Goal: Task Accomplishment & Management: Manage account settings

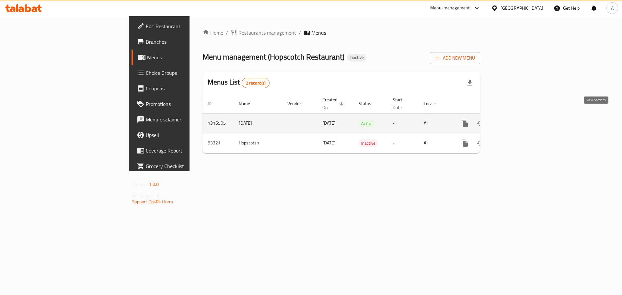
click at [519, 116] on link "enhanced table" at bounding box center [512, 124] width 16 height 16
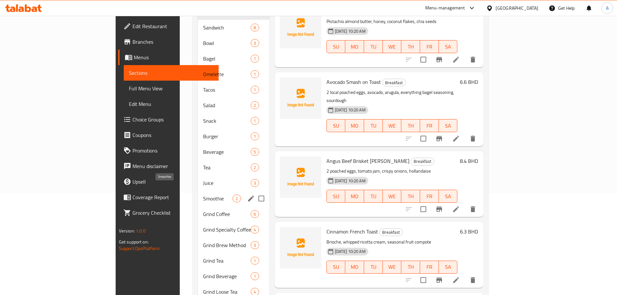
scroll to position [117, 0]
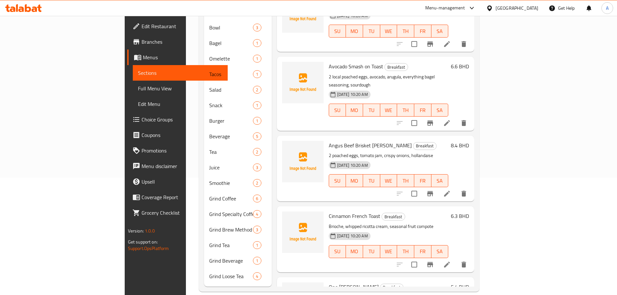
click at [138, 88] on span "Full Menu View" at bounding box center [180, 89] width 85 height 8
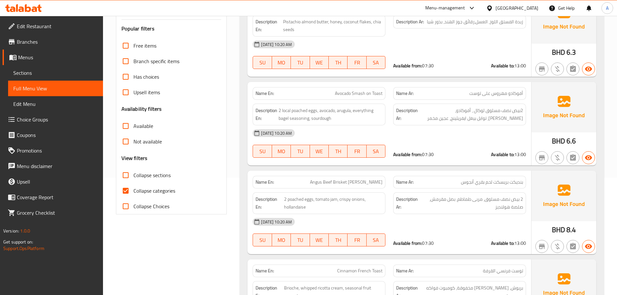
click at [144, 186] on label "Collapse categories" at bounding box center [146, 191] width 57 height 16
click at [133, 186] on input "Collapse categories" at bounding box center [126, 191] width 16 height 16
checkbox input "false"
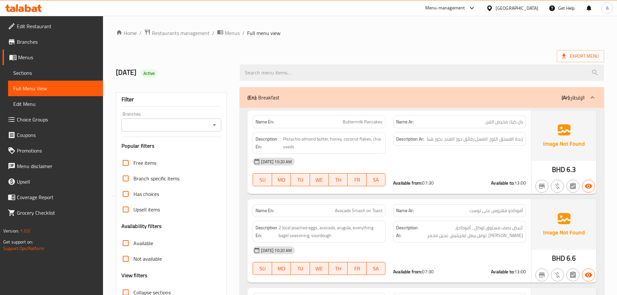
click at [442, 32] on ol "Home / Restaurants management / Menus / Full menu view" at bounding box center [360, 33] width 488 height 8
click at [581, 53] on span "Export Menu" at bounding box center [580, 56] width 37 height 8
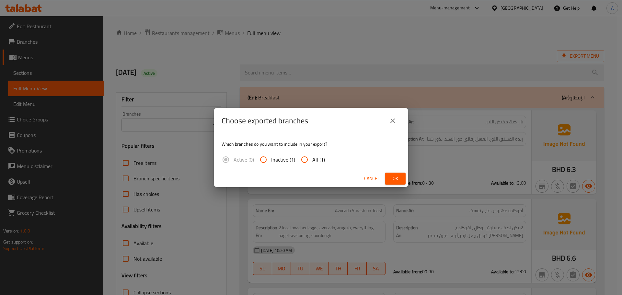
click at [319, 160] on span "All (1)" at bounding box center [318, 160] width 13 height 8
click at [312, 160] on input "All (1)" at bounding box center [305, 160] width 16 height 16
radio input "true"
click at [403, 185] on div "Cancel Ok" at bounding box center [311, 178] width 194 height 17
click at [403, 183] on button "Ok" at bounding box center [395, 179] width 21 height 12
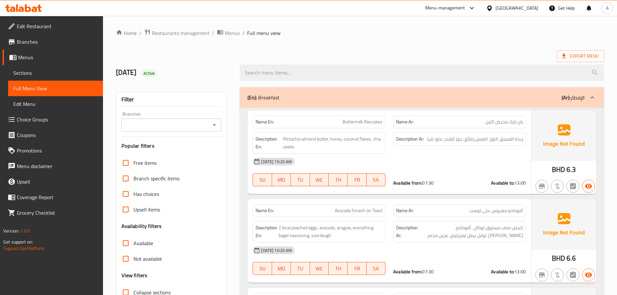
click at [377, 51] on div "Export Menu" at bounding box center [360, 56] width 488 height 12
drag, startPoint x: 334, startPoint y: 112, endPoint x: 458, endPoint y: 163, distance: 134.0
click at [418, 137] on div "Name En: Buttermilk Pancakes Name Ar: بان كيك مخيض اللبن Description En: Pistac…" at bounding box center [389, 152] width 284 height 84
click at [458, 163] on div "[DATE] 10:20 AM" at bounding box center [389, 162] width 281 height 16
type button "0"
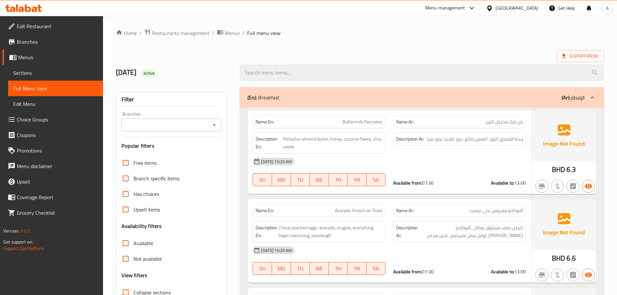
click at [315, 55] on div "Export Menu" at bounding box center [360, 56] width 488 height 12
click at [370, 53] on div "Export Menu" at bounding box center [360, 56] width 488 height 12
drag, startPoint x: 476, startPoint y: 125, endPoint x: 474, endPoint y: 141, distance: 16.4
click at [474, 125] on p "Name Ar: بان كيك مخيض اللبن" at bounding box center [459, 122] width 127 height 7
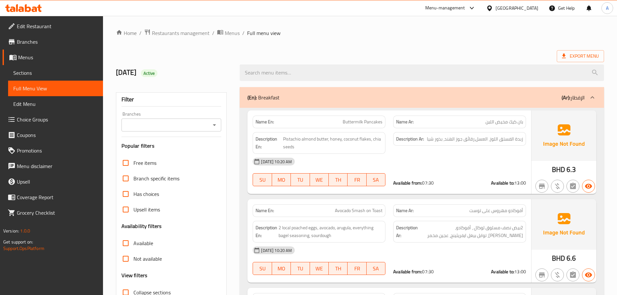
click at [471, 162] on div "[DATE] 10:20 AM" at bounding box center [389, 162] width 281 height 16
drag, startPoint x: 502, startPoint y: 138, endPoint x: 497, endPoint y: 149, distance: 12.6
click at [496, 138] on span "زبدة الفستق اللوز، العسل،رقائق جوز الهند، بذور شيا" at bounding box center [475, 139] width 96 height 8
click at [498, 159] on div "[DATE] 10:20 AM" at bounding box center [389, 162] width 281 height 16
drag, startPoint x: 361, startPoint y: 143, endPoint x: 336, endPoint y: 143, distance: 24.9
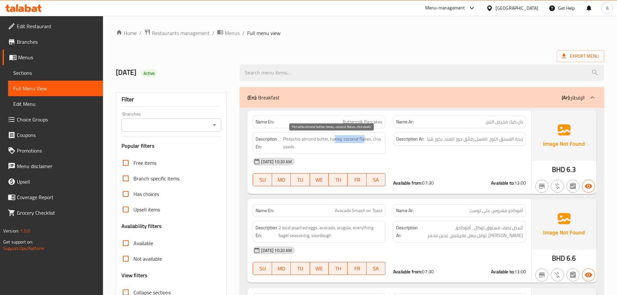
click at [336, 143] on span "Pistachio almond butter, honey, coconut flakes, chia seeds" at bounding box center [332, 143] width 99 height 16
click at [407, 164] on div "[DATE] 10:20 AM" at bounding box center [389, 162] width 281 height 16
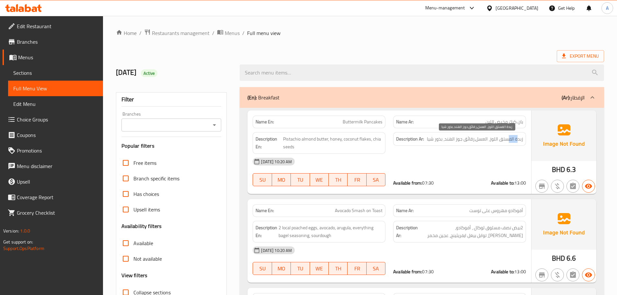
drag, startPoint x: 517, startPoint y: 137, endPoint x: 497, endPoint y: 136, distance: 20.8
click at [507, 136] on span "زبدة الفستق اللوز، العسل،رقائق جوز الهند، بذور شيا" at bounding box center [475, 139] width 96 height 8
click at [496, 136] on span "زبدة الفستق اللوز، العسل،رقائق جوز الهند، بذور شيا" at bounding box center [475, 139] width 96 height 8
click at [511, 139] on span "زبدة الفستق اللوز، العسل،رقائق جوز الهند، بذور شيا" at bounding box center [475, 139] width 96 height 8
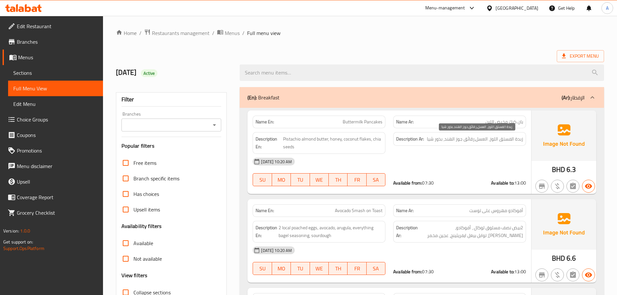
click at [488, 139] on span "زبدة الفستق اللوز، العسل،رقائق جوز الهند، بذور شيا" at bounding box center [475, 139] width 96 height 8
click at [425, 142] on h6 "Description Ar: زبدة الفستق اللوز، العسل،رقائق جوز الهند، بذور شيا" at bounding box center [459, 139] width 127 height 8
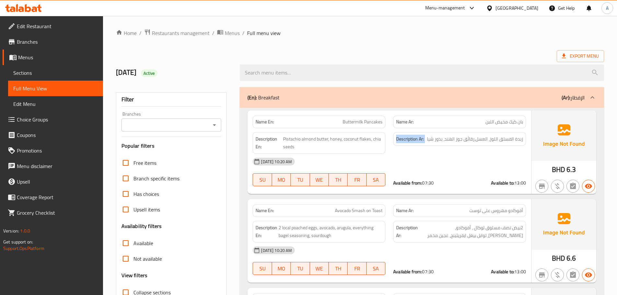
click at [425, 142] on h6 "Description Ar: زبدة الفستق اللوز، العسل،رقائق جوز الهند، بذور شيا" at bounding box center [459, 139] width 127 height 8
drag, startPoint x: 427, startPoint y: 171, endPoint x: 229, endPoint y: 177, distance: 198.3
click at [419, 171] on div "[DATE] 10:20 AM SU MO TU WE TH FR SA Available from: 07:30 Available to: 13:00" at bounding box center [389, 172] width 281 height 36
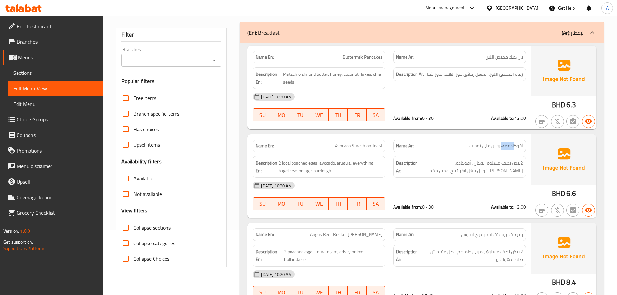
drag, startPoint x: 517, startPoint y: 147, endPoint x: 491, endPoint y: 154, distance: 26.8
click at [500, 149] on span "أفوكادو مهروس على توست" at bounding box center [496, 146] width 54 height 7
click at [361, 146] on p "Name En: Avocado Smash on Toast" at bounding box center [319, 146] width 127 height 7
click at [374, 148] on span "Avocado Smash on Toast" at bounding box center [359, 146] width 48 height 7
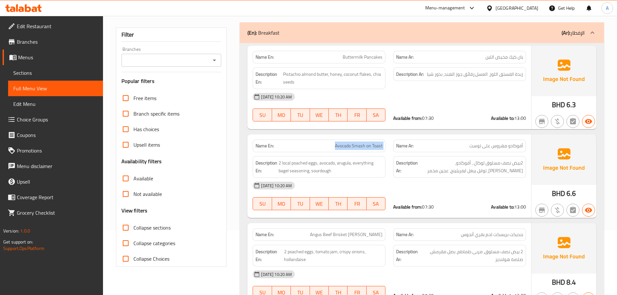
drag, startPoint x: 374, startPoint y: 148, endPoint x: 393, endPoint y: 164, distance: 25.3
click at [374, 148] on span "Avocado Smash on Toast" at bounding box center [359, 146] width 48 height 7
click at [439, 179] on div "[DATE] 10:20 AM" at bounding box center [389, 186] width 281 height 16
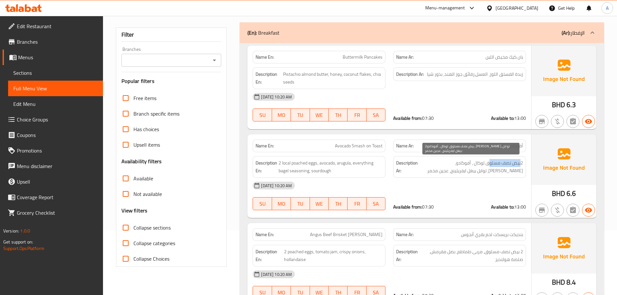
drag, startPoint x: 520, startPoint y: 160, endPoint x: 490, endPoint y: 160, distance: 30.4
click at [490, 160] on span "2بيض نصف مسلوق لوكال ، أفوكادو، [PERSON_NAME]، توابل بيغل ايفريثينج، عجين مخمر" at bounding box center [471, 167] width 104 height 16
drag, startPoint x: 480, startPoint y: 160, endPoint x: 474, endPoint y: 160, distance: 6.8
click at [474, 160] on span "2بيض نصف مسلوق لوكال ، أفوكادو، [PERSON_NAME]، توابل بيغل ايفريثينج، عجين مخمر" at bounding box center [471, 167] width 104 height 16
drag, startPoint x: 462, startPoint y: 161, endPoint x: 425, endPoint y: 161, distance: 36.9
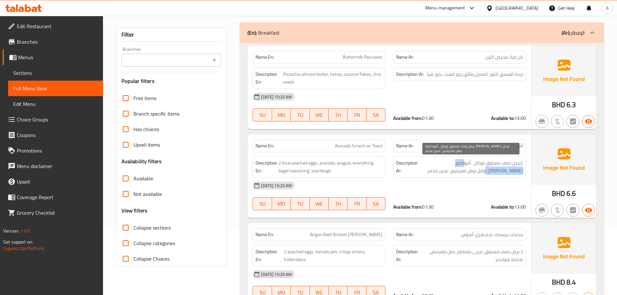
click at [425, 161] on span "2بيض نصف مسلوق لوكال ، أفوكادو، [PERSON_NAME]، توابل بيغل ايفريثينج، عجين مخمر" at bounding box center [471, 167] width 104 height 16
drag, startPoint x: 425, startPoint y: 161, endPoint x: 521, endPoint y: 178, distance: 97.7
click at [515, 175] on div "Description Ar: 2بيض نصف مسلوق لوكال ، أفوكادو، جرجير، توابل بيغل ايفريثينج، عج…" at bounding box center [459, 167] width 133 height 22
click at [506, 172] on span "2بيض نصف مسلوق لوكال ، أفوكادو، [PERSON_NAME]، توابل بيغل ايفريثينج، عجين مخمر" at bounding box center [471, 167] width 104 height 16
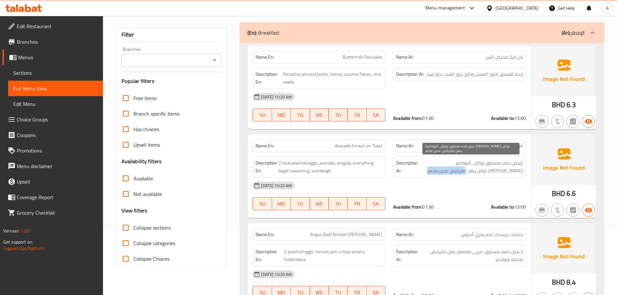
drag, startPoint x: 506, startPoint y: 172, endPoint x: 466, endPoint y: 168, distance: 40.0
click at [466, 168] on span "2بيض نصف مسلوق لوكال ، أفوكادو، [PERSON_NAME]، توابل بيغل ايفريثينج، عجين مخمر" at bounding box center [471, 167] width 104 height 16
click at [456, 166] on span "2بيض نصف مسلوق لوكال ، أفوكادو، [PERSON_NAME]، توابل بيغل ايفريثينج، عجين مخمر" at bounding box center [471, 167] width 104 height 16
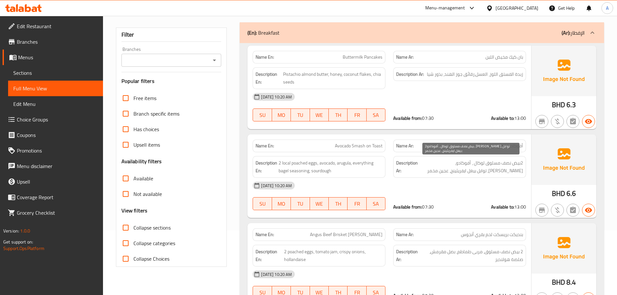
click at [466, 191] on div "[DATE] 10:20 AM" at bounding box center [389, 186] width 281 height 16
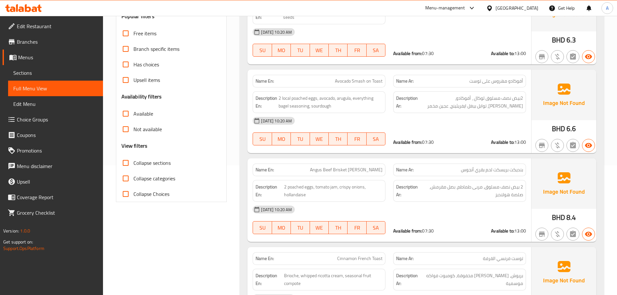
scroll to position [454, 0]
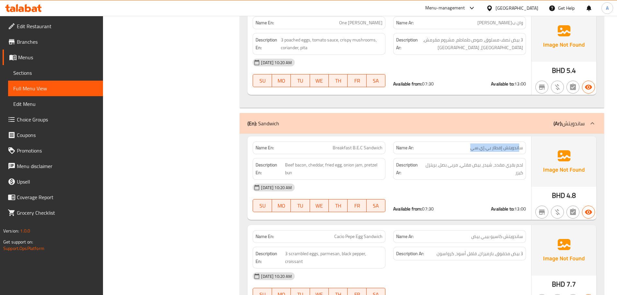
drag, startPoint x: 520, startPoint y: 146, endPoint x: 486, endPoint y: 188, distance: 53.4
click at [455, 146] on p "Name Ar: ساندويتش إفطار بي.إي.سي" at bounding box center [459, 147] width 127 height 7
click at [494, 186] on div "[DATE] 10:20 AM" at bounding box center [389, 188] width 281 height 16
drag, startPoint x: 517, startPoint y: 161, endPoint x: 430, endPoint y: 162, distance: 87.1
click at [432, 162] on span "لحم بقري مقدد، شيدر، بيض مقلي، مربى بصل، بريتزل كيزر" at bounding box center [473, 169] width 99 height 16
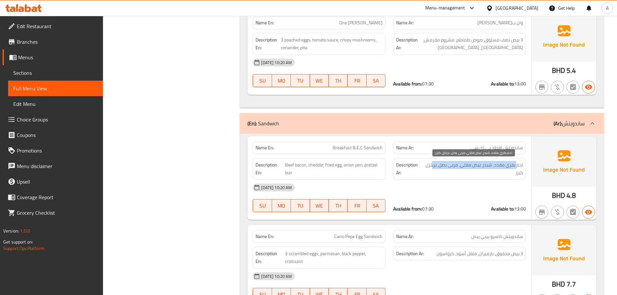
click at [450, 166] on span "لحم بقري مقدد، شيدر، بيض مقلي، مربى بصل، بريتزل كيزر" at bounding box center [473, 169] width 99 height 16
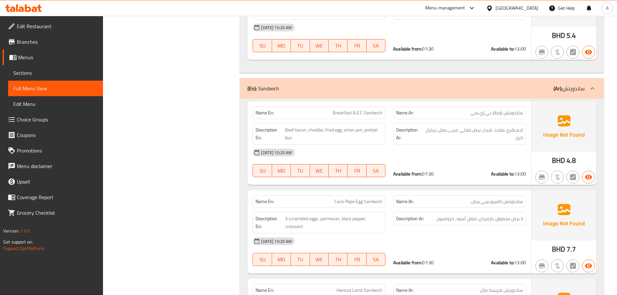
scroll to position [551, 0]
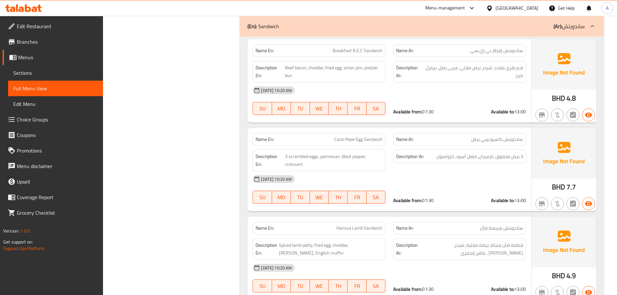
drag, startPoint x: 323, startPoint y: 140, endPoint x: 430, endPoint y: 149, distance: 107.0
click at [422, 142] on div "Name En: [PERSON_NAME] Egg Sandwich Name Ar: ساندويتش كاسيو بيبي بيض" at bounding box center [389, 139] width 281 height 20
click at [494, 172] on div "[DATE] 10:20 AM" at bounding box center [389, 179] width 281 height 16
drag, startPoint x: 519, startPoint y: 154, endPoint x: 437, endPoint y: 157, distance: 81.7
click at [437, 157] on span "3 بيض مخفوق، بارميزان، فلفل أسود، كرواسون" at bounding box center [480, 157] width 86 height 8
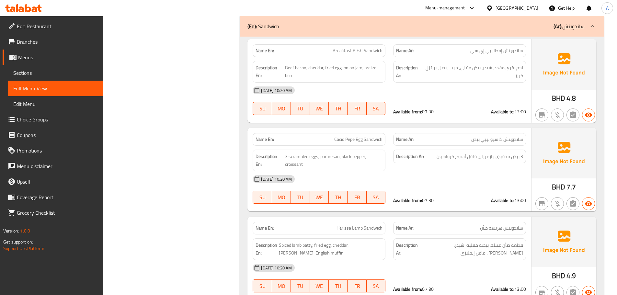
click at [446, 173] on div "[DATE] 10:20 AM" at bounding box center [389, 179] width 281 height 16
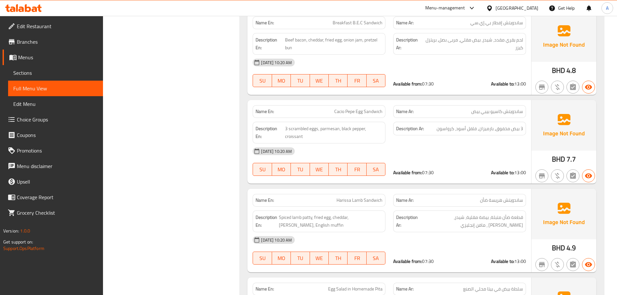
scroll to position [616, 0]
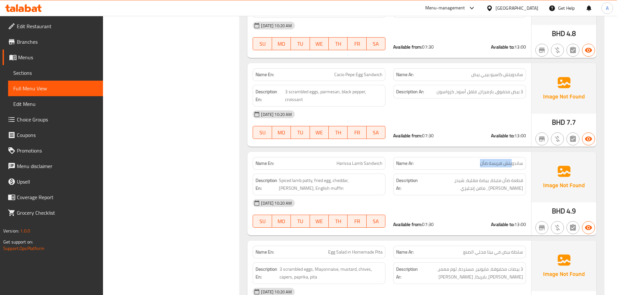
drag, startPoint x: 512, startPoint y: 164, endPoint x: 481, endPoint y: 164, distance: 31.1
click at [481, 164] on span "ساندويتش هريسة ضأن" at bounding box center [501, 163] width 43 height 7
drag, startPoint x: 518, startPoint y: 178, endPoint x: 499, endPoint y: 178, distance: 19.1
click at [499, 178] on span "قطعة ضأن متبلة، بيضة مقلية، شيدر،[PERSON_NAME] ، مافن إنجليزي" at bounding box center [471, 185] width 104 height 16
drag, startPoint x: 486, startPoint y: 180, endPoint x: 441, endPoint y: 182, distance: 45.1
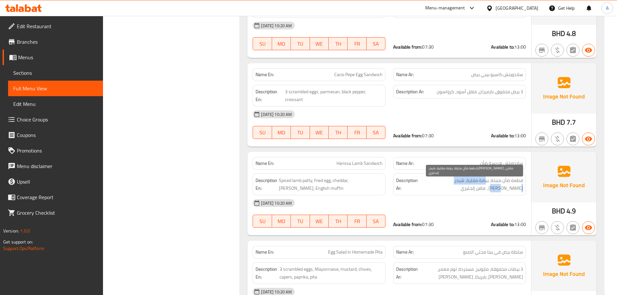
click at [441, 182] on span "قطعة ضأن متبلة، بيضة مقلية، شيدر،[PERSON_NAME] ، مافن إنجليزي" at bounding box center [471, 185] width 104 height 16
click at [460, 207] on div "[DATE] 10:20 AM" at bounding box center [389, 203] width 281 height 16
drag, startPoint x: 290, startPoint y: 193, endPoint x: 305, endPoint y: 190, distance: 15.6
click at [299, 191] on div "Description En: Spiced lamb patty, fried egg, cheddar, [PERSON_NAME], English m…" at bounding box center [319, 185] width 133 height 22
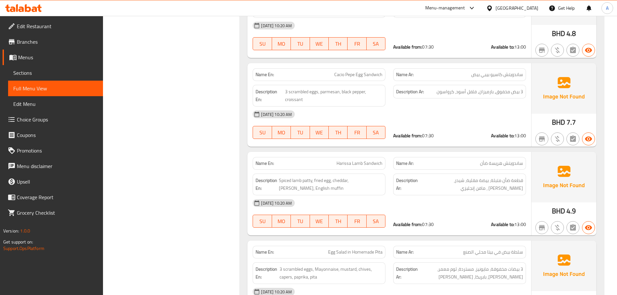
scroll to position [152, 0]
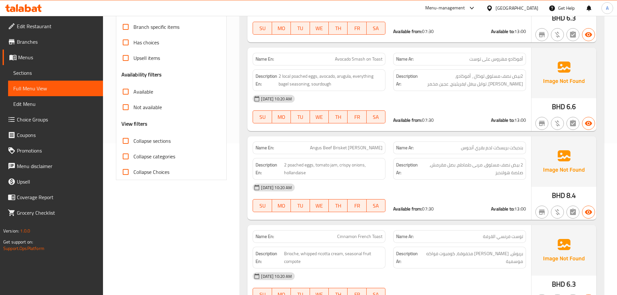
click at [511, 148] on span "بنديكت بريسكت لحم بقري أنجوس" at bounding box center [492, 147] width 62 height 7
drag, startPoint x: 511, startPoint y: 148, endPoint x: 347, endPoint y: 148, distance: 164.2
click at [347, 148] on div "Name En: [PERSON_NAME] [PERSON_NAME] Name Ar: بنديكت بريسكت لحم ب[PERSON_NAME]" at bounding box center [389, 148] width 281 height 20
click at [470, 162] on span "2 بيض نصف مسلوق، مربى طماطم، بصل مقرمش، صلصة هولنديز" at bounding box center [472, 169] width 102 height 16
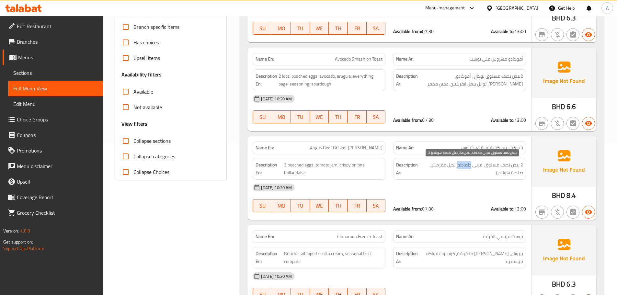
click at [470, 162] on span "2 بيض نصف مسلوق، مربى طماطم، بصل مقرمش، صلصة هولنديز" at bounding box center [472, 169] width 102 height 16
click at [465, 183] on div "[DATE] 10:20 AM" at bounding box center [389, 188] width 281 height 16
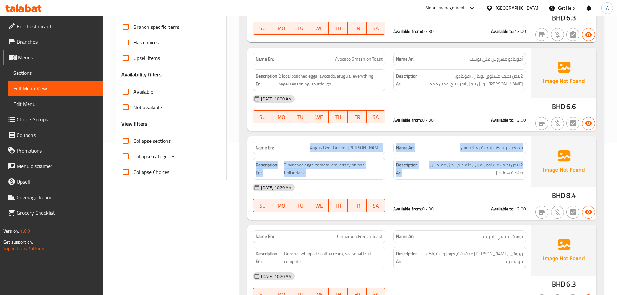
drag, startPoint x: 369, startPoint y: 153, endPoint x: 458, endPoint y: 165, distance: 90.1
click at [456, 164] on div "Name En: Angus Beef Brisket Benedict Name Ar: بنديكت بريسكت لحم بقري أنجوس Desc…" at bounding box center [389, 178] width 284 height 84
click at [492, 161] on span "2 بيض نصف مسلوق، مربى طماطم، بصل مقرمش، صلصة هولنديز" at bounding box center [472, 169] width 102 height 16
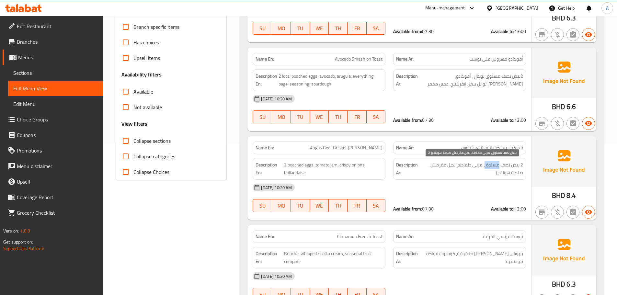
click at [492, 161] on span "2 بيض نصف مسلوق، مربى طماطم، بصل مقرمش، صلصة هولنديز" at bounding box center [472, 169] width 102 height 16
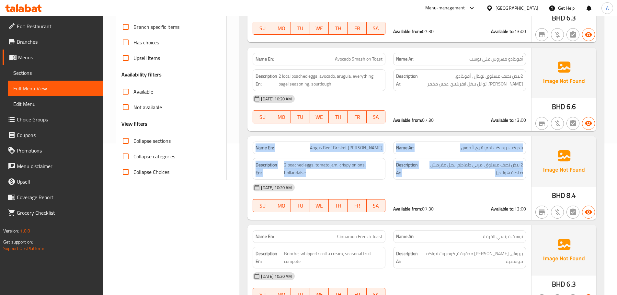
drag, startPoint x: 492, startPoint y: 161, endPoint x: 265, endPoint y: 137, distance: 228.7
click at [265, 137] on div "Name En: Angus Beef Brisket Benedict Name Ar: بنديكت بريسكت لحم بقري أنجوس Desc…" at bounding box center [389, 178] width 284 height 84
click at [257, 149] on strong "Name En:" at bounding box center [265, 147] width 18 height 7
drag, startPoint x: 257, startPoint y: 149, endPoint x: 488, endPoint y: 181, distance: 232.6
click at [467, 181] on div "Name En: Angus Beef Brisket Benedict Name Ar: بنديكت بريسكت لحم بقري أنجوس Desc…" at bounding box center [389, 178] width 284 height 84
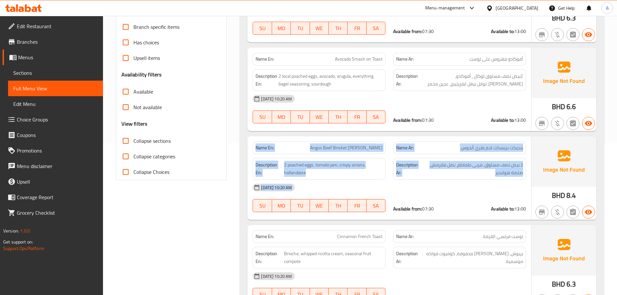
click at [488, 181] on div "[DATE] 10:20 AM" at bounding box center [389, 188] width 281 height 16
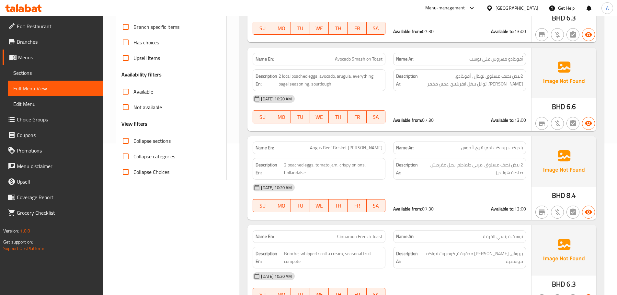
click at [479, 110] on div "[DATE] 10:20 AM SU MO TU WE TH FR SA Available from: 07:30 Available to: 13:00" at bounding box center [389, 109] width 281 height 36
drag, startPoint x: 396, startPoint y: 149, endPoint x: 447, endPoint y: 167, distance: 54.6
click at [424, 154] on div "Name En: Angus Beef Brisket Benedict Name Ar: بنديكت بريسكت لحم بقري أنجوس Desc…" at bounding box center [389, 178] width 284 height 84
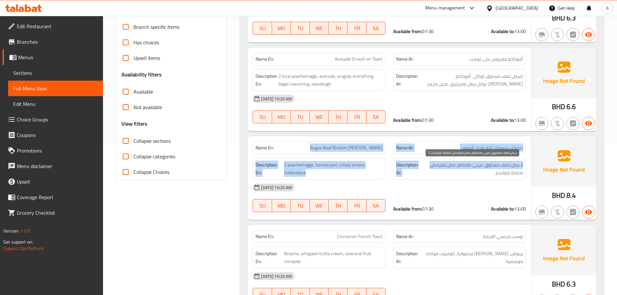
click at [478, 164] on span "2 بيض نصف مسلوق، مربى طماطم، بصل مقرمش، صلصة هولنديز" at bounding box center [472, 169] width 102 height 16
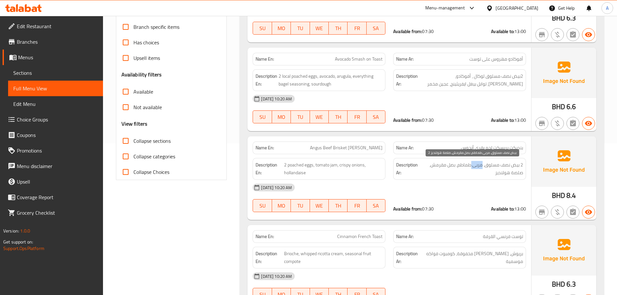
click at [478, 164] on span "2 بيض نصف مسلوق، مربى طماطم، بصل مقرمش، صلصة هولنديز" at bounding box center [472, 169] width 102 height 16
click at [464, 184] on div "[DATE] 10:20 AM" at bounding box center [389, 188] width 281 height 16
click at [258, 147] on strong "Name En:" at bounding box center [265, 147] width 18 height 7
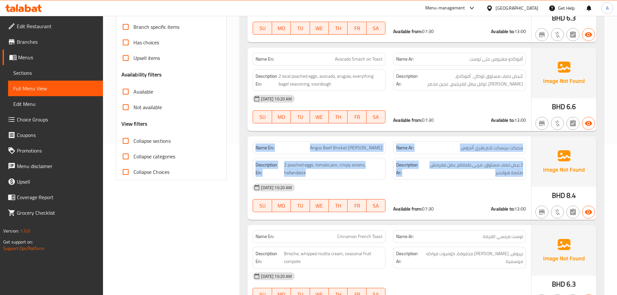
drag, startPoint x: 258, startPoint y: 147, endPoint x: 457, endPoint y: 175, distance: 201.1
click at [445, 171] on div "Name En: Angus Beef Brisket Benedict Name Ar: بنديكت بريسكت لحم بقري أنجوس Desc…" at bounding box center [389, 178] width 284 height 84
click at [460, 176] on span "2 بيض نصف مسلوق، مربى طماطم، بصل مقرمش، صلصة هولنديز" at bounding box center [472, 169] width 102 height 16
drag, startPoint x: 391, startPoint y: 158, endPoint x: 464, endPoint y: 174, distance: 75.0
click at [456, 173] on div "Name En: Angus Beef Brisket Benedict Name Ar: بنديكت بريسكت لحم بقري أنجوس Desc…" at bounding box center [389, 178] width 284 height 84
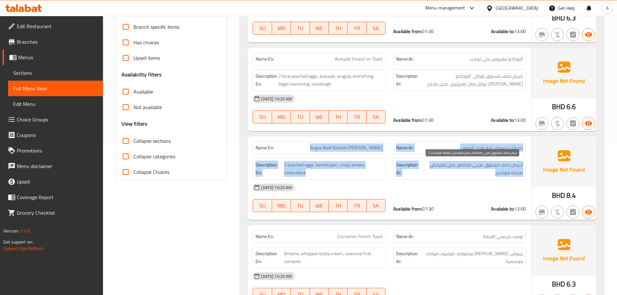
click at [465, 175] on span "2 بيض نصف مسلوق، مربى طماطم، بصل مقرمش، صلصة هولنديز" at bounding box center [472, 169] width 102 height 16
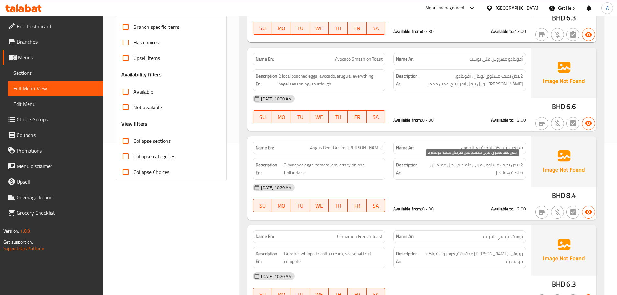
click at [474, 166] on span "2 بيض نصف مسلوق، مربى طماطم، بصل مقرمش، صلصة هولنديز" at bounding box center [472, 169] width 102 height 16
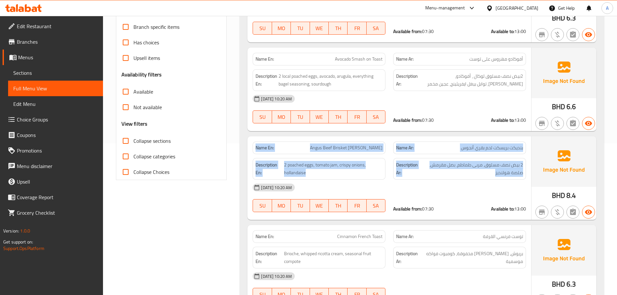
drag, startPoint x: 474, startPoint y: 166, endPoint x: 275, endPoint y: 151, distance: 199.8
click at [260, 139] on div "Name En: Angus Beef Brisket Benedict Name Ar: بنديكت بريسكت لحم بقري أنجوس Desc…" at bounding box center [389, 178] width 284 height 84
click at [275, 151] on div "Name En: [PERSON_NAME] [PERSON_NAME]" at bounding box center [319, 148] width 133 height 13
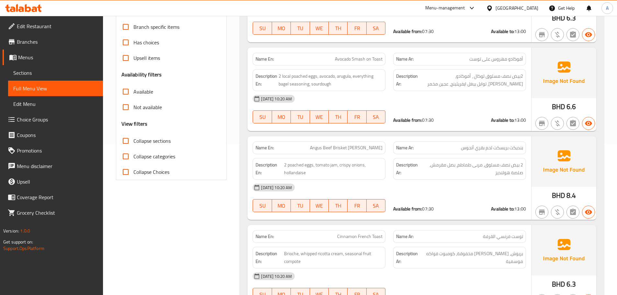
click at [274, 148] on strong "Name En:" at bounding box center [265, 147] width 18 height 7
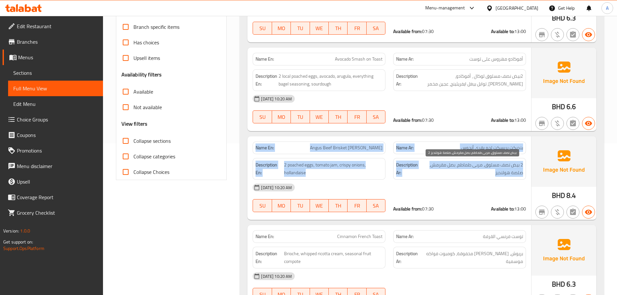
drag, startPoint x: 274, startPoint y: 148, endPoint x: 428, endPoint y: 168, distance: 155.1
click at [423, 163] on div "Name En: Angus Beef Brisket Benedict Name Ar: بنديكت بريسكت لحم بقري أنجوس Desc…" at bounding box center [389, 178] width 284 height 84
click at [434, 175] on span "2 بيض نصف مسلوق، مربى طماطم، بصل مقرمش، صلصة هولنديز" at bounding box center [472, 169] width 102 height 16
click at [461, 149] on span "بنديكت بريسكت لحم بقري أنجوس" at bounding box center [492, 147] width 62 height 7
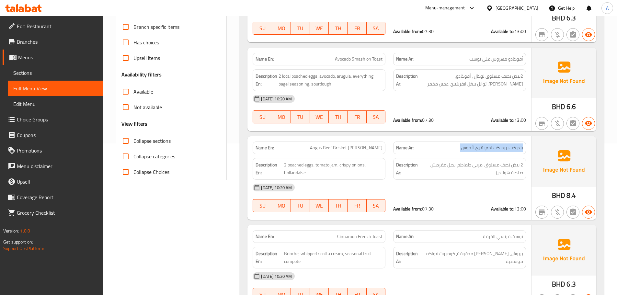
drag, startPoint x: 460, startPoint y: 149, endPoint x: 464, endPoint y: 187, distance: 38.4
click at [461, 149] on span "بنديكت بريسكت لحم بقري أنجوس" at bounding box center [492, 147] width 62 height 7
click at [464, 187] on div "[DATE] 10:20 AM" at bounding box center [389, 188] width 281 height 16
drag, startPoint x: 325, startPoint y: 146, endPoint x: 360, endPoint y: 156, distance: 36.5
click at [359, 155] on div "Name En: Angus Beef Brisket Benedict Name Ar: بنديكت بريسكت لحم بقري أنجوس Desc…" at bounding box center [389, 178] width 284 height 84
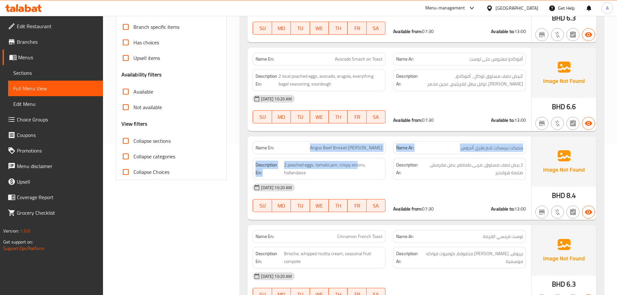
click at [358, 149] on span "Angus Beef Brisket [PERSON_NAME]" at bounding box center [346, 147] width 73 height 7
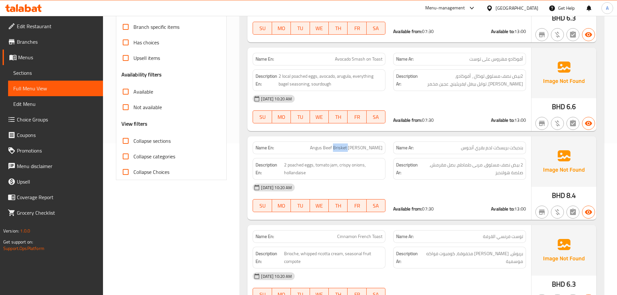
click at [358, 149] on span "Angus Beef Brisket [PERSON_NAME]" at bounding box center [346, 147] width 73 height 7
drag, startPoint x: 358, startPoint y: 149, endPoint x: 385, endPoint y: 167, distance: 32.8
click at [358, 152] on div "Name En: [PERSON_NAME] [PERSON_NAME]" at bounding box center [319, 148] width 133 height 13
click at [457, 173] on span "2 بيض نصف مسلوق، مربى طماطم، بصل مقرمش، صلصة هولنديز" at bounding box center [472, 169] width 102 height 16
drag, startPoint x: 518, startPoint y: 145, endPoint x: 513, endPoint y: 145, distance: 5.5
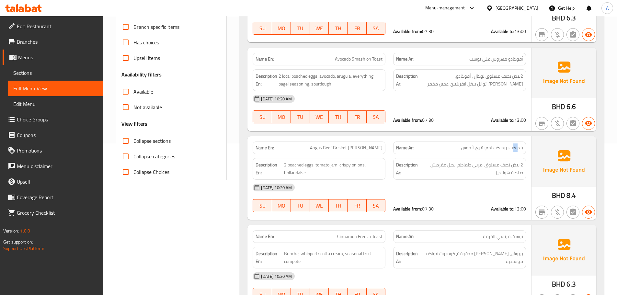
click at [513, 145] on span "بنديكت بريسكت لحم بقري أنجوس" at bounding box center [492, 147] width 62 height 7
click at [495, 153] on div "Name Ar: بنديكت بريسكت لحم ب[PERSON_NAME]" at bounding box center [459, 148] width 133 height 13
click at [466, 149] on span "بنديكت بريسكت لحم بقري أنجوس" at bounding box center [492, 147] width 62 height 7
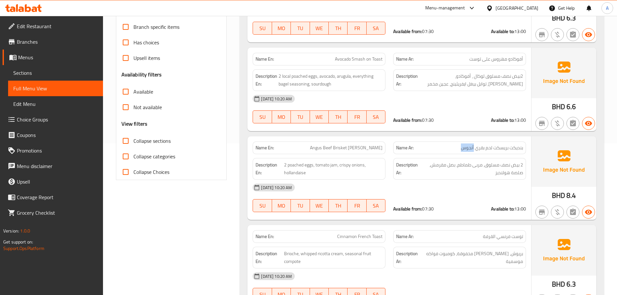
click at [466, 149] on span "بنديكت بريسكت لحم بقري أنجوس" at bounding box center [492, 147] width 62 height 7
drag, startPoint x: 466, startPoint y: 149, endPoint x: 466, endPoint y: 170, distance: 21.7
click at [466, 150] on span "بنديكت بريسكت لحم بقري أنجوس" at bounding box center [492, 147] width 62 height 7
click at [465, 171] on span "2 بيض نصف مسلوق، مربى طماطم، بصل مقرمش، صلصة هولنديز" at bounding box center [472, 169] width 102 height 16
drag, startPoint x: 518, startPoint y: 149, endPoint x: 463, endPoint y: 153, distance: 54.8
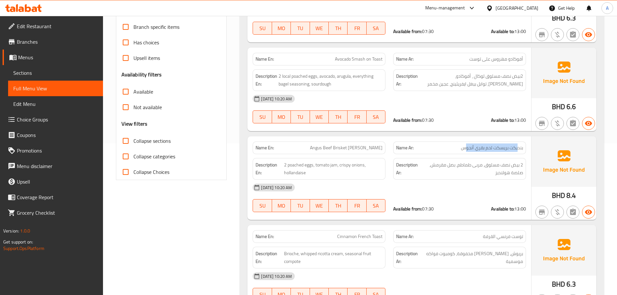
click at [463, 153] on div "Name Ar: بنديكت بريسكت لحم ب[PERSON_NAME]" at bounding box center [459, 148] width 133 height 13
drag, startPoint x: 324, startPoint y: 148, endPoint x: 384, endPoint y: 143, distance: 60.4
click at [380, 143] on div "Name En: [PERSON_NAME] [PERSON_NAME]" at bounding box center [319, 148] width 133 height 13
click at [440, 169] on span "2 بيض نصف مسلوق، مربى طماطم، بصل مقرمش، صلصة هولنديز" at bounding box center [472, 169] width 102 height 16
drag, startPoint x: 423, startPoint y: 148, endPoint x: 448, endPoint y: 162, distance: 28.6
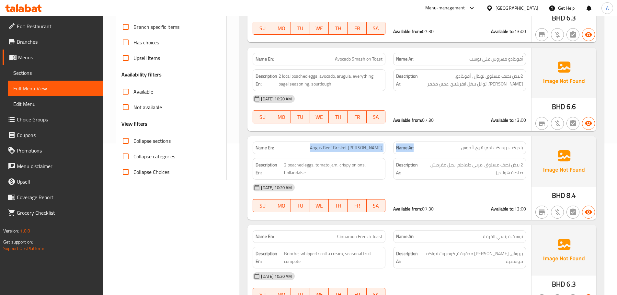
click at [438, 155] on div "Name En: Angus Beef Brisket Benedict Name Ar: بنديكت بريسكت لحم بقري أنجوس Desc…" at bounding box center [389, 178] width 284 height 84
click at [454, 177] on div "Description Ar: 2 بيض نصف مسلوق، مربى طماطم، بصل مقرمش، صلصة هولنديز" at bounding box center [459, 169] width 133 height 22
drag, startPoint x: 521, startPoint y: 146, endPoint x: 436, endPoint y: 147, distance: 84.2
click at [436, 147] on p "Name Ar: بنديكت بريسكت لحم ب[PERSON_NAME]" at bounding box center [459, 147] width 127 height 7
click at [470, 166] on span "2 بيض نصف مسلوق، مربى طماطم، بصل مقرمش، صلصة هولنديز" at bounding box center [472, 169] width 102 height 16
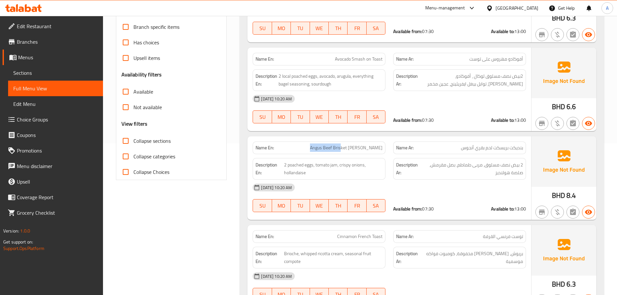
click at [388, 154] on div "Name En: [PERSON_NAME] [PERSON_NAME]" at bounding box center [319, 148] width 141 height 20
click at [436, 185] on div "[DATE] 10:20 AM" at bounding box center [389, 188] width 281 height 16
click at [432, 141] on div "Name Ar: بنديكت بريسكت لحم ب[PERSON_NAME]" at bounding box center [459, 148] width 141 height 20
click at [458, 175] on span "2 بيض نصف مسلوق، مربى طماطم، بصل مقرمش، صلصة هولنديز" at bounding box center [472, 169] width 102 height 16
drag, startPoint x: 518, startPoint y: 162, endPoint x: 499, endPoint y: 162, distance: 19.4
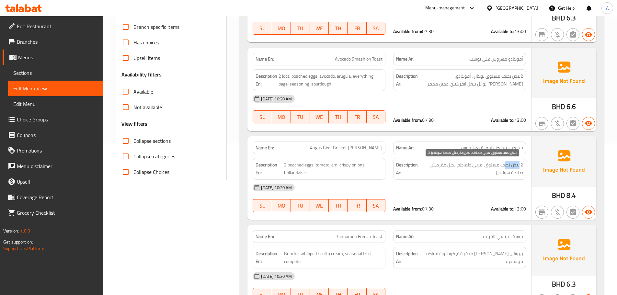
click at [499, 162] on span "2 بيض نصف مسلوق، مربى طماطم، بصل مقرمش، صلصة هولنديز" at bounding box center [472, 169] width 102 height 16
drag, startPoint x: 479, startPoint y: 163, endPoint x: 476, endPoint y: 164, distance: 3.6
click at [476, 164] on span "2 بيض نصف مسلوق، مربى طماطم، بصل مقرمش، صلصة هولنديز" at bounding box center [472, 169] width 102 height 16
drag, startPoint x: 450, startPoint y: 164, endPoint x: 431, endPoint y: 165, distance: 19.1
click at [431, 165] on span "2 بيض نصف مسلوق، مربى طماطم، بصل مقرمش، صلصة هولنديز" at bounding box center [472, 169] width 102 height 16
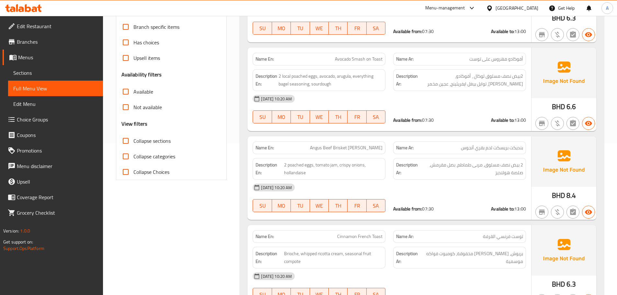
click at [449, 188] on div "[DATE] 10:20 AM" at bounding box center [389, 188] width 281 height 16
drag, startPoint x: 518, startPoint y: 173, endPoint x: 507, endPoint y: 173, distance: 11.3
click at [507, 173] on span "2 بيض نصف مسلوق، مربى طماطم، بصل مقرمش، صلصة هولنديز" at bounding box center [472, 169] width 102 height 16
drag, startPoint x: 475, startPoint y: 188, endPoint x: 389, endPoint y: 188, distance: 85.8
click at [473, 188] on div "[DATE] 10:20 AM" at bounding box center [389, 188] width 281 height 16
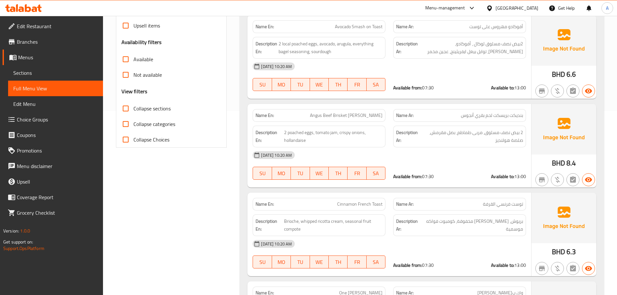
scroll to position [1177, 0]
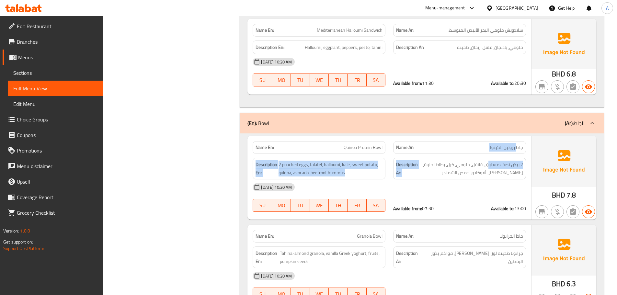
drag, startPoint x: 517, startPoint y: 144, endPoint x: 481, endPoint y: 163, distance: 40.4
click at [485, 157] on div "Name En: Quinoa Protein Bowl Name Ar: جاط بروتين الكينوا Description En: 2 poac…" at bounding box center [389, 178] width 284 height 84
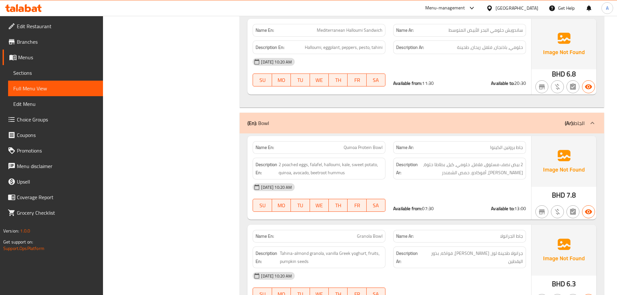
click at [482, 188] on div "[DATE] 10:20 AM" at bounding box center [389, 187] width 281 height 16
drag, startPoint x: 518, startPoint y: 162, endPoint x: 496, endPoint y: 162, distance: 22.0
click at [497, 162] on span "2 بيض نصف مسلوق، فلافل، حلومي، كيل، بطاطا حلوة، [PERSON_NAME]، أفوكادو، حمص الش…" at bounding box center [471, 169] width 104 height 16
click at [478, 165] on span "2 بيض نصف مسلوق، فلافل، حلومي، كيل، بطاطا حلوة، [PERSON_NAME]، أفوكادو، حمص الش…" at bounding box center [471, 169] width 104 height 16
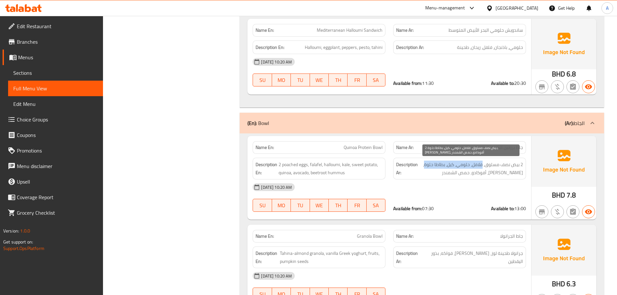
drag, startPoint x: 478, startPoint y: 165, endPoint x: 431, endPoint y: 164, distance: 46.3
click at [431, 164] on span "2 بيض نصف مسلوق، فلافل، حلومي، كيل، بطاطا حلوة، [PERSON_NAME]، أفوكادو، حمص الش…" at bounding box center [471, 169] width 104 height 16
click at [519, 173] on span "2 بيض نصف مسلوق، فلافل، حلومي، كيل، بطاطا حلوة، [PERSON_NAME]، أفوكادو، حمص الش…" at bounding box center [471, 169] width 104 height 16
drag, startPoint x: 519, startPoint y: 173, endPoint x: 478, endPoint y: 173, distance: 40.2
click at [478, 173] on span "2 بيض نصف مسلوق، فلافل، حلومي، كيل، بطاطا حلوة، [PERSON_NAME]، أفوكادو، حمص الش…" at bounding box center [471, 169] width 104 height 16
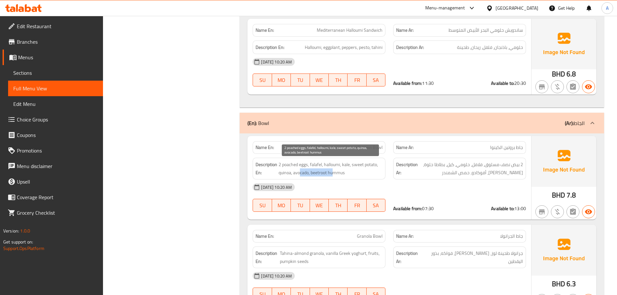
drag, startPoint x: 313, startPoint y: 173, endPoint x: 438, endPoint y: 192, distance: 126.8
click at [353, 178] on div "Description En: 2 poached eggs, falafel, halloumi, kale, sweet potato, quinoa, …" at bounding box center [319, 169] width 133 height 22
click at [439, 192] on div "[DATE] 10:20 AM" at bounding box center [389, 187] width 281 height 16
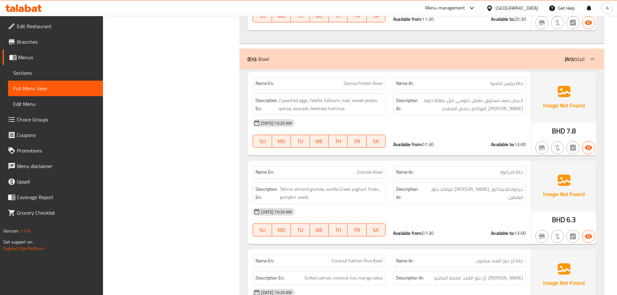
scroll to position [1242, 0]
drag, startPoint x: 380, startPoint y: 170, endPoint x: 431, endPoint y: 190, distance: 54.5
click at [413, 182] on div "Name En: Granola Bowl Name Ar: جاط الجرانولا Description En: Tahina-almond gran…" at bounding box center [389, 202] width 284 height 84
click at [475, 220] on div "[DATE] 10:20 AM SU MO TU WE TH FR SA Available from: 07:30 Available to: 13:00" at bounding box center [389, 221] width 281 height 36
drag, startPoint x: 517, startPoint y: 188, endPoint x: 459, endPoint y: 193, distance: 58.2
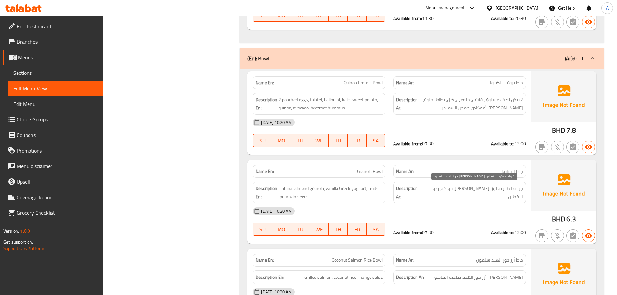
click at [459, 193] on span "جرانولا طحينة لوز، [PERSON_NAME]، فواكه، بذور اليقطين" at bounding box center [473, 193] width 100 height 16
click at [445, 198] on span "جرانولا طحينة لوز، [PERSON_NAME]، فواكه، بذور اليقطين" at bounding box center [473, 193] width 100 height 16
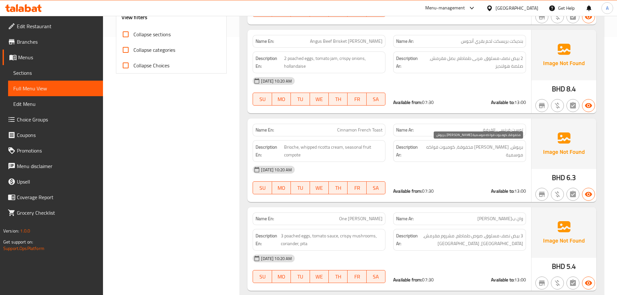
scroll to position [273, 0]
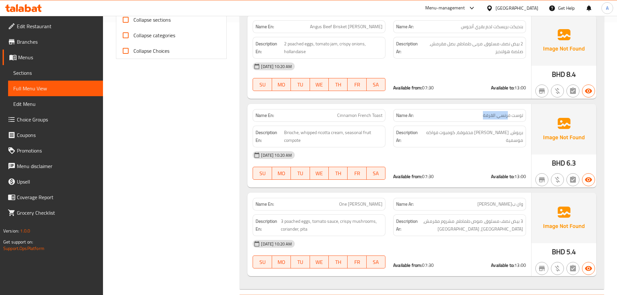
drag, startPoint x: 509, startPoint y: 115, endPoint x: 465, endPoint y: 113, distance: 43.4
click at [466, 113] on p "Name Ar: توست فرنسي القرفة" at bounding box center [459, 115] width 127 height 7
click at [460, 159] on div "[DATE] 10:20 AM" at bounding box center [389, 155] width 281 height 16
click at [522, 133] on span "بريوش، [PERSON_NAME] مخفوقة، كومبوت فواكه موسمية" at bounding box center [472, 137] width 101 height 16
drag, startPoint x: 522, startPoint y: 133, endPoint x: 442, endPoint y: 128, distance: 79.2
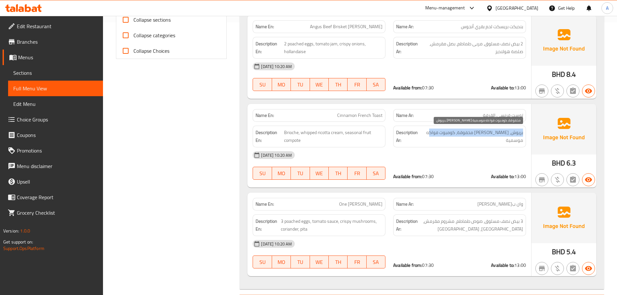
click at [442, 129] on span "بريوش، [PERSON_NAME] مخفوقة، كومبوت فواكه موسمية" at bounding box center [472, 137] width 101 height 16
click at [451, 160] on div "[DATE] 10:20 AM" at bounding box center [389, 155] width 281 height 16
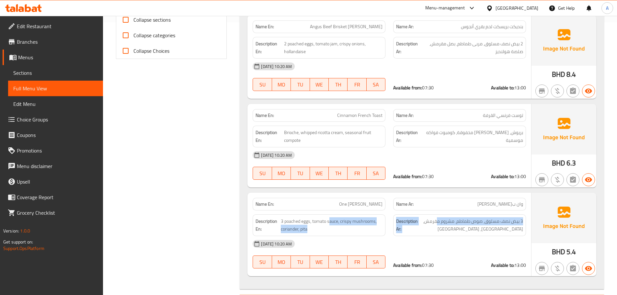
drag, startPoint x: 334, startPoint y: 212, endPoint x: 477, endPoint y: 208, distance: 143.2
click at [470, 212] on div "Description En: 3 poached eggs, tomato sauce, crispy mushrooms, coriander, pita…" at bounding box center [389, 225] width 281 height 29
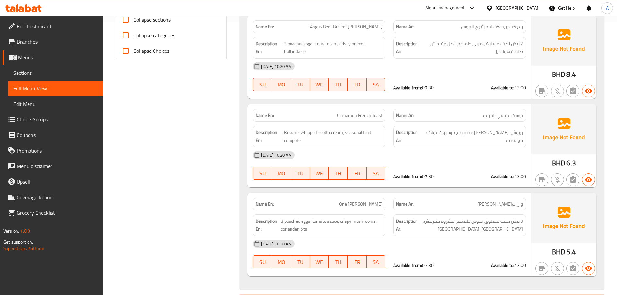
click at [483, 169] on div "[DATE] 10:20 AM SU MO TU WE TH FR SA Available from: 07:30 Available to: 13:00" at bounding box center [389, 165] width 281 height 36
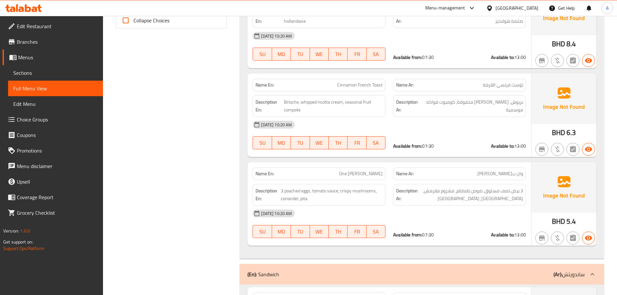
scroll to position [338, 0]
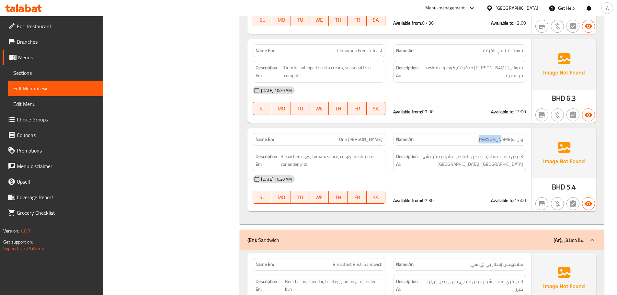
drag, startPoint x: 467, startPoint y: 138, endPoint x: 435, endPoint y: 138, distance: 31.7
click at [442, 138] on p "Name Ar: و[PERSON_NAME]" at bounding box center [459, 139] width 127 height 7
drag, startPoint x: 333, startPoint y: 138, endPoint x: 408, endPoint y: 134, distance: 74.9
click at [407, 134] on div "Name En: One [PERSON_NAME] Name Ar: و[PERSON_NAME]" at bounding box center [389, 139] width 281 height 20
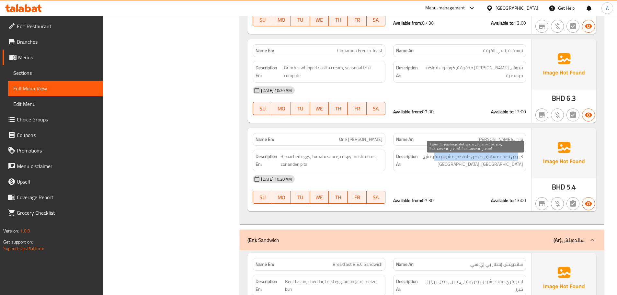
drag, startPoint x: 518, startPoint y: 157, endPoint x: 435, endPoint y: 155, distance: 82.7
click at [435, 155] on span "3 بيض نصف مسلوق، صوص طماطم، مشروم مقرمش، [GEOGRAPHIC_DATA]، [GEOGRAPHIC_DATA]" at bounding box center [471, 161] width 104 height 16
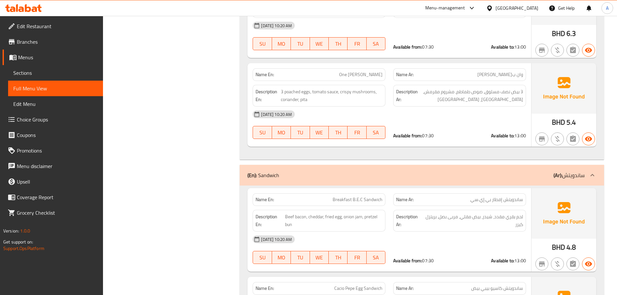
scroll to position [1472, 0]
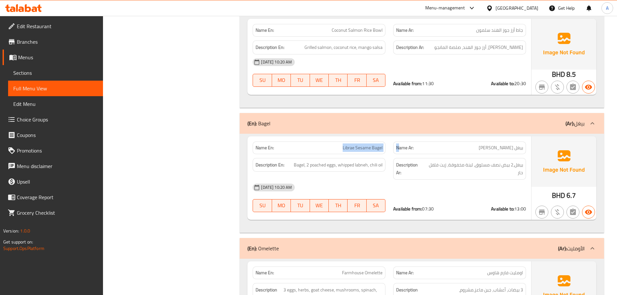
drag, startPoint x: 362, startPoint y: 146, endPoint x: 443, endPoint y: 163, distance: 83.4
click at [421, 156] on div "Name En: [PERSON_NAME] Bagel Name Ar: بيغل ليبرا سمسم Description En: Bagel, 2 …" at bounding box center [389, 178] width 284 height 84
click at [453, 179] on div "Description Ar: بيغل،2 بيض نصف مسلوق، لبنة مخفوقة، زيت فلفل حار" at bounding box center [459, 169] width 133 height 22
drag, startPoint x: 498, startPoint y: 149, endPoint x: 448, endPoint y: 150, distance: 49.6
click at [481, 150] on p "Name Ar: [PERSON_NAME]" at bounding box center [459, 147] width 127 height 7
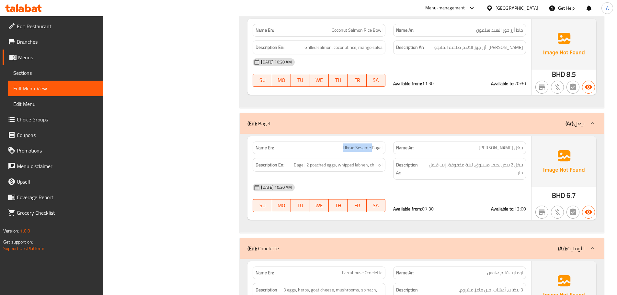
drag, startPoint x: 329, startPoint y: 150, endPoint x: 379, endPoint y: 150, distance: 49.9
click at [376, 150] on p "Name En: [PERSON_NAME]" at bounding box center [319, 147] width 127 height 7
click at [436, 186] on div "[DATE] 10:20 AM" at bounding box center [389, 188] width 281 height 16
click at [521, 164] on span "بيغل،2 بيض نصف مسلوق، لبنة مخفوقة، زيت فلفل حار" at bounding box center [474, 169] width 98 height 16
drag, startPoint x: 521, startPoint y: 164, endPoint x: 442, endPoint y: 163, distance: 79.0
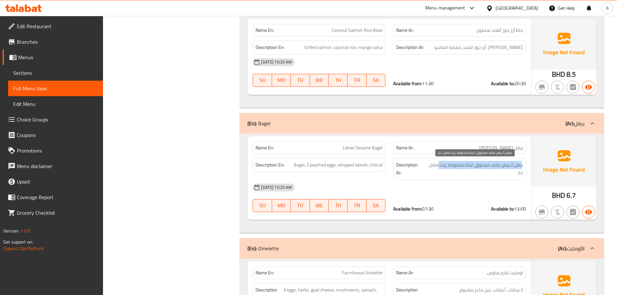
click at [442, 163] on span "بيغل،2 بيض نصف مسلوق، لبنة مخفوقة، زيت فلفل حار" at bounding box center [474, 169] width 98 height 16
click at [453, 163] on span "بيغل،2 بيض نصف مسلوق، لبنة مخفوقة، زيت فلفل حار" at bounding box center [474, 169] width 98 height 16
click at [468, 163] on span "بيغل،2 بيض نصف مسلوق، لبنة مخفوقة، زيت فلفل حار" at bounding box center [474, 169] width 98 height 16
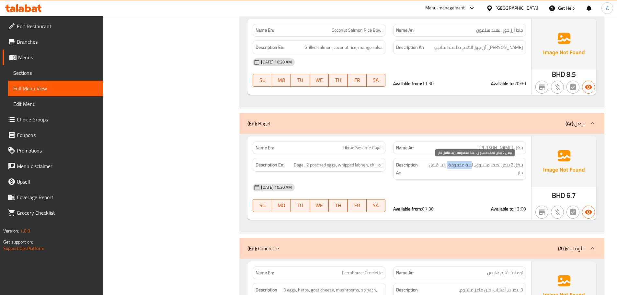
drag, startPoint x: 468, startPoint y: 163, endPoint x: 451, endPoint y: 163, distance: 16.8
click at [451, 163] on span "بيغل،2 بيض نصف مسلوق، لبنة مخفوقة، زيت فلفل حار" at bounding box center [474, 169] width 98 height 16
click at [440, 162] on span "بيغل،2 بيض نصف مسلوق، لبنة مخفوقة، زيت فلفل حار" at bounding box center [474, 169] width 98 height 16
drag, startPoint x: 440, startPoint y: 162, endPoint x: 435, endPoint y: 162, distance: 4.9
click at [435, 162] on span "بيغل،2 بيض نصف مسلوق، لبنة مخفوقة، زيت فلفل حار" at bounding box center [474, 169] width 98 height 16
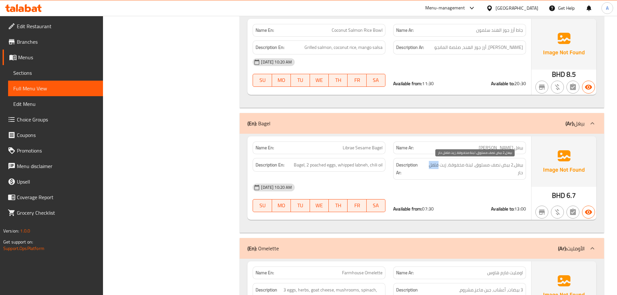
click at [438, 164] on span "بيغل،2 بيض نصف مسلوق، لبنة مخفوقة، زيت فلفل حار" at bounding box center [474, 169] width 98 height 16
drag, startPoint x: 438, startPoint y: 164, endPoint x: 491, endPoint y: 177, distance: 54.6
click at [491, 177] on div "Description Ar: بيغل،2 بيض نصف مسلوق، لبنة مخفوقة، زيت فلفل حار" at bounding box center [459, 169] width 133 height 22
click at [492, 178] on div "Description Ar: بيغل،2 بيض نصف مسلوق، لبنة مخفوقة، زيت فلفل حار" at bounding box center [459, 169] width 133 height 22
drag, startPoint x: 401, startPoint y: 207, endPoint x: 486, endPoint y: 202, distance: 85.0
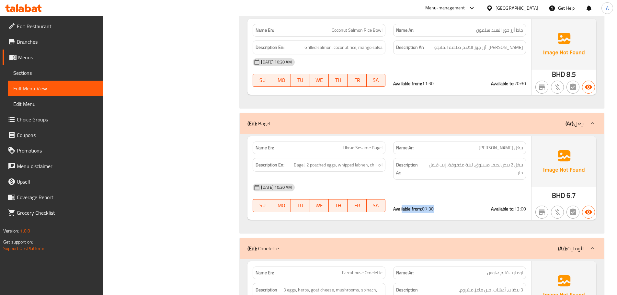
click at [485, 202] on div "Available from: 07:30 Available to: 13:00" at bounding box center [459, 209] width 141 height 14
click at [501, 202] on div "Available from: 07:30 Available to: 13:00" at bounding box center [459, 209] width 141 height 14
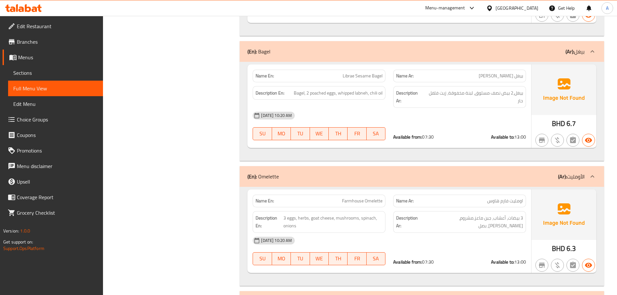
scroll to position [1634, 0]
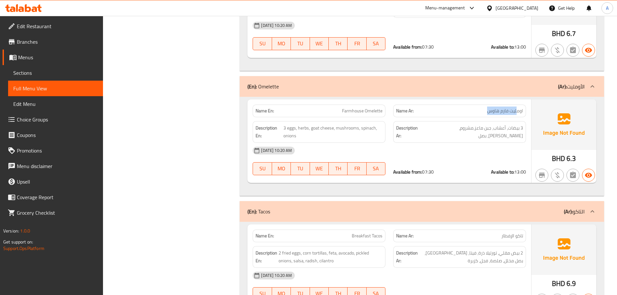
drag, startPoint x: 516, startPoint y: 112, endPoint x: 465, endPoint y: 116, distance: 51.7
click at [475, 112] on p "Name Ar: اومليت فارم هاوس" at bounding box center [459, 111] width 127 height 7
drag, startPoint x: 326, startPoint y: 115, endPoint x: 433, endPoint y: 119, distance: 107.3
click at [430, 118] on div "Name En: Farmhouse Omelette Name Ar: اومليت فارم هاوس Description En: 3 eggs, h…" at bounding box center [389, 141] width 284 height 84
click at [480, 158] on div "[DATE] 10:20 AM" at bounding box center [389, 151] width 281 height 16
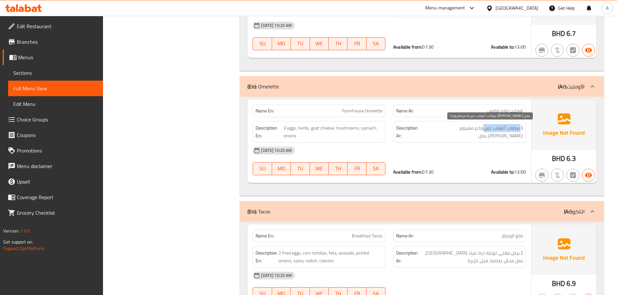
drag, startPoint x: 512, startPoint y: 128, endPoint x: 478, endPoint y: 138, distance: 35.0
click at [483, 128] on span "3 بيضات، أعشاب، جبن ماعز،مشروم، [PERSON_NAME]، بصل" at bounding box center [473, 132] width 100 height 16
click at [473, 158] on div "[DATE] 10:20 AM" at bounding box center [389, 151] width 281 height 16
drag, startPoint x: 372, startPoint y: 178, endPoint x: 473, endPoint y: 174, distance: 100.8
click at [473, 174] on div "[DATE] 10:20 AM SU MO TU WE TH FR SA Available from: 07:30 Available to: 13:00" at bounding box center [389, 161] width 281 height 36
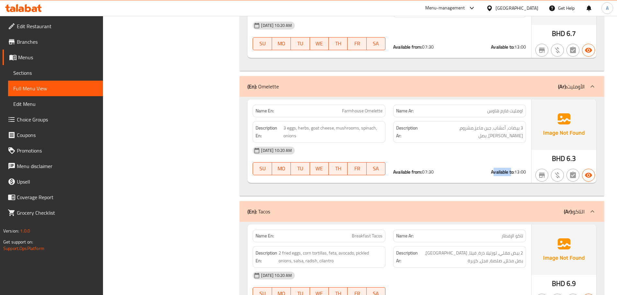
drag, startPoint x: 510, startPoint y: 171, endPoint x: 499, endPoint y: 154, distance: 19.9
click at [513, 169] on strong "Available to:" at bounding box center [502, 172] width 23 height 8
drag, startPoint x: 488, startPoint y: 126, endPoint x: 437, endPoint y: 126, distance: 51.8
click at [437, 126] on h6 "Description Ar: 3 بيضات، أعشاب، جبن ماعز،مشروم، [PERSON_NAME]، بصل" at bounding box center [459, 132] width 127 height 16
drag, startPoint x: 340, startPoint y: 128, endPoint x: 394, endPoint y: 145, distance: 56.9
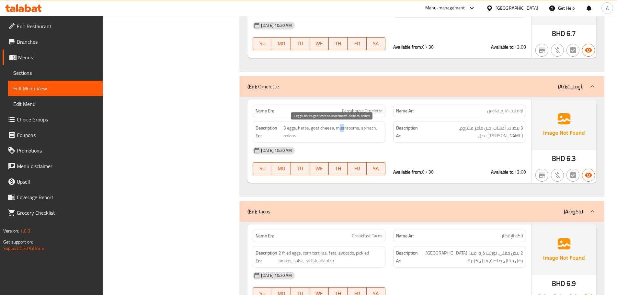
click at [380, 137] on span "3 eggs, herbs, goat cheese, mushrooms, spinach, onions" at bounding box center [332, 132] width 99 height 16
click at [394, 145] on div "[DATE] 10:20 AM" at bounding box center [389, 151] width 281 height 16
click at [345, 106] on div "Name En: Farmhouse Omelette" at bounding box center [319, 111] width 133 height 13
drag, startPoint x: 465, startPoint y: 125, endPoint x: 453, endPoint y: 125, distance: 12.3
click at [458, 125] on span "3 بيضات، أعشاب، جبن ماعز،مشروم، [PERSON_NAME]، بصل" at bounding box center [473, 132] width 100 height 16
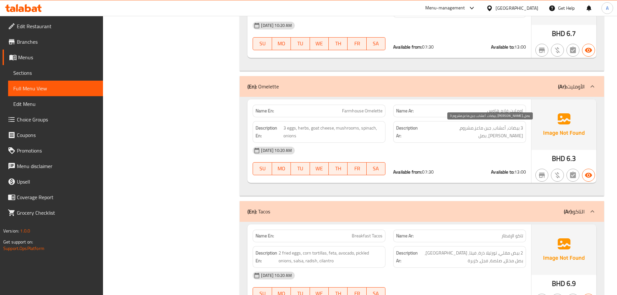
click at [454, 147] on div "[DATE] 10:20 AM" at bounding box center [389, 151] width 281 height 16
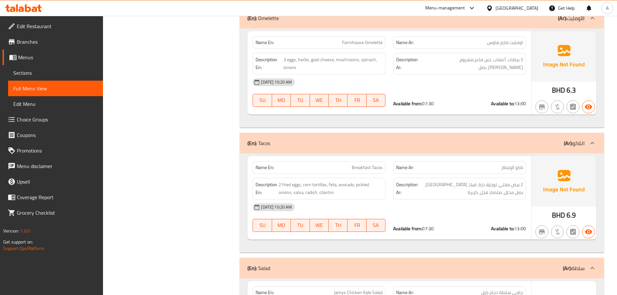
scroll to position [1731, 0]
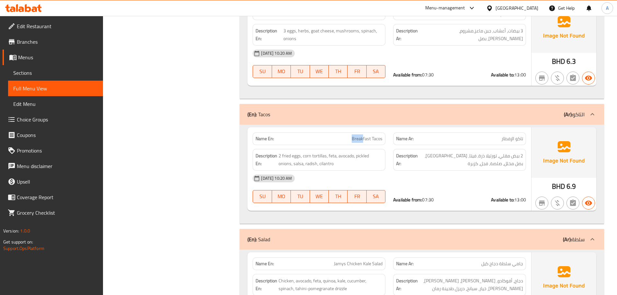
drag, startPoint x: 335, startPoint y: 138, endPoint x: 457, endPoint y: 182, distance: 129.1
click at [379, 151] on div "Name En: Breakfast Tacos Name Ar: تاكو الإفطار Description En: 2 fried eggs, co…" at bounding box center [389, 169] width 284 height 84
click at [457, 182] on div "[DATE] 10:20 AM" at bounding box center [389, 179] width 281 height 16
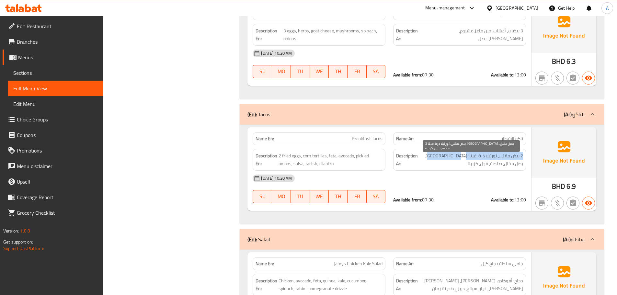
drag, startPoint x: 523, startPoint y: 152, endPoint x: 438, endPoint y: 155, distance: 85.2
click at [438, 155] on div "Description Ar: 2 بيض مقلي، تورتيلا ذرة، فيتا، [GEOGRAPHIC_DATA]، بصل مخلل، صلص…" at bounding box center [459, 160] width 133 height 22
click at [514, 165] on span "2 بيض مقلي، تورتيلا ذرة، فيتا، [GEOGRAPHIC_DATA]، بصل مخلل، صلصة، فجل، كزبرة" at bounding box center [471, 160] width 104 height 16
drag, startPoint x: 514, startPoint y: 165, endPoint x: 484, endPoint y: 165, distance: 29.8
click at [486, 165] on span "2 بيض مقلي، تورتيلا ذرة، فيتا، [GEOGRAPHIC_DATA]، بصل مخلل، صلصة، فجل، كزبرة" at bounding box center [471, 160] width 104 height 16
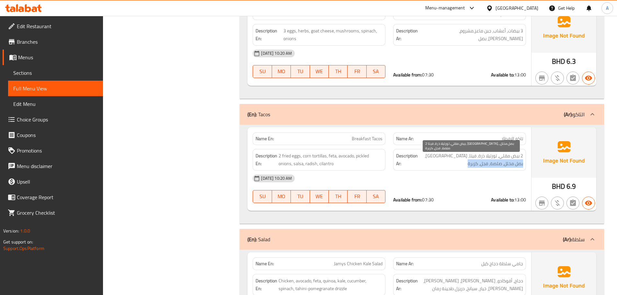
click at [487, 162] on span "2 بيض مقلي، تورتيلا ذرة، فيتا، [GEOGRAPHIC_DATA]، بصل مخلل، صلصة، فجل، كزبرة" at bounding box center [471, 160] width 104 height 16
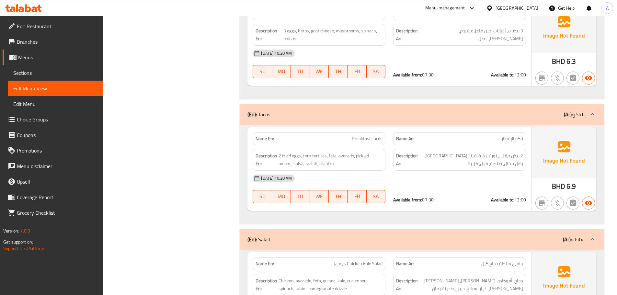
drag, startPoint x: 443, startPoint y: 191, endPoint x: 419, endPoint y: 183, distance: 25.8
click at [439, 190] on div "[DATE] 10:20 AM SU MO TU WE TH FR SA Available from: 07:30 Available to: 13:00" at bounding box center [389, 189] width 281 height 36
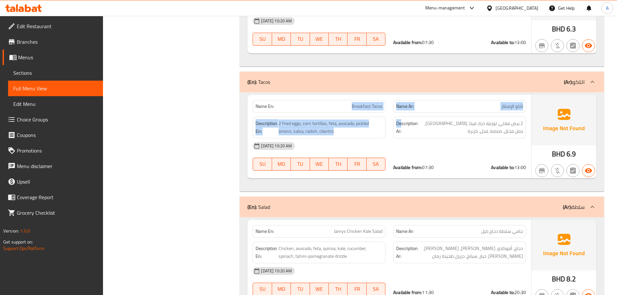
drag, startPoint x: 332, startPoint y: 108, endPoint x: 401, endPoint y: 116, distance: 69.8
click at [401, 116] on div "Name En: Breakfast Tacos Name Ar: تاكو الإفطار Description En: 2 fried eggs, co…" at bounding box center [389, 137] width 284 height 84
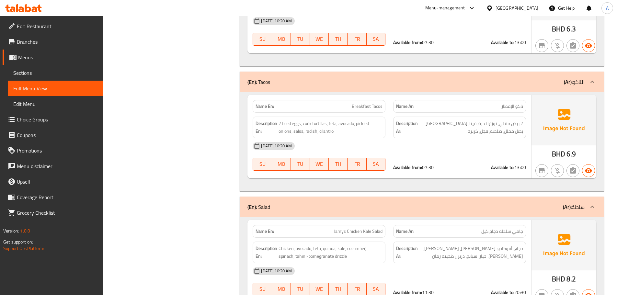
click at [449, 144] on div "[DATE] 10:20 AM" at bounding box center [389, 146] width 281 height 16
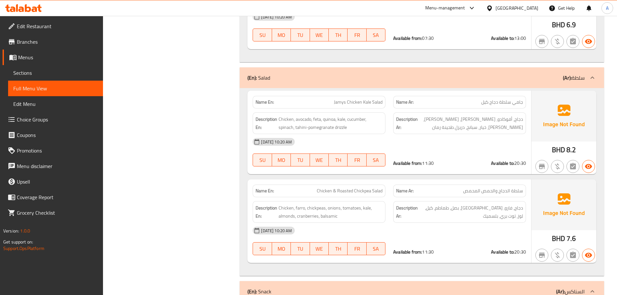
scroll to position [720, 0]
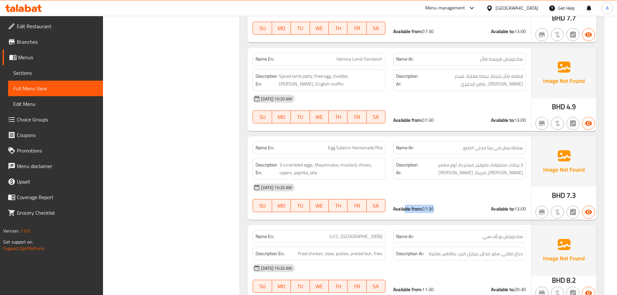
click at [444, 209] on div "Available from: 07:30 Available to: 13:00" at bounding box center [459, 209] width 133 height 6
click at [448, 203] on div "Available from: 07:30 Available to: 13:00" at bounding box center [459, 209] width 141 height 14
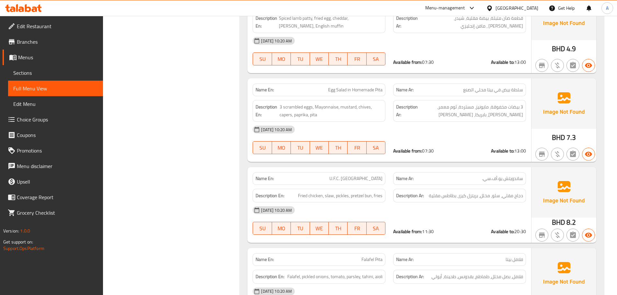
scroll to position [785, 0]
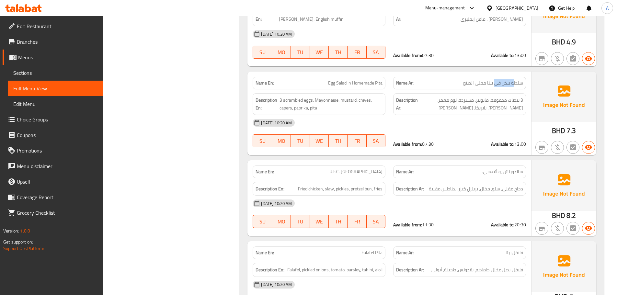
drag, startPoint x: 487, startPoint y: 83, endPoint x: 482, endPoint y: 84, distance: 4.3
click at [484, 83] on span "سلطة بيض في بيتا محلي الصنع" at bounding box center [493, 83] width 60 height 7
click at [500, 83] on span "سلطة بيض في بيتا محلي الصنع" at bounding box center [493, 83] width 60 height 7
drag, startPoint x: 505, startPoint y: 82, endPoint x: 482, endPoint y: 81, distance: 23.0
click at [482, 81] on span "سلطة بيض في بيتا محلي الصنع" at bounding box center [493, 83] width 60 height 7
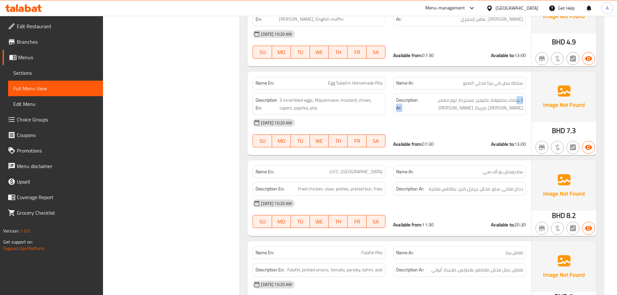
drag, startPoint x: 517, startPoint y: 102, endPoint x: 419, endPoint y: 102, distance: 97.2
click at [419, 102] on h6 "Description Ar: 3 بيضات مخفوقة، مايونيز، مستردة، [PERSON_NAME] معمر، [PERSON_NA…" at bounding box center [459, 104] width 127 height 16
click at [466, 99] on span "3 بيضات مخفوقة، مايونيز، مستردة، ثوم معمر، [PERSON_NAME]، بابريكا، [PERSON_NAME]" at bounding box center [471, 104] width 104 height 16
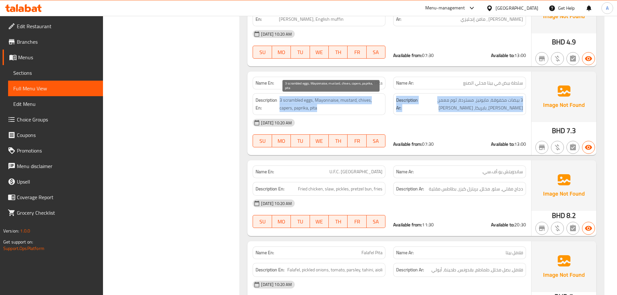
drag, startPoint x: 466, startPoint y: 99, endPoint x: 316, endPoint y: 99, distance: 150.6
click at [316, 99] on div "Description En: 3 scrambled eggs, Mayonnaise, mustard, chives, capers, paprika,…" at bounding box center [389, 103] width 281 height 29
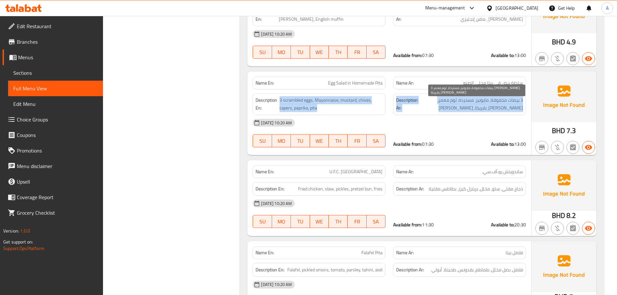
click at [450, 111] on span "3 بيضات مخفوقة، مايونيز، مستردة، ثوم معمر، [PERSON_NAME]، بابريكا، [PERSON_NAME]" at bounding box center [471, 104] width 104 height 16
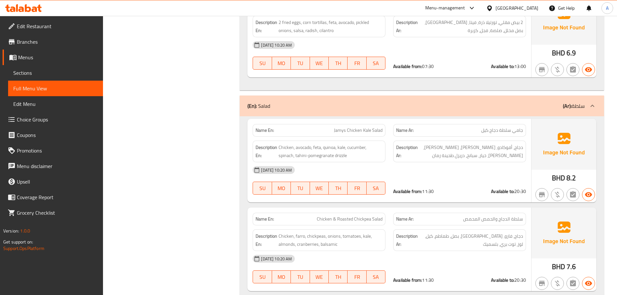
scroll to position [1880, 0]
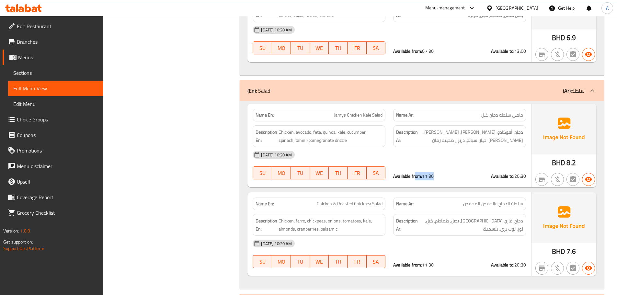
drag, startPoint x: 423, startPoint y: 178, endPoint x: 469, endPoint y: 177, distance: 46.0
click at [460, 177] on div "Available from: 11:30 Available to: 20:30" at bounding box center [459, 176] width 133 height 6
click at [513, 175] on strong "Available to:" at bounding box center [502, 176] width 23 height 8
click at [478, 151] on div "[DATE] 10:20 AM" at bounding box center [389, 155] width 281 height 16
drag, startPoint x: 483, startPoint y: 110, endPoint x: 461, endPoint y: 114, distance: 22.6
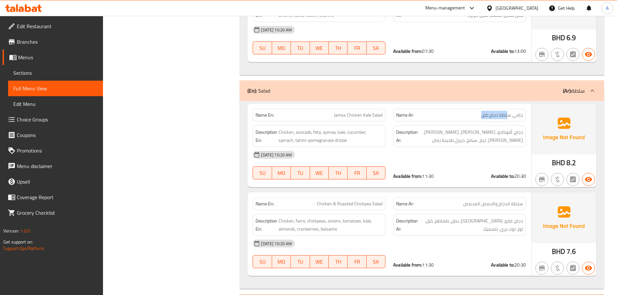
click at [461, 114] on div "Name Ar: جامي سلطة دجاج كيل" at bounding box center [459, 115] width 133 height 13
drag, startPoint x: 487, startPoint y: 132, endPoint x: 450, endPoint y: 132, distance: 36.3
click at [450, 132] on span "دجاج، أفوكادو، [PERSON_NAME]، [PERSON_NAME]، [PERSON_NAME]، خيار، سبانخ، دريزل …" at bounding box center [471, 136] width 104 height 16
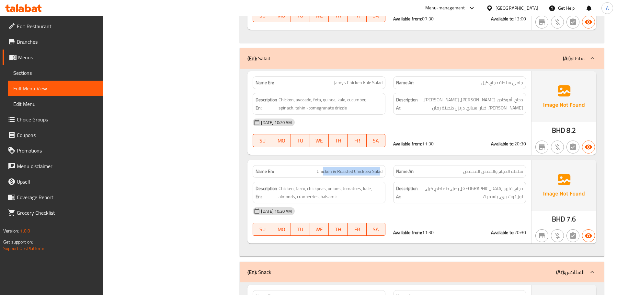
drag, startPoint x: 323, startPoint y: 172, endPoint x: 392, endPoint y: 173, distance: 68.4
click at [392, 173] on div "Name En: Chicken & Roasted Chickpea Salad Name Ar: سلطة الدجاج والحمص المحمص" at bounding box center [389, 171] width 281 height 20
drag, startPoint x: 496, startPoint y: 170, endPoint x: 482, endPoint y: 170, distance: 13.9
click at [482, 170] on span "سلطة الدجاج والحمص المحمص" at bounding box center [493, 171] width 60 height 7
drag, startPoint x: 520, startPoint y: 190, endPoint x: 416, endPoint y: 190, distance: 104.0
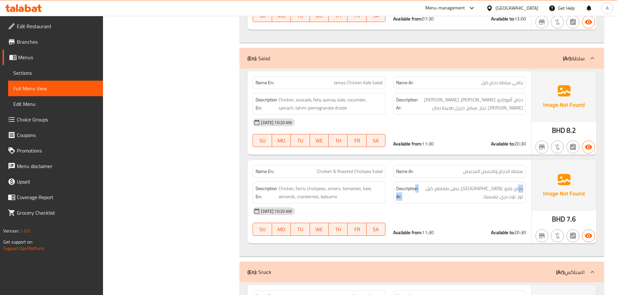
click at [416, 190] on h6 "Description Ar: دجاج، فارو، [GEOGRAPHIC_DATA]، بصل، طماطم، كيل، لوز، توت بري، ب…" at bounding box center [459, 193] width 127 height 16
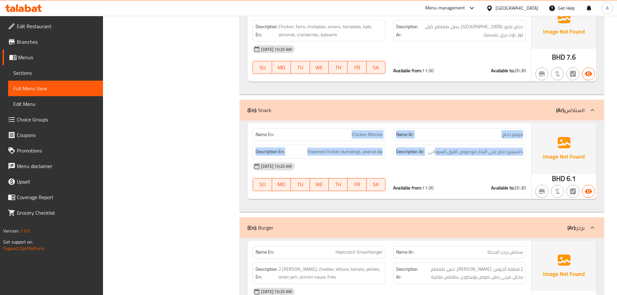
drag, startPoint x: 336, startPoint y: 131, endPoint x: 437, endPoint y: 145, distance: 102.0
click at [437, 145] on div "Name En: Chicken Momos Name Ar: مومو دجاج Description En: Steamed chicken dumpl…" at bounding box center [389, 161] width 284 height 76
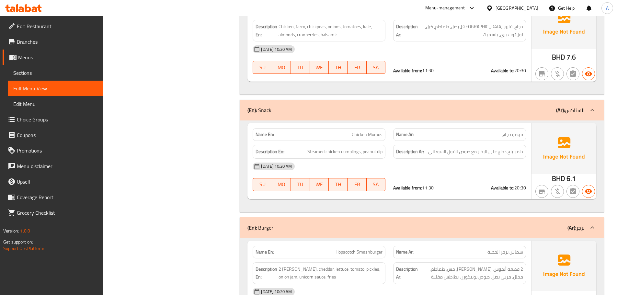
click at [449, 166] on div "[DATE] 10:20 AM" at bounding box center [389, 167] width 281 height 16
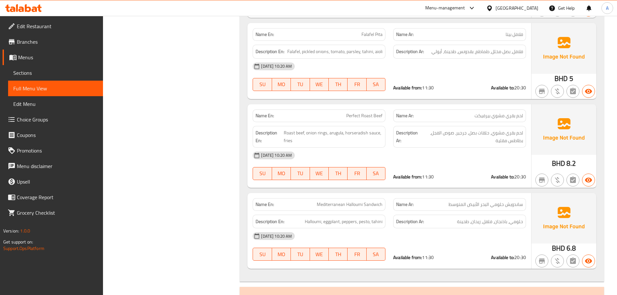
scroll to position [906, 0]
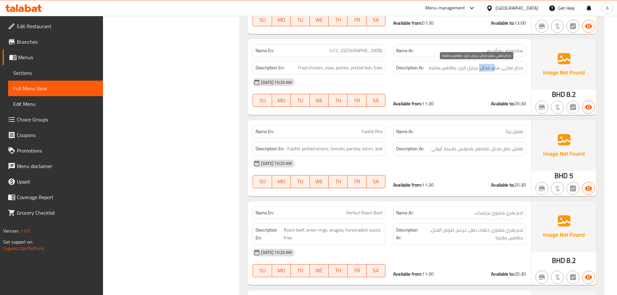
drag, startPoint x: 488, startPoint y: 66, endPoint x: 479, endPoint y: 66, distance: 8.4
click at [479, 66] on span "دجاج مقلي، سلو، مخلل، بريتزل كيزر، بطاطس مقلية" at bounding box center [476, 68] width 94 height 8
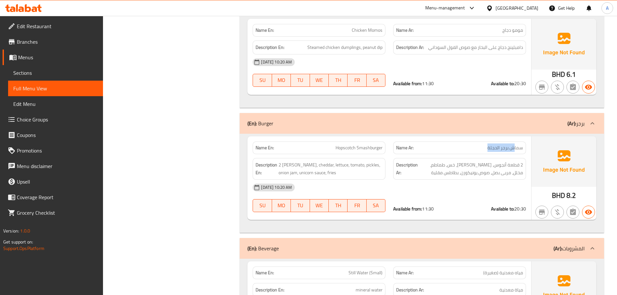
drag, startPoint x: 513, startPoint y: 147, endPoint x: 453, endPoint y: 147, distance: 59.6
click at [483, 147] on p "Name Ar: سماش برجر الحجلة" at bounding box center [459, 147] width 127 height 7
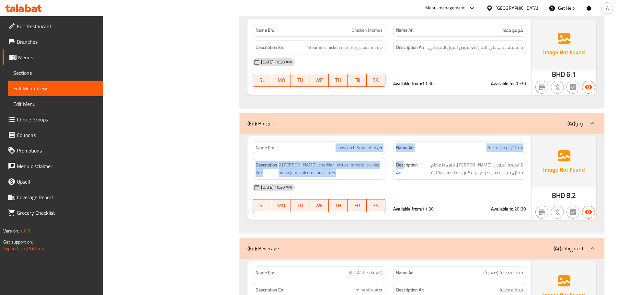
drag, startPoint x: 338, startPoint y: 147, endPoint x: 436, endPoint y: 175, distance: 102.4
click at [419, 160] on div "Name En: Hopscotch Smashburger Name Ar: سماش برجر الحجلة Description En: 2 Angu…" at bounding box center [389, 178] width 284 height 84
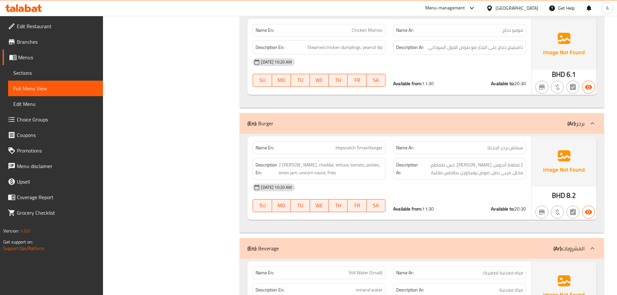
drag, startPoint x: 459, startPoint y: 190, endPoint x: 511, endPoint y: 23, distance: 174.8
click at [465, 177] on div "Name En: Hopscotch Smashburger Name Ar: سماش برجر الحجلة Description En: 2 Angu…" at bounding box center [389, 178] width 284 height 84
click at [460, 72] on div "[DATE] 10:20 AM SU MO TU WE TH FR SA Available from: 11:30 Available to: 20:30" at bounding box center [389, 72] width 281 height 36
drag, startPoint x: 337, startPoint y: 155, endPoint x: 394, endPoint y: 178, distance: 61.5
click at [366, 166] on div "Description En: 2 [PERSON_NAME], cheddar, lettuce, tomato, pickles, onion jam, …" at bounding box center [319, 168] width 141 height 29
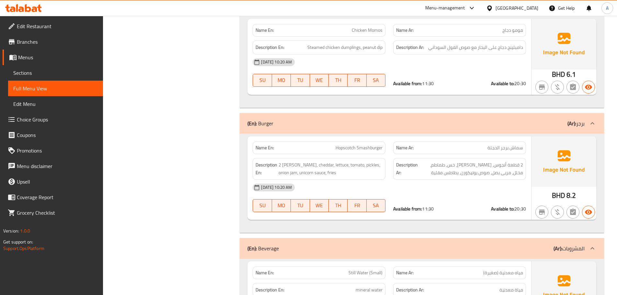
click at [485, 192] on div "[DATE] 10:20 AM" at bounding box center [389, 188] width 281 height 16
drag, startPoint x: 512, startPoint y: 165, endPoint x: 506, endPoint y: 165, distance: 6.2
click at [506, 165] on span "2 قطعة أنجوس، [PERSON_NAME]، خس، طماطم، مخلل، مربى بصل، صوص يونيكورن، بطاطس مقل…" at bounding box center [471, 169] width 104 height 16
click at [496, 165] on span "2 قطعة أنجوس، [PERSON_NAME]، خس، طماطم، مخلل، مربى بصل، صوص يونيكورن، بطاطس مقل…" at bounding box center [471, 169] width 104 height 16
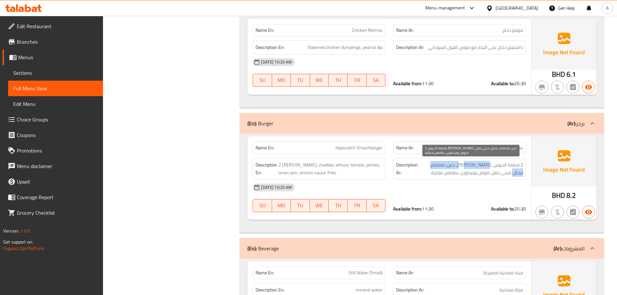
drag, startPoint x: 484, startPoint y: 165, endPoint x: 424, endPoint y: 166, distance: 60.3
click at [424, 166] on span "2 قطعة أنجوس، [PERSON_NAME]، خس، طماطم، مخلل، مربى بصل، صوص يونيكورن، بطاطس مقل…" at bounding box center [471, 169] width 104 height 16
drag, startPoint x: 513, startPoint y: 175, endPoint x: 460, endPoint y: 168, distance: 53.6
click at [460, 168] on span "2 قطعة أنجوس، [PERSON_NAME]، خس، طماطم، مخلل، مربى بصل، صوص يونيكورن، بطاطس مقل…" at bounding box center [471, 169] width 104 height 16
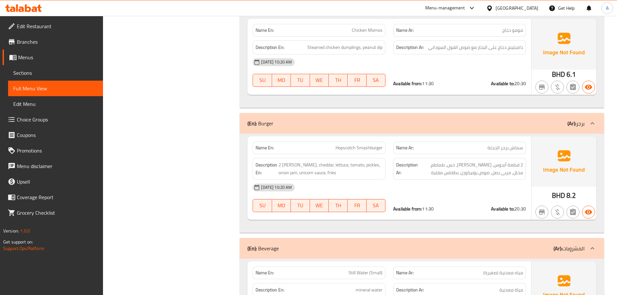
click at [470, 185] on div "[DATE] 10:20 AM" at bounding box center [389, 188] width 281 height 16
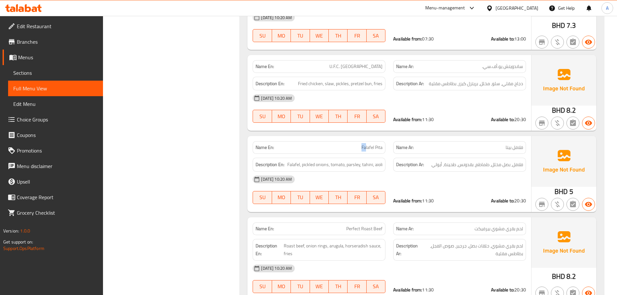
drag, startPoint x: 365, startPoint y: 145, endPoint x: 421, endPoint y: 154, distance: 57.3
click at [396, 150] on div "Name En: Falafel Pita Name Ar: [GEOGRAPHIC_DATA]" at bounding box center [389, 147] width 281 height 20
click at [452, 184] on div "[DATE] 10:20 AM" at bounding box center [389, 180] width 281 height 16
drag, startPoint x: 521, startPoint y: 144, endPoint x: 493, endPoint y: 144, distance: 27.9
click at [493, 144] on div "Name Ar: فلافل بيتا" at bounding box center [459, 147] width 133 height 13
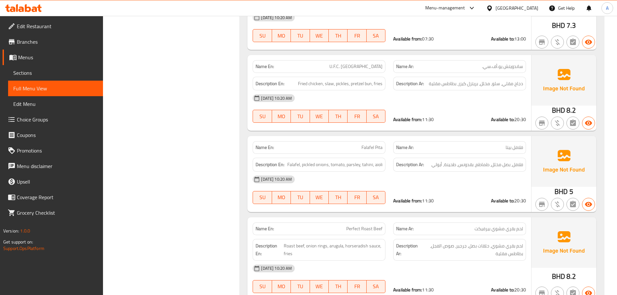
click at [521, 169] on div "Description Ar: فلافل، بصل مخلل، طماطم، بقدونس، طحينة، أيولي" at bounding box center [459, 165] width 133 height 14
drag, startPoint x: 521, startPoint y: 169, endPoint x: 430, endPoint y: 166, distance: 91.1
click at [430, 166] on div "Description Ar: فلافل، بصل مخلل، طماطم، بقدونس، طحينة، أيولي" at bounding box center [459, 165] width 133 height 14
drag, startPoint x: 349, startPoint y: 164, endPoint x: 440, endPoint y: 167, distance: 91.4
click at [431, 164] on div "Description En: Falafel, pickled onions, tomato, parsley, tahini, aioli Descrip…" at bounding box center [389, 165] width 281 height 22
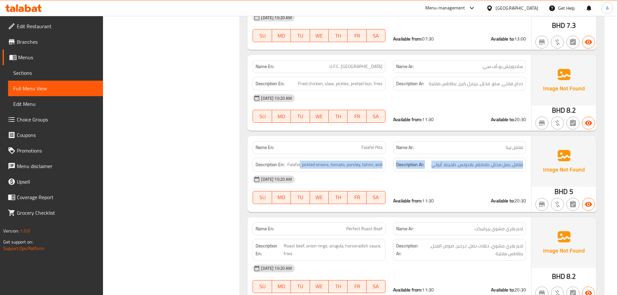
click at [443, 169] on div "Description Ar: فلافل، بصل مخلل، طماطم، بقدونس، طحينة، أيولي" at bounding box center [459, 165] width 133 height 14
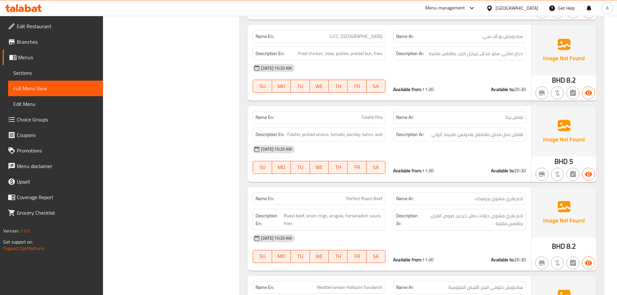
scroll to position [955, 0]
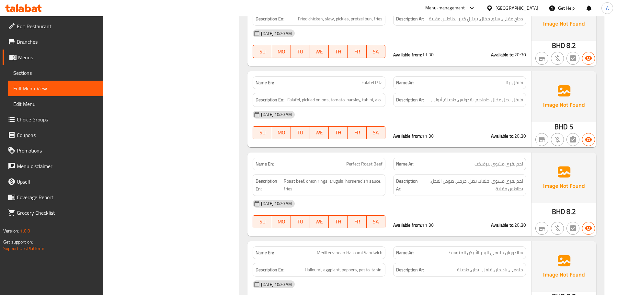
drag, startPoint x: 366, startPoint y: 166, endPoint x: 386, endPoint y: 180, distance: 24.7
click at [373, 170] on div "Name En: Perfect Roast Beef" at bounding box center [319, 164] width 133 height 13
click at [417, 190] on strong "Description Ar:" at bounding box center [407, 185] width 23 height 16
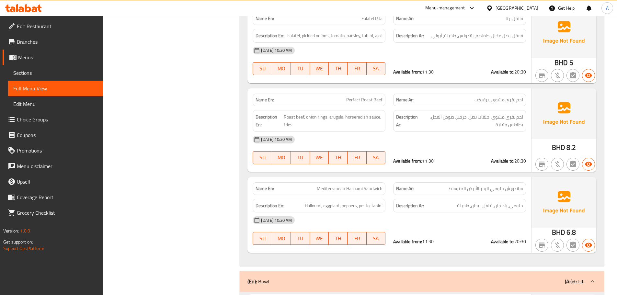
scroll to position [1020, 0]
drag, startPoint x: 471, startPoint y: 104, endPoint x: 446, endPoint y: 104, distance: 24.9
click at [446, 104] on div "Name Ar: لحم ب[PERSON_NAME]" at bounding box center [459, 99] width 133 height 13
click at [472, 155] on div "Available from: 11:30 Available to: 20:30" at bounding box center [459, 160] width 141 height 14
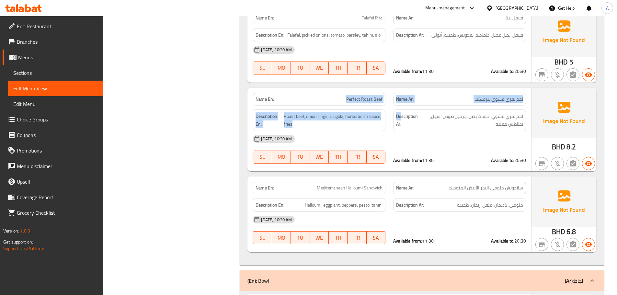
drag, startPoint x: 299, startPoint y: 94, endPoint x: 434, endPoint y: 124, distance: 137.6
click at [418, 121] on div "Name En: Perfect Roast Beef Name Ar: لحم بقري مشوي بيرفيكت Description En: Roas…" at bounding box center [389, 130] width 284 height 84
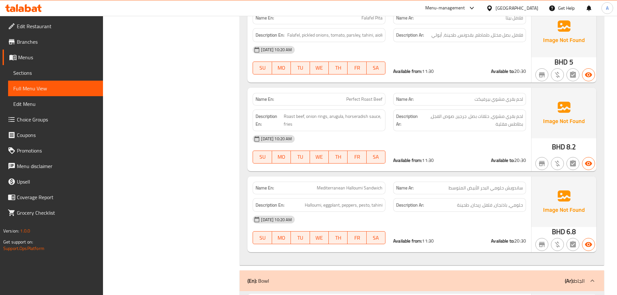
click at [483, 134] on div "[DATE] 10:20 AM" at bounding box center [389, 139] width 281 height 16
drag, startPoint x: 443, startPoint y: 132, endPoint x: 226, endPoint y: 73, distance: 225.1
click at [251, 88] on div "Name En: Perfect Roast Beef Name Ar: لحم بقري مشوي بيرفيكت Description En: Roas…" at bounding box center [389, 130] width 284 height 84
drag, startPoint x: 340, startPoint y: 95, endPoint x: 398, endPoint y: 114, distance: 60.2
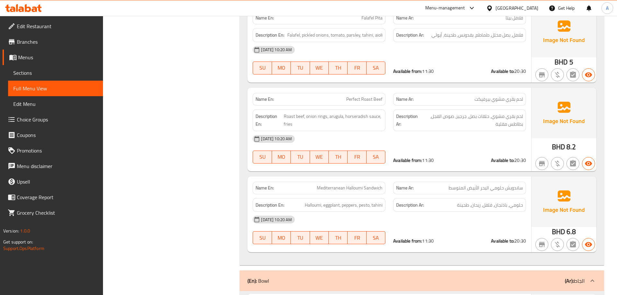
click at [390, 112] on div "Name En: Perfect Roast Beef Name Ar: لحم بقري مشوي بيرفيكت Description En: Roas…" at bounding box center [389, 130] width 284 height 84
click at [442, 136] on div "[DATE] 10:20 AM" at bounding box center [389, 139] width 281 height 16
drag, startPoint x: 517, startPoint y: 116, endPoint x: 412, endPoint y: 114, distance: 105.3
click at [412, 114] on h6 "Description Ar: لحم ب[PERSON_NAME]، حلقات بصل، جرجير، صوص الفجل، بطاطس مقلية" at bounding box center [459, 120] width 127 height 16
drag, startPoint x: 334, startPoint y: 110, endPoint x: 404, endPoint y: 126, distance: 72.0
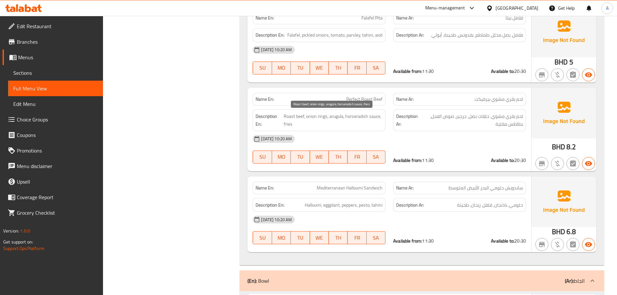
click at [377, 125] on div "Description En: Roast beef, onion rings, arugula, horseradish sauce, fries" at bounding box center [319, 120] width 133 height 22
click at [407, 126] on strong "Description Ar:" at bounding box center [407, 120] width 23 height 16
drag, startPoint x: 331, startPoint y: 188, endPoint x: 355, endPoint y: 159, distance: 37.5
click at [346, 181] on div "Name En: Mediterranean Halloumi Sandwich" at bounding box center [319, 188] width 141 height 20
drag, startPoint x: 336, startPoint y: 96, endPoint x: 362, endPoint y: 104, distance: 27.0
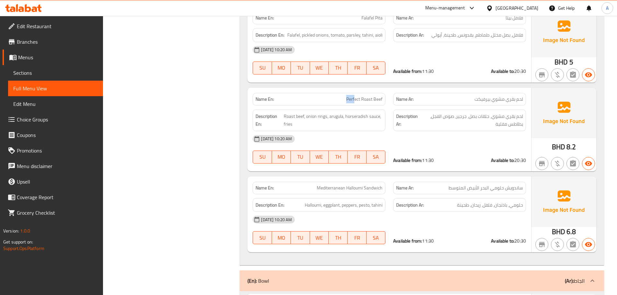
click at [362, 104] on div "Name En: Perfect Roast Beef" at bounding box center [319, 99] width 133 height 13
click at [368, 111] on div "Description En: Roast beef, onion rings, arugula, horseradish sauce, fries" at bounding box center [319, 120] width 133 height 22
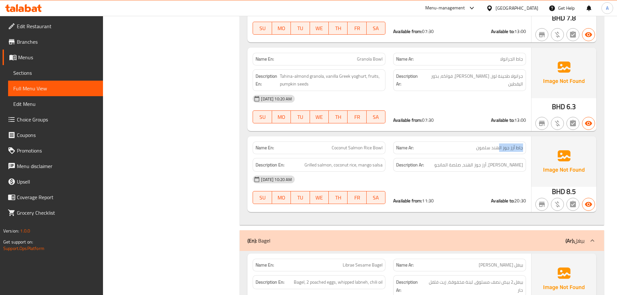
drag, startPoint x: 524, startPoint y: 146, endPoint x: 498, endPoint y: 146, distance: 25.9
click at [498, 146] on div "Name Ar: جاط أرز جوز الهند سلمون" at bounding box center [459, 148] width 133 height 13
click at [494, 184] on div "[DATE] 10:20 AM" at bounding box center [389, 180] width 281 height 16
click at [485, 144] on span "جاط أرز جوز الهند سلمون" at bounding box center [499, 147] width 47 height 7
click at [516, 176] on div "[DATE] 10:20 AM" at bounding box center [389, 180] width 281 height 16
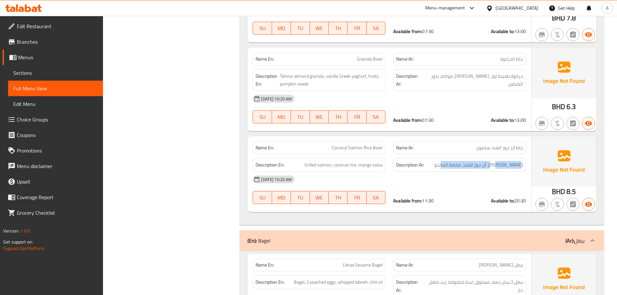
drag, startPoint x: 516, startPoint y: 163, endPoint x: 436, endPoint y: 159, distance: 80.1
click at [436, 159] on div "Description Ar: [PERSON_NAME]، أرز جوز الهند، صلصة المانجو" at bounding box center [459, 165] width 133 height 14
drag, startPoint x: 376, startPoint y: 165, endPoint x: 422, endPoint y: 171, distance: 46.1
click at [418, 170] on div "Description En: Grilled salmon, coconut rice, mango salsa Description Ar: سلمون…" at bounding box center [389, 165] width 281 height 22
click at [441, 184] on div "[DATE] 10:20 AM" at bounding box center [389, 180] width 281 height 16
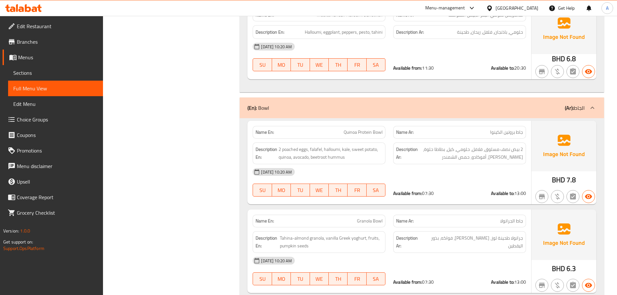
scroll to position [1161, 0]
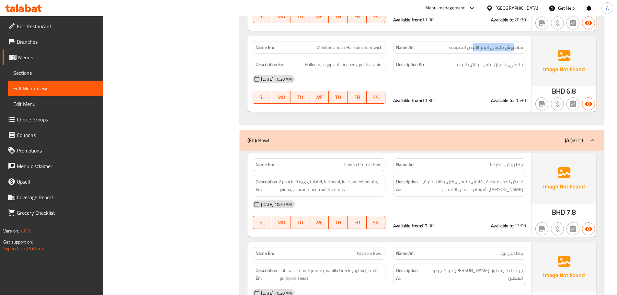
drag, startPoint x: 514, startPoint y: 49, endPoint x: 470, endPoint y: 43, distance: 44.4
click at [470, 44] on span "ساندويش حلومي البحر الأبيض المتوسط" at bounding box center [486, 47] width 75 height 7
drag, startPoint x: 519, startPoint y: 67, endPoint x: 459, endPoint y: 63, distance: 59.4
click at [466, 64] on span "حلومي، باذنجان، فلفل، ريحان، طحينة" at bounding box center [490, 65] width 66 height 8
drag, startPoint x: 365, startPoint y: 58, endPoint x: 424, endPoint y: 81, distance: 63.6
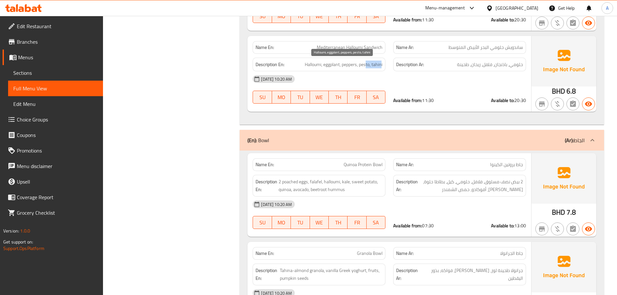
click at [385, 65] on div "Description En: Halloumi, eggplant, peppers, pesto, tahini" at bounding box center [319, 65] width 133 height 14
click at [431, 82] on div "[DATE] 10:20 AM" at bounding box center [389, 79] width 281 height 16
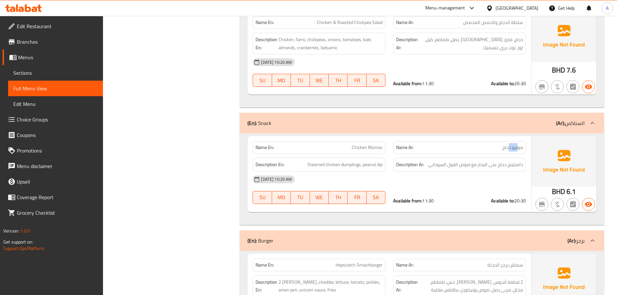
drag, startPoint x: 519, startPoint y: 147, endPoint x: 510, endPoint y: 147, distance: 9.4
click at [510, 147] on span "مومو دجاج" at bounding box center [512, 147] width 21 height 7
click at [496, 179] on div "[DATE] 10:20 AM" at bounding box center [389, 180] width 281 height 16
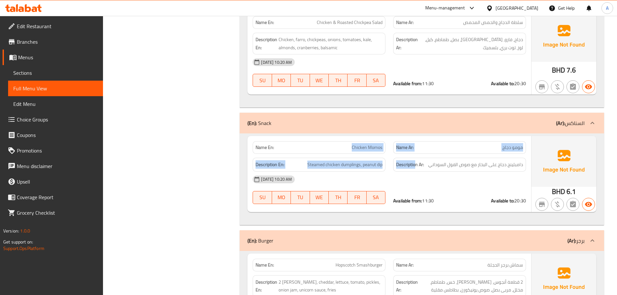
drag, startPoint x: 329, startPoint y: 139, endPoint x: 462, endPoint y: 182, distance: 139.5
click at [431, 168] on div "Name En: Chicken Momos Name Ar: مومو دجاج Description En: Steamed chicken dumpl…" at bounding box center [389, 174] width 284 height 76
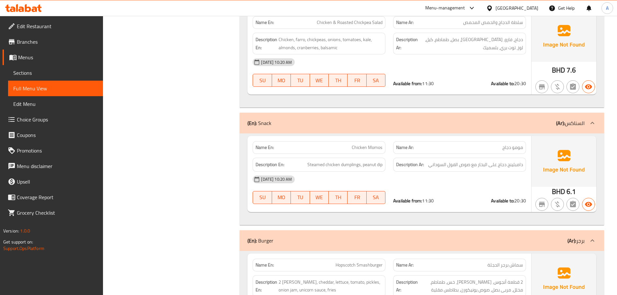
click at [488, 184] on div "[DATE] 10:20 AM" at bounding box center [389, 180] width 281 height 16
click at [514, 167] on span "دامبلينج دجاج على البخار مع صوص الفول السوداني" at bounding box center [475, 165] width 95 height 8
drag, startPoint x: 514, startPoint y: 167, endPoint x: 461, endPoint y: 167, distance: 52.8
click at [461, 167] on span "دامبلينج دجاج على البخار مع صوص الفول السوداني" at bounding box center [475, 165] width 95 height 8
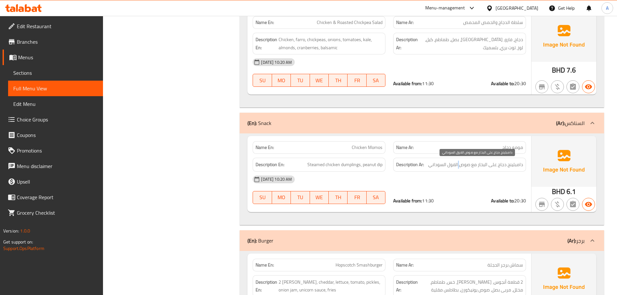
drag, startPoint x: 461, startPoint y: 167, endPoint x: 433, endPoint y: 167, distance: 28.2
click at [450, 167] on span "دامبلينج دجاج على البخار مع صوص الفول السوداني" at bounding box center [475, 165] width 95 height 8
click at [423, 169] on div "Description Ar: دامبلينج دجاج على البخار مع صوص الفول السوداني" at bounding box center [459, 165] width 133 height 14
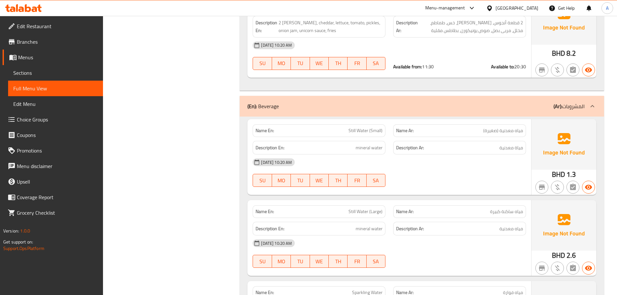
scroll to position [2336, 0]
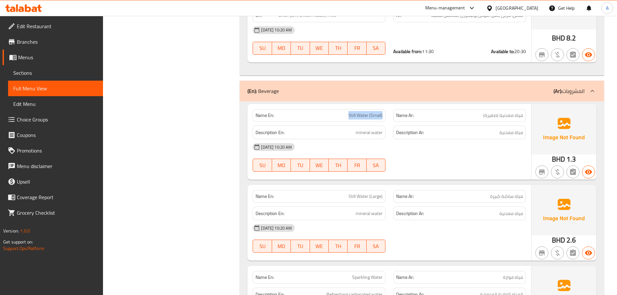
drag, startPoint x: 343, startPoint y: 115, endPoint x: 396, endPoint y: 120, distance: 54.0
click at [395, 119] on div "Name En: Still Water (Small) Name Ar: مياه معدنية (صغيرة)" at bounding box center [389, 115] width 281 height 20
click at [513, 116] on span "مياه معدنية (صغيرة)" at bounding box center [503, 115] width 40 height 7
drag, startPoint x: 513, startPoint y: 116, endPoint x: 514, endPoint y: 133, distance: 17.6
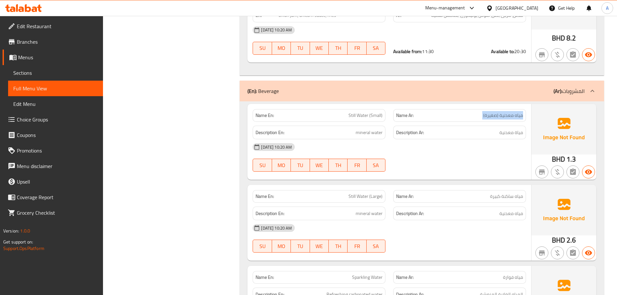
click at [513, 118] on span "مياه معدنية (صغيرة)" at bounding box center [503, 115] width 40 height 7
click at [514, 133] on span "مياة معدنية" at bounding box center [512, 133] width 24 height 8
drag, startPoint x: 514, startPoint y: 133, endPoint x: 477, endPoint y: 172, distance: 53.8
click at [513, 136] on span "مياة معدنية" at bounding box center [512, 133] width 24 height 8
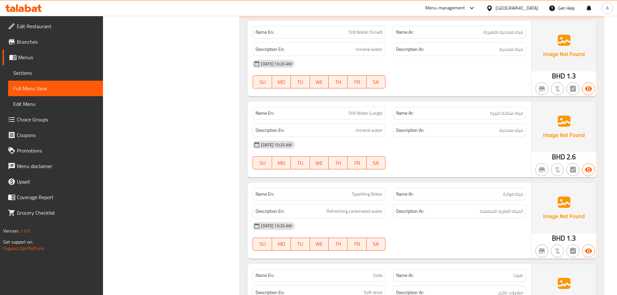
scroll to position [2466, 0]
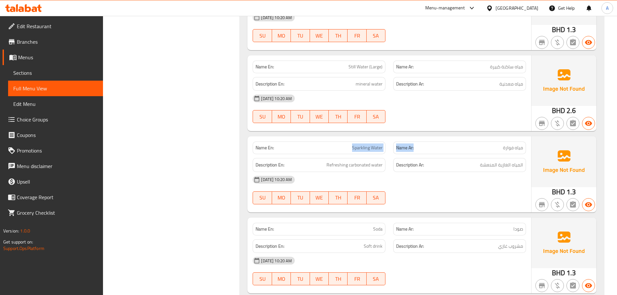
drag, startPoint x: 332, startPoint y: 141, endPoint x: 482, endPoint y: 158, distance: 150.6
click at [481, 157] on div "Name En: Sparkling Water Name Ar: مياه فوارة Description En: Refreshing carbona…" at bounding box center [389, 174] width 284 height 76
click at [510, 199] on div "[DATE] 10:20 AM SU MO TU WE TH FR SA" at bounding box center [389, 190] width 281 height 36
drag, startPoint x: 507, startPoint y: 166, endPoint x: 366, endPoint y: 167, distance: 140.3
click at [465, 166] on h6 "Description Ar: المياه الغازية المنعشة" at bounding box center [459, 165] width 127 height 8
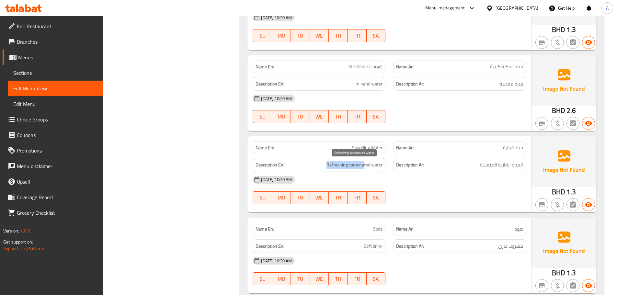
drag, startPoint x: 324, startPoint y: 167, endPoint x: 384, endPoint y: 175, distance: 59.9
click at [372, 170] on div "Description En: Refreshing carbonated water" at bounding box center [319, 165] width 133 height 14
click at [402, 188] on div "[DATE] 10:20 AM SU MO TU WE TH FR SA" at bounding box center [389, 190] width 281 height 36
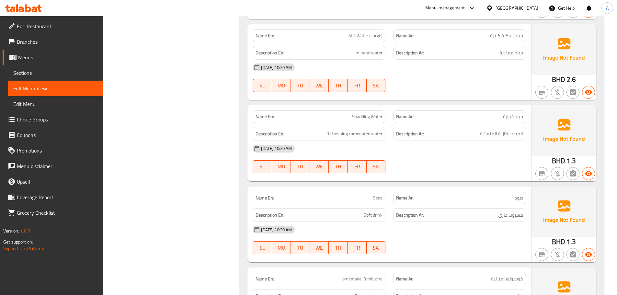
scroll to position [2531, 0]
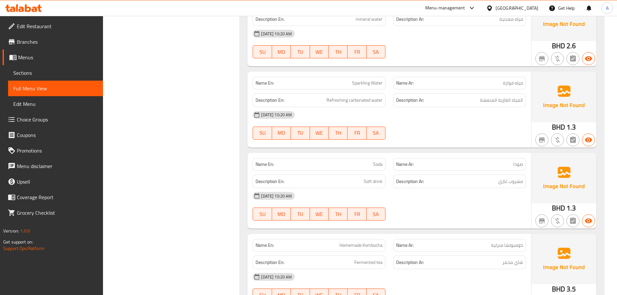
drag, startPoint x: 346, startPoint y: 160, endPoint x: 509, endPoint y: 218, distance: 172.8
click at [474, 200] on div "Name En: Soda Name Ar: صودا Description En: Soft drink Description Ar: مشروب غا…" at bounding box center [389, 191] width 284 height 76
click at [511, 221] on div at bounding box center [459, 221] width 141 height 8
click at [508, 180] on span "مشروب غازي" at bounding box center [510, 182] width 25 height 8
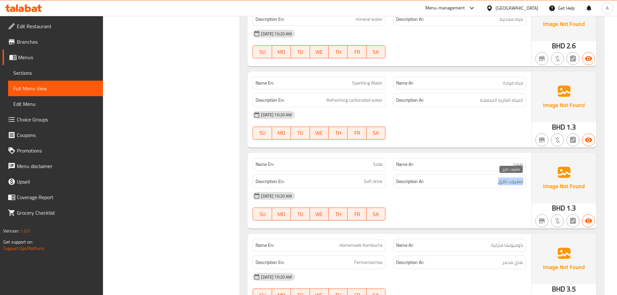
click at [508, 180] on span "مشروب غازي" at bounding box center [510, 182] width 25 height 8
click at [474, 210] on div "[DATE] 10:20 AM SU MO TU WE TH FR SA" at bounding box center [389, 206] width 281 height 36
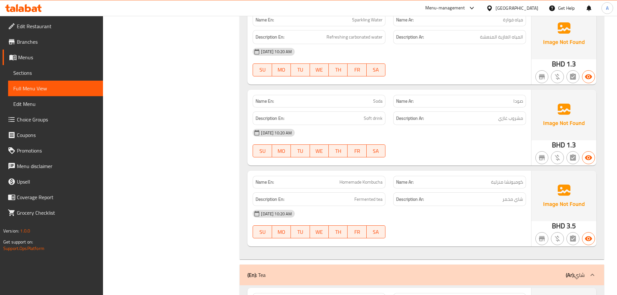
scroll to position [2595, 0]
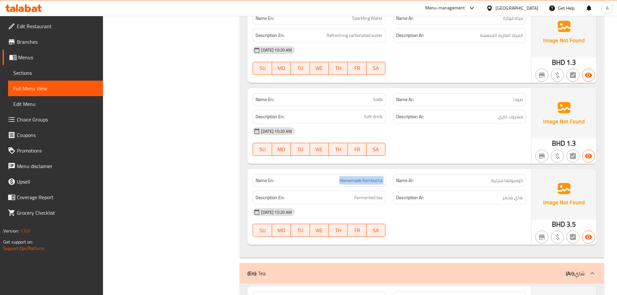
drag, startPoint x: 315, startPoint y: 177, endPoint x: 424, endPoint y: 164, distance: 109.6
click at [408, 176] on div "Name En: Homemade Kombucha Name Ar: كومبوتشا منزلية" at bounding box center [389, 180] width 281 height 20
click at [424, 164] on div "Name En: Still Water (Small) Name Ar: مياه معدنية (صغيرة) Description En: miner…" at bounding box center [422, 50] width 364 height 416
drag, startPoint x: 517, startPoint y: 186, endPoint x: 488, endPoint y: 190, distance: 29.8
click at [488, 188] on div "Name En: Homemade Kombucha Name Ar: كومبوتشا منزلية Description En: Fermented t…" at bounding box center [389, 207] width 284 height 76
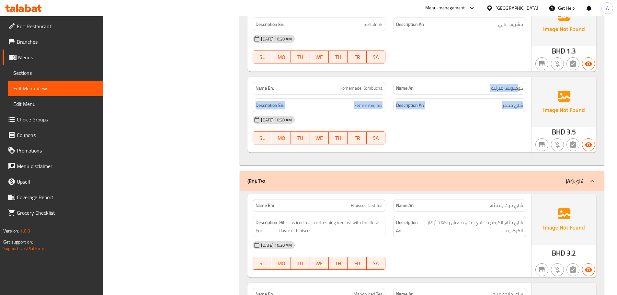
scroll to position [2725, 0]
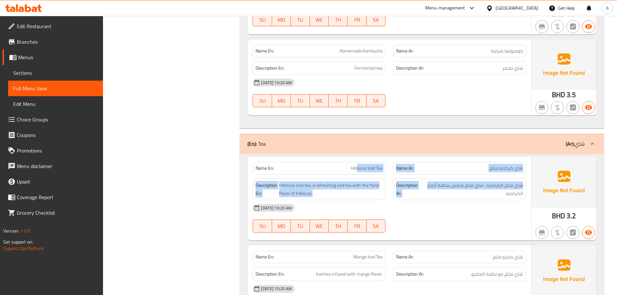
drag, startPoint x: 357, startPoint y: 172, endPoint x: 456, endPoint y: 199, distance: 102.9
click at [440, 188] on div "Name En: Hibiscus Iced Tea Name Ar: شاي كركديه مثلج Description En: Hibiscus ic…" at bounding box center [389, 199] width 284 height 84
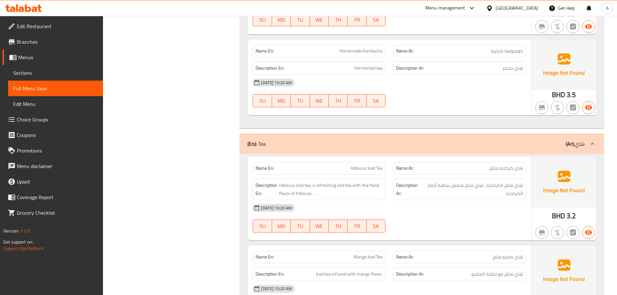
click at [465, 202] on div "[DATE] 10:20 AM" at bounding box center [389, 208] width 281 height 16
click at [516, 162] on div "Name Ar: [PERSON_NAME]ه مثلج" at bounding box center [459, 168] width 141 height 20
click at [505, 169] on span "شاي كركديه مثلج" at bounding box center [506, 168] width 34 height 7
click at [504, 172] on span "شاي كركديه مثلج" at bounding box center [506, 168] width 34 height 7
click at [494, 206] on div "[DATE] 10:20 AM" at bounding box center [389, 208] width 281 height 16
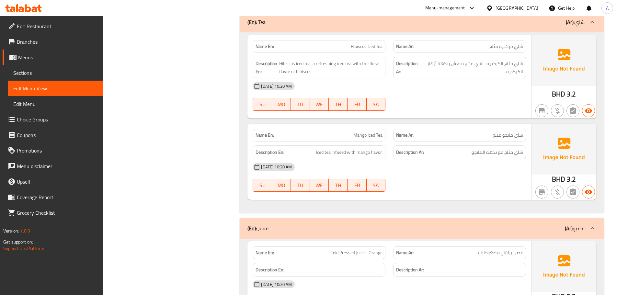
scroll to position [2854, 0]
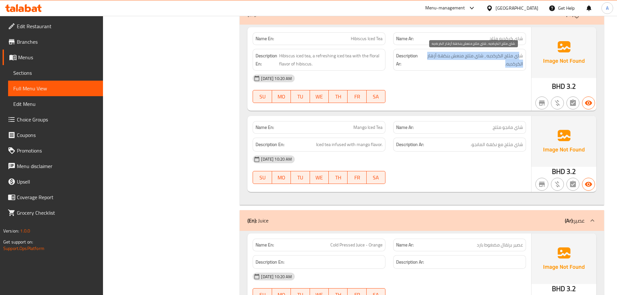
drag, startPoint x: 517, startPoint y: 55, endPoint x: 487, endPoint y: 62, distance: 31.0
click at [491, 62] on span "شاي مثلج الكركديه ، شاي مثلج منعش بنكهة أزهار الكركديه." at bounding box center [472, 60] width 101 height 16
click at [475, 57] on span "شاي مثلج الكركديه ، شاي مثلج منعش بنكهة أزهار الكركديه." at bounding box center [472, 60] width 101 height 16
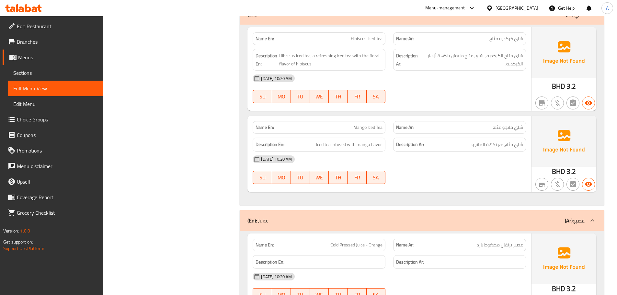
click at [454, 85] on div "[DATE] 10:20 AM" at bounding box center [389, 79] width 281 height 16
click at [454, 56] on span "شاي مثلج الكركديه ، شاي مثلج منعش بنكهة أزهار الكركديه." at bounding box center [472, 60] width 101 height 16
click at [451, 77] on div "[DATE] 10:20 AM" at bounding box center [389, 79] width 281 height 16
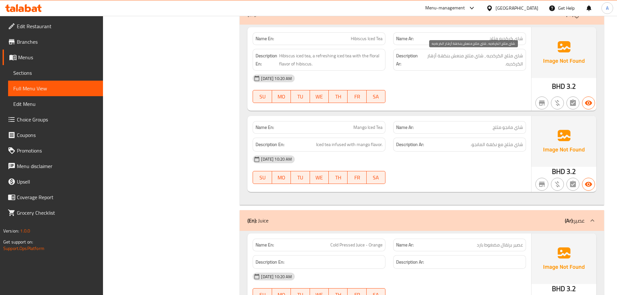
click at [488, 58] on span "شاي مثلج الكركديه ، شاي مثلج منعش بنكهة أزهار الكركديه." at bounding box center [472, 60] width 101 height 16
click at [467, 91] on div "[DATE] 10:20 AM SU MO TU WE TH FR SA" at bounding box center [389, 89] width 281 height 36
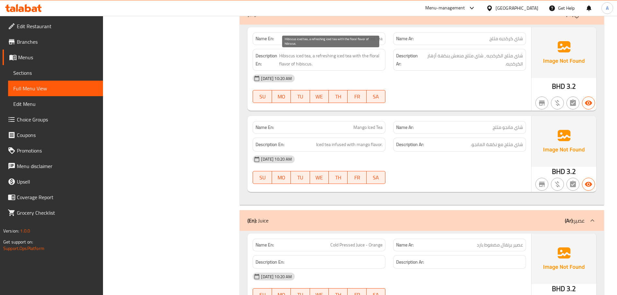
click at [294, 63] on span "Hibiscus iced tea, a refreshing iced tea with the floral flavor of hibiscus." at bounding box center [330, 60] width 103 height 16
drag, startPoint x: 294, startPoint y: 63, endPoint x: 446, endPoint y: 91, distance: 154.5
click at [441, 85] on div "Name En: Hibiscus Iced Tea Name Ar: شاي كركديه مثلج Description En: Hibiscus ic…" at bounding box center [389, 69] width 284 height 84
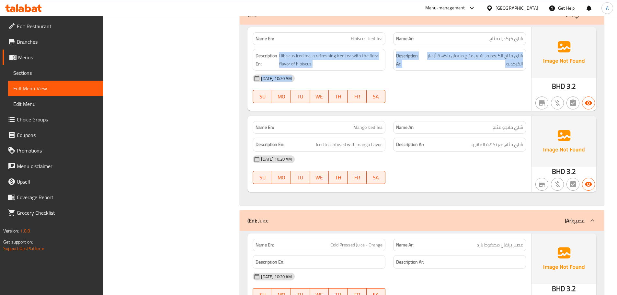
click at [446, 91] on div "[DATE] 10:20 AM SU MO TU WE TH FR SA" at bounding box center [389, 89] width 281 height 36
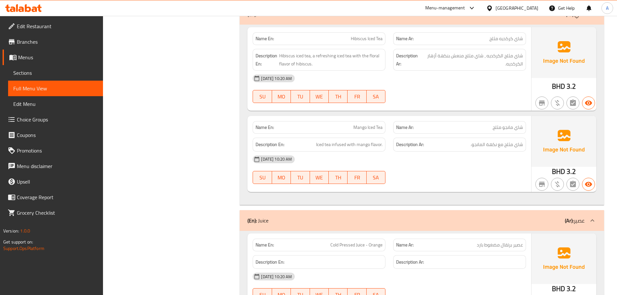
drag, startPoint x: 327, startPoint y: 127, endPoint x: 421, endPoint y: 120, distance: 94.5
click at [410, 124] on div "Name En: Mango Iced Tea Name Ar: [PERSON_NAME] مثلج" at bounding box center [389, 127] width 281 height 20
drag, startPoint x: 435, startPoint y: 112, endPoint x: 422, endPoint y: 117, distance: 14.2
click at [434, 112] on div "Name En: Hibiscus Iced Tea Name Ar: شاي كركديه مثلج Description En: Hibiscus ic…" at bounding box center [422, 115] width 364 height 180
drag, startPoint x: 339, startPoint y: 129, endPoint x: 466, endPoint y: 111, distance: 128.6
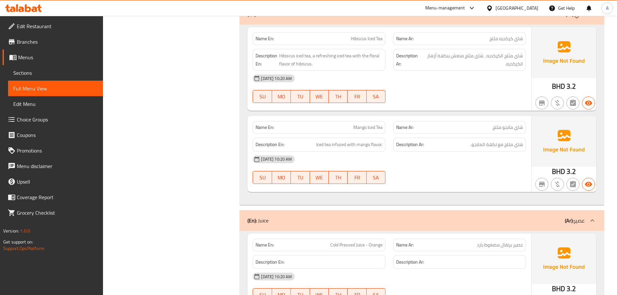
click at [446, 116] on div "Name En: Mango Iced Tea Name Ar: شاي مانجو مثلج Description En: Iced tea infuse…" at bounding box center [389, 154] width 284 height 76
click at [467, 107] on div at bounding box center [459, 103] width 141 height 8
drag, startPoint x: 522, startPoint y: 144, endPoint x: 488, endPoint y: 144, distance: 34.3
click at [488, 144] on span "شاي مثلج مع نكهة المانجو." at bounding box center [497, 145] width 52 height 8
click at [329, 146] on span "Iced tea infused with mango flavor." at bounding box center [349, 145] width 66 height 8
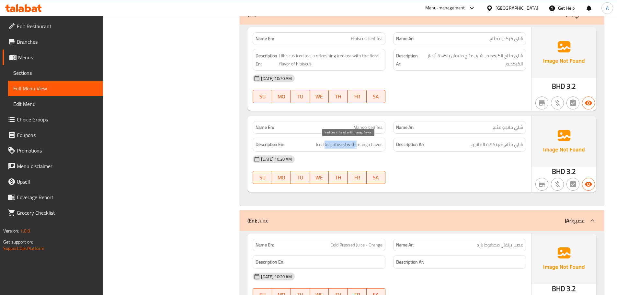
drag, startPoint x: 329, startPoint y: 146, endPoint x: 395, endPoint y: 156, distance: 66.5
click at [364, 148] on span "Iced tea infused with mango flavor." at bounding box center [349, 145] width 66 height 8
click at [449, 158] on div "[DATE] 10:20 AM" at bounding box center [389, 160] width 281 height 16
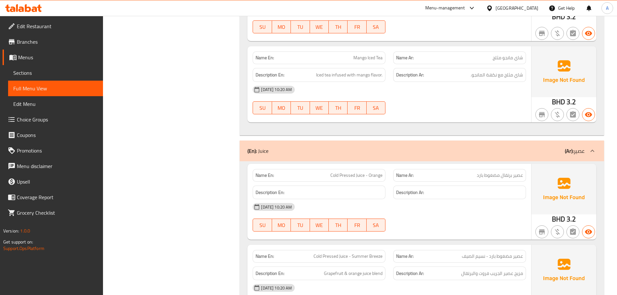
scroll to position [2984, 0]
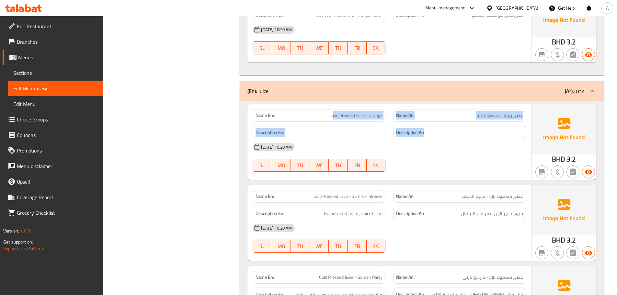
drag, startPoint x: 360, startPoint y: 114, endPoint x: 481, endPoint y: 145, distance: 124.7
click at [442, 134] on div "Name En: Cold Pressed Juice - Orange Name Ar: عصير برتقال مضغوط بارد Descriptio…" at bounding box center [389, 142] width 284 height 76
drag, startPoint x: 525, startPoint y: 176, endPoint x: 520, endPoint y: 171, distance: 7.3
click at [525, 176] on div "Name En: Cold Pressed Juice - Orange Name Ar: عصير برتقال مضغوط بارد Descriptio…" at bounding box center [389, 142] width 284 height 76
click at [477, 107] on div "Name Ar: عصير برتقال مضغوط بارد" at bounding box center [459, 115] width 141 height 20
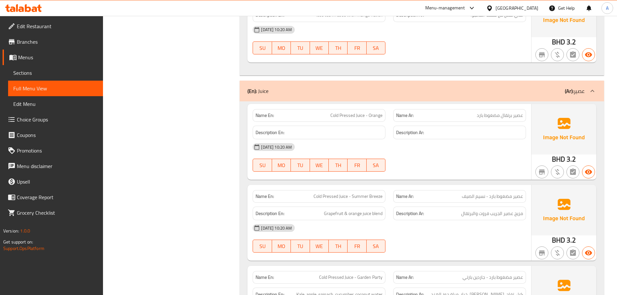
click at [477, 107] on div "Name Ar: عصير برتقال مضغوط بارد" at bounding box center [459, 115] width 141 height 20
drag, startPoint x: 452, startPoint y: 165, endPoint x: 417, endPoint y: 172, distance: 36.2
click at [452, 166] on div "[DATE] 10:20 AM SU MO TU WE TH FR SA" at bounding box center [389, 157] width 281 height 36
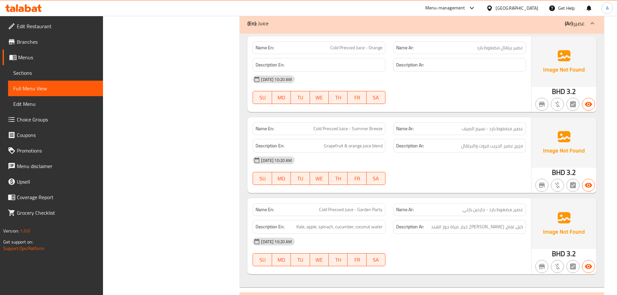
scroll to position [3049, 0]
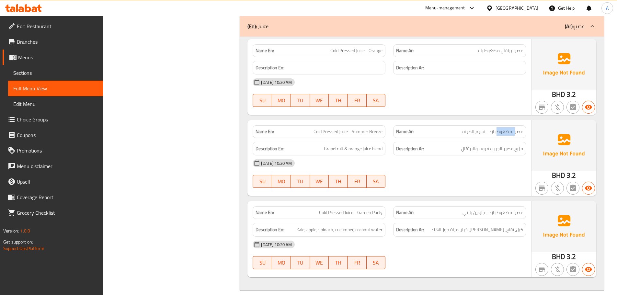
drag, startPoint x: 516, startPoint y: 130, endPoint x: 496, endPoint y: 133, distance: 19.7
click at [498, 130] on span "عصير مضغوط بارد - نسيم الصيف" at bounding box center [492, 131] width 61 height 7
click at [468, 134] on span "عصير مضغوط بارد - نسيم الصيف" at bounding box center [492, 131] width 61 height 7
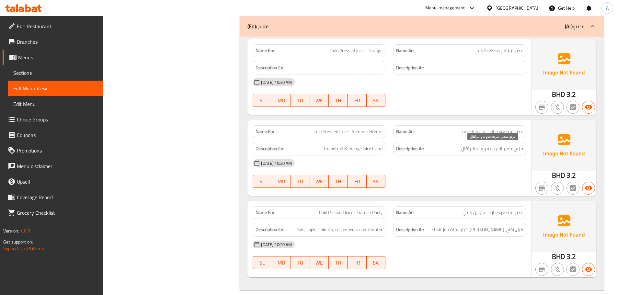
click at [468, 151] on span "مزيج عصير الجريب فروت والبرتقال" at bounding box center [492, 149] width 62 height 8
drag, startPoint x: 519, startPoint y: 151, endPoint x: 478, endPoint y: 151, distance: 40.8
click at [478, 151] on span "مزيج عصير الجريب فروت والبرتقال" at bounding box center [492, 149] width 62 height 8
click at [468, 168] on div "[DATE] 10:20 AM" at bounding box center [389, 163] width 281 height 16
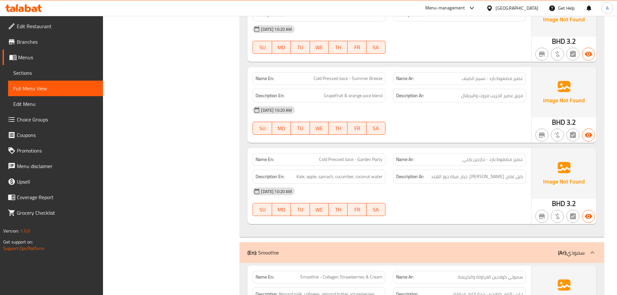
scroll to position [3114, 0]
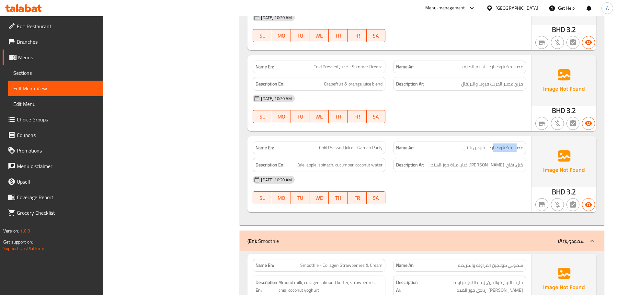
drag, startPoint x: 518, startPoint y: 146, endPoint x: 493, endPoint y: 146, distance: 24.9
click at [493, 146] on span "عصير مضغوط بارد - جاردين بارتي" at bounding box center [493, 147] width 61 height 7
drag, startPoint x: 485, startPoint y: 148, endPoint x: 447, endPoint y: 155, distance: 38.5
click at [459, 149] on p "Name Ar: عصير مضغوط بارد - جاردين بارتي" at bounding box center [459, 147] width 127 height 7
drag, startPoint x: 345, startPoint y: 149, endPoint x: 369, endPoint y: 149, distance: 23.6
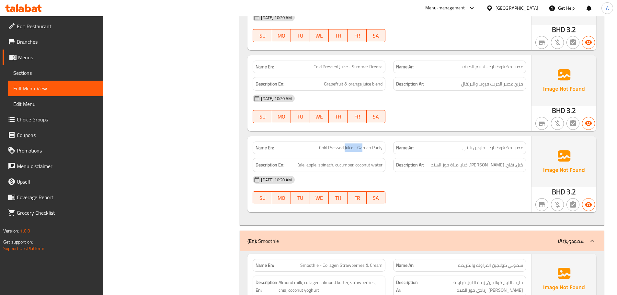
click at [369, 149] on span "Cold Pressed Juice - Garden Party" at bounding box center [350, 147] width 63 height 7
drag, startPoint x: 517, startPoint y: 167, endPoint x: 495, endPoint y: 167, distance: 22.0
click at [495, 167] on span "كيل، تفاح، [PERSON_NAME]، خيار، مياة جوز الهند" at bounding box center [477, 165] width 92 height 8
drag, startPoint x: 490, startPoint y: 163, endPoint x: 455, endPoint y: 163, distance: 34.3
click at [456, 163] on span "كيل، تفاح، [PERSON_NAME]، خيار، مياة جوز الهند" at bounding box center [477, 165] width 92 height 8
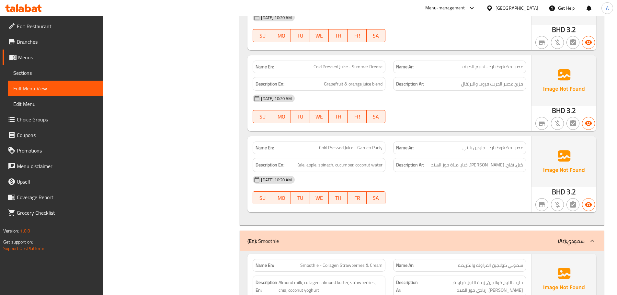
click at [389, 169] on div "Description En: Kale, apple, spinach, cucumber, coconut water Description Ar: ك…" at bounding box center [389, 165] width 281 height 22
click at [414, 181] on div "[DATE] 10:20 AM" at bounding box center [389, 180] width 281 height 16
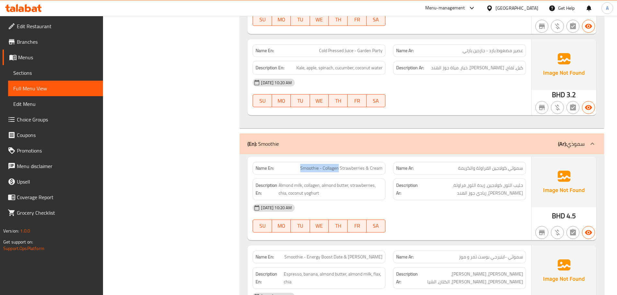
drag, startPoint x: 286, startPoint y: 170, endPoint x: 381, endPoint y: 208, distance: 102.0
click at [349, 173] on div "Name En: Smoothie - Collagen Strawberries & Cream" at bounding box center [319, 168] width 133 height 13
click at [381, 208] on div "[DATE] 10:20 AM" at bounding box center [389, 208] width 281 height 16
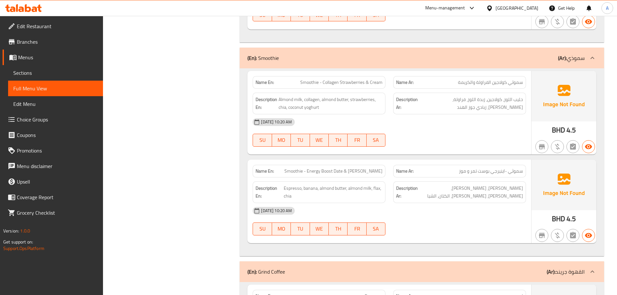
scroll to position [3308, 0]
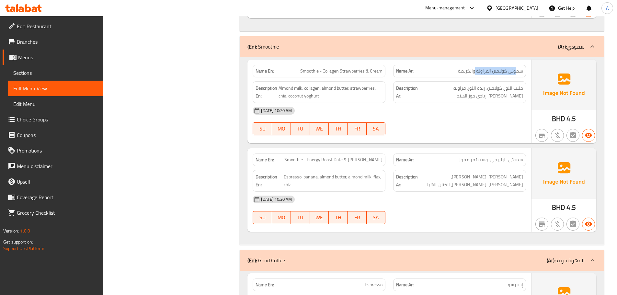
drag, startPoint x: 515, startPoint y: 72, endPoint x: 475, endPoint y: 73, distance: 40.2
click at [475, 73] on span "سموثي كولاجين الفراولة والكريمة" at bounding box center [490, 71] width 65 height 7
click at [470, 121] on div "[DATE] 10:20 AM SU MO TU WE TH FR SA" at bounding box center [389, 121] width 281 height 36
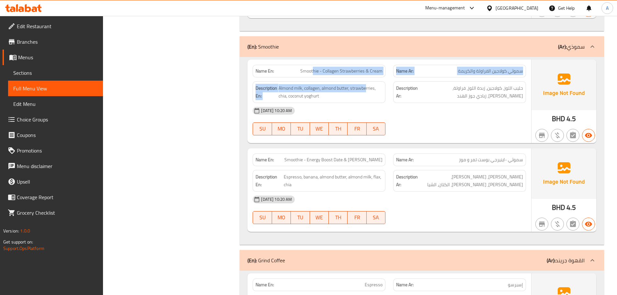
drag, startPoint x: 341, startPoint y: 75, endPoint x: 400, endPoint y: 86, distance: 60.0
click at [380, 80] on div "Name En: Smoothie - Collagen Strawberries & Cream Name Ar: سموثي كولاجين الفراو…" at bounding box center [389, 102] width 284 height 84
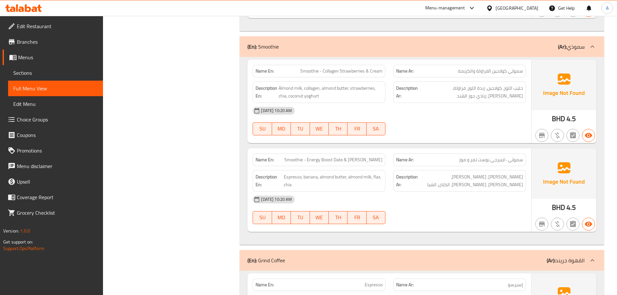
drag, startPoint x: 454, startPoint y: 111, endPoint x: 439, endPoint y: 117, distance: 15.9
click at [454, 111] on div "[DATE] 10:20 AM" at bounding box center [389, 111] width 281 height 16
drag, startPoint x: 519, startPoint y: 86, endPoint x: 511, endPoint y: 87, distance: 7.8
click at [511, 87] on span "حليب اللوز، كولاجين، زبدة اللوز، فراولة، [PERSON_NAME]، زبادي جوز الهند" at bounding box center [471, 92] width 104 height 16
click at [494, 87] on span "حليب اللوز، كولاجين، زبدة اللوز، فراولة، [PERSON_NAME]، زبادي جوز الهند" at bounding box center [471, 92] width 104 height 16
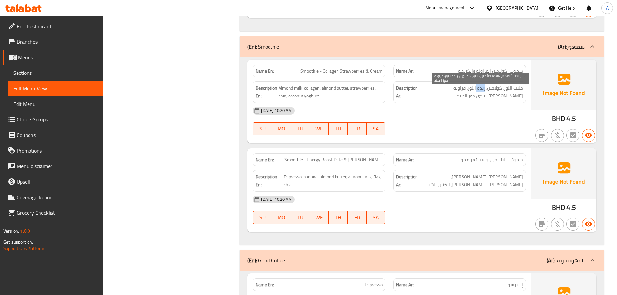
drag, startPoint x: 485, startPoint y: 87, endPoint x: 476, endPoint y: 87, distance: 9.1
click at [476, 87] on span "حليب اللوز، كولاجين، زبدة اللوز، فراولة، [PERSON_NAME]، زبادي جوز الهند" at bounding box center [471, 92] width 104 height 16
click at [466, 85] on span "حليب اللوز، كولاجين، زبدة اللوز، فراولة، [PERSON_NAME]، زبادي جوز الهند" at bounding box center [471, 92] width 104 height 16
click at [451, 84] on span "حليب اللوز، كولاجين، زبدة اللوز، فراولة، [PERSON_NAME]، زبادي جوز الهند" at bounding box center [471, 92] width 104 height 16
click at [436, 89] on span "حليب اللوز، كولاجين، زبدة اللوز، فراولة، [PERSON_NAME]، زبادي جوز الهند" at bounding box center [471, 92] width 104 height 16
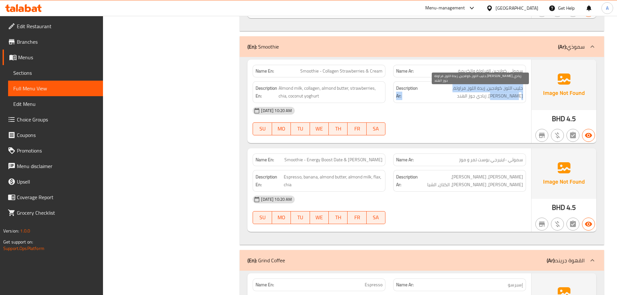
drag, startPoint x: 433, startPoint y: 89, endPoint x: 418, endPoint y: 89, distance: 14.9
click at [418, 89] on h6 "Description Ar: حليب اللوز، كولاجين، زبدة اللوز، فراولة، [PERSON_NAME]، زبادي ج…" at bounding box center [459, 92] width 127 height 16
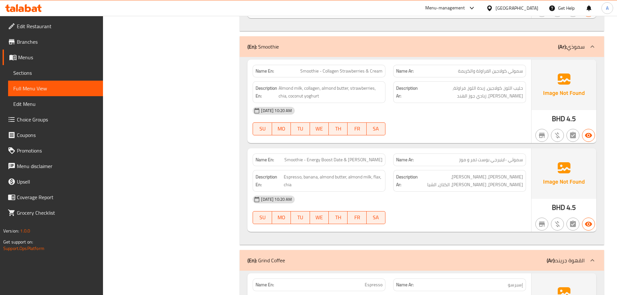
click at [474, 108] on div "[DATE] 10:20 AM" at bounding box center [389, 111] width 281 height 16
drag, startPoint x: 328, startPoint y: 160, endPoint x: 399, endPoint y: 152, distance: 70.8
click at [385, 156] on div "Name En: Smoothie - Energy Boost Date & [PERSON_NAME]" at bounding box center [319, 160] width 141 height 20
click at [421, 141] on div "Name En: Smoothie - Collagen Strawberries & Cream Name Ar: سموثي كولاجين الفراو…" at bounding box center [389, 102] width 284 height 84
click at [460, 156] on span "سموثي -اينيرجي بوست تمر و موز" at bounding box center [491, 159] width 64 height 7
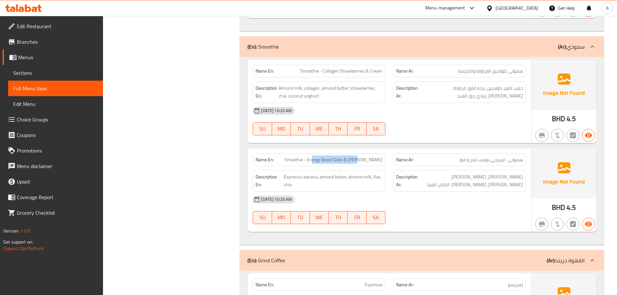
click at [379, 158] on span "Smoothie - Energy Boost Date & [PERSON_NAME]" at bounding box center [333, 159] width 98 height 7
click at [404, 142] on div "Name En: Smoothie - Collagen Strawberries & Cream Name Ar: سموثي كولاجين الفراو…" at bounding box center [389, 102] width 284 height 84
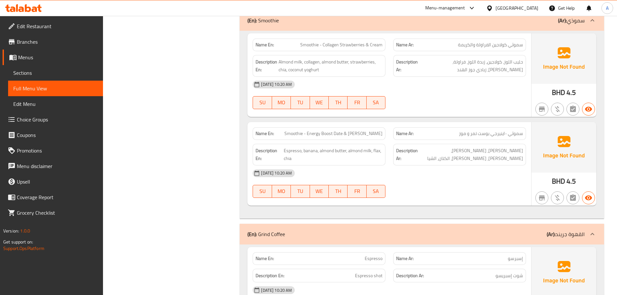
scroll to position [3373, 0]
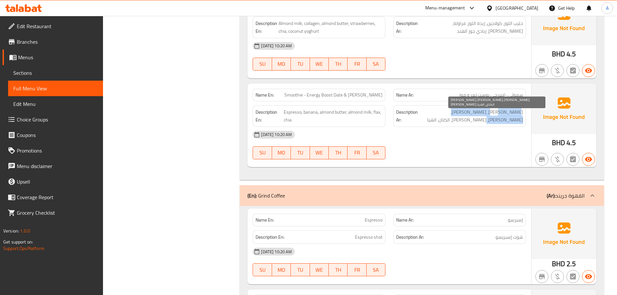
drag, startPoint x: 515, startPoint y: 111, endPoint x: 438, endPoint y: 114, distance: 77.5
click at [443, 113] on span "[PERSON_NAME]، [PERSON_NAME]، [PERSON_NAME]، [PERSON_NAME]، الكتان، الشيا" at bounding box center [471, 116] width 104 height 16
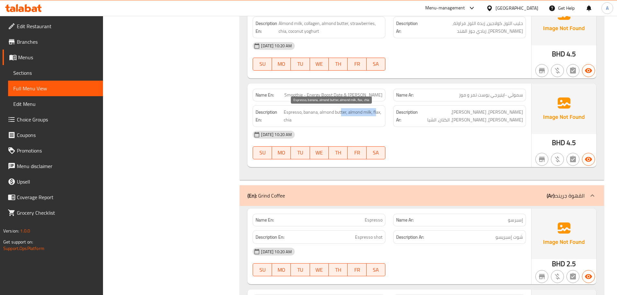
drag, startPoint x: 340, startPoint y: 116, endPoint x: 412, endPoint y: 123, distance: 72.0
click at [392, 118] on div "Description En: Espresso, banana, almond butter, almond milk, flax, chia Descri…" at bounding box center [389, 115] width 281 height 29
click at [436, 135] on div "[DATE] 10:20 AM" at bounding box center [389, 135] width 281 height 16
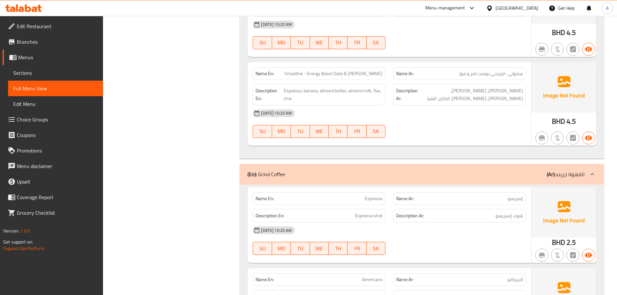
scroll to position [3470, 0]
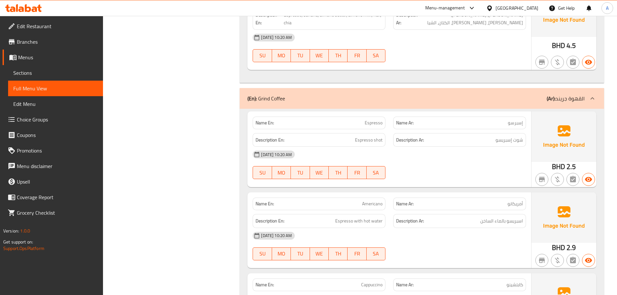
click at [486, 40] on div "[DATE] 10:20 AM" at bounding box center [389, 38] width 281 height 16
drag, startPoint x: 284, startPoint y: 21, endPoint x: 405, endPoint y: 42, distance: 122.1
click at [302, 26] on span "Espresso, banana, almond butter, almond milk, flax, chia" at bounding box center [333, 19] width 99 height 16
click at [413, 40] on div "[DATE] 10:20 AM" at bounding box center [389, 38] width 281 height 16
click at [284, 26] on span "Espresso, banana, almond butter, almond milk, flax, chia" at bounding box center [333, 19] width 99 height 16
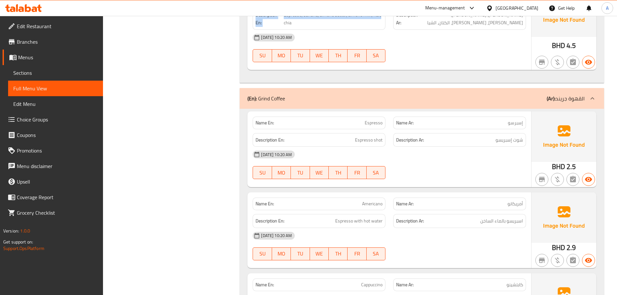
drag, startPoint x: 284, startPoint y: 26, endPoint x: 415, endPoint y: 53, distance: 133.4
click at [391, 52] on div "Name En: Smoothie - Energy Boost Date & Banana Name Ar: سموثي -اينيرجي بوست تمر…" at bounding box center [389, 28] width 284 height 84
click at [435, 51] on div "[DATE] 10:20 AM SU MO TU WE TH FR SA" at bounding box center [389, 48] width 281 height 36
drag, startPoint x: 283, startPoint y: 22, endPoint x: 347, endPoint y: 40, distance: 66.7
click at [324, 37] on div "Name En: Smoothie - Energy Boost Date & Banana Name Ar: سموثي -اينيرجي بوست تمر…" at bounding box center [389, 28] width 284 height 84
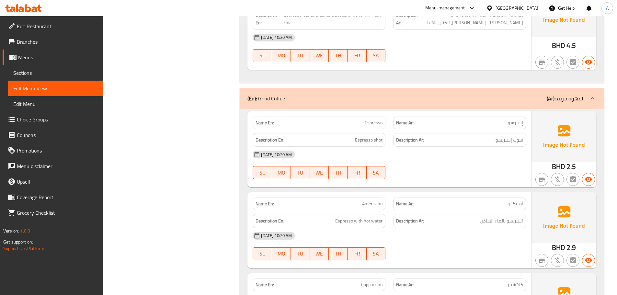
click at [394, 42] on div "[DATE] 10:20 AM" at bounding box center [389, 38] width 281 height 16
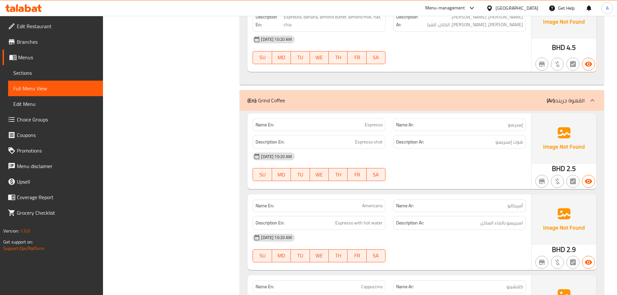
scroll to position [3438, 0]
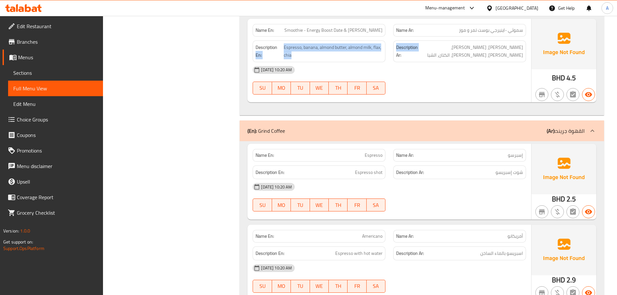
drag, startPoint x: 281, startPoint y: 45, endPoint x: 430, endPoint y: 55, distance: 149.3
click at [426, 54] on div "Description En: Espresso, banana, almond butter, almond milk, flax, chia Descri…" at bounding box center [389, 51] width 281 height 29
click at [474, 52] on div "Description Ar: [PERSON_NAME]، [PERSON_NAME]، زبدة لوز، [PERSON_NAME]، الكتان، …" at bounding box center [459, 51] width 133 height 22
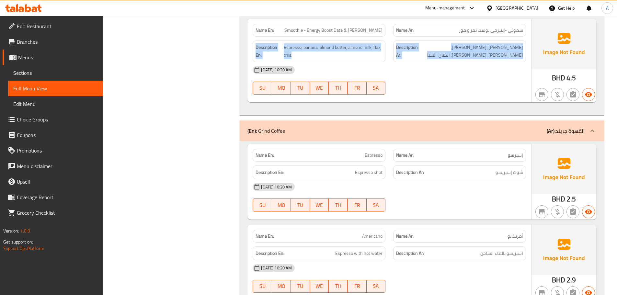
drag, startPoint x: 474, startPoint y: 52, endPoint x: 314, endPoint y: 65, distance: 160.8
click at [276, 53] on div "Description En: Espresso, banana, almond butter, almond milk, flax, chia Descri…" at bounding box center [389, 51] width 281 height 29
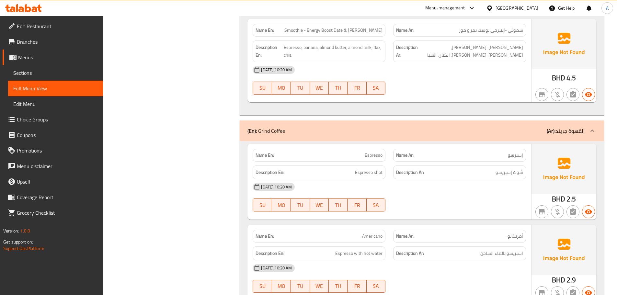
click at [486, 78] on div "[DATE] 10:20 AM SU MO TU WE TH FR SA" at bounding box center [389, 80] width 281 height 36
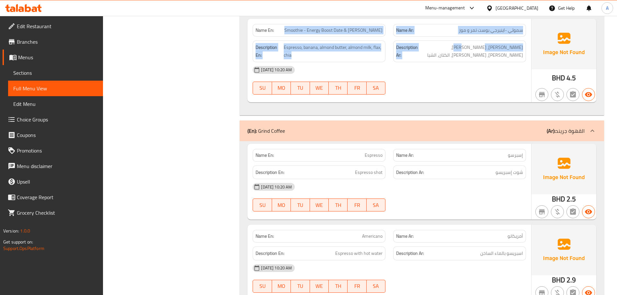
drag, startPoint x: 295, startPoint y: 31, endPoint x: 494, endPoint y: 60, distance: 200.6
click at [493, 60] on div "Name En: Smoothie - Energy Boost Date & Banana Name Ar: سموثي -اينيرجي بوست تمر…" at bounding box center [389, 61] width 284 height 84
click at [503, 43] on div "Description Ar: [PERSON_NAME]، [PERSON_NAME]، زبدة لوز، [PERSON_NAME]، الكتان، …" at bounding box center [459, 51] width 133 height 22
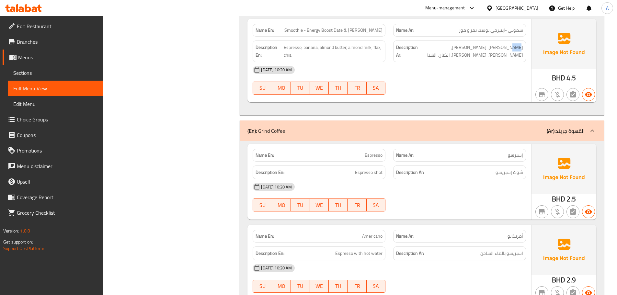
click at [503, 43] on div "Description Ar: [PERSON_NAME]، [PERSON_NAME]، زبدة لوز، [PERSON_NAME]، الكتان، …" at bounding box center [459, 51] width 133 height 22
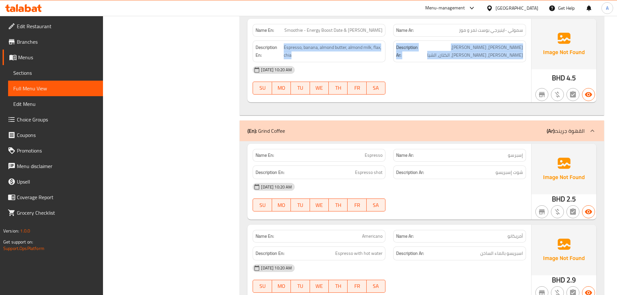
drag, startPoint x: 503, startPoint y: 43, endPoint x: 284, endPoint y: 38, distance: 219.7
click at [284, 38] on div "Description En: Espresso, banana, almond butter, almond milk, flax, chia Descri…" at bounding box center [389, 51] width 281 height 29
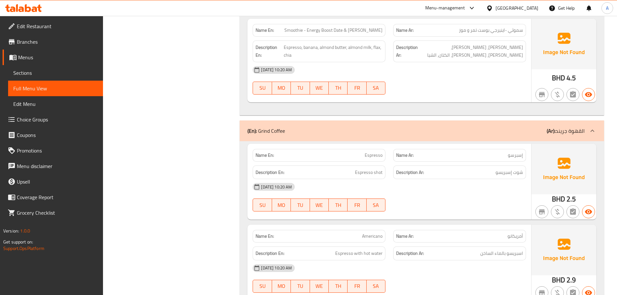
click at [256, 28] on strong "Name En:" at bounding box center [265, 30] width 18 height 7
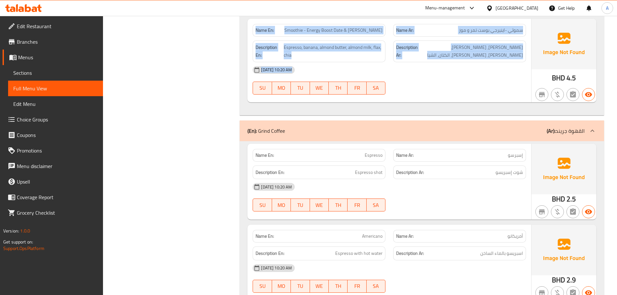
drag, startPoint x: 256, startPoint y: 28, endPoint x: 457, endPoint y: 75, distance: 206.3
click at [446, 75] on div "Name En: Smoothie - Energy Boost Date & Banana Name Ar: سموثي -اينيرجي بوست تمر…" at bounding box center [389, 61] width 284 height 84
click at [457, 75] on div "[DATE] 10:20 AM" at bounding box center [389, 70] width 281 height 16
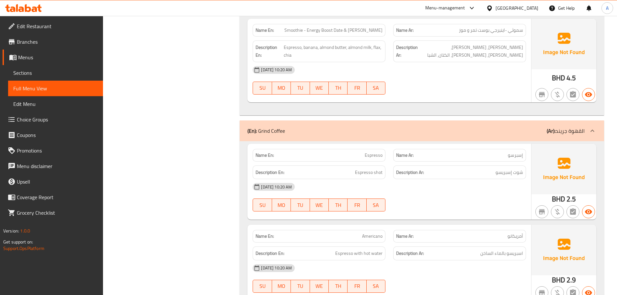
click at [264, 25] on div "Name En: Smoothie - Energy Boost Date & [PERSON_NAME]" at bounding box center [319, 30] width 133 height 13
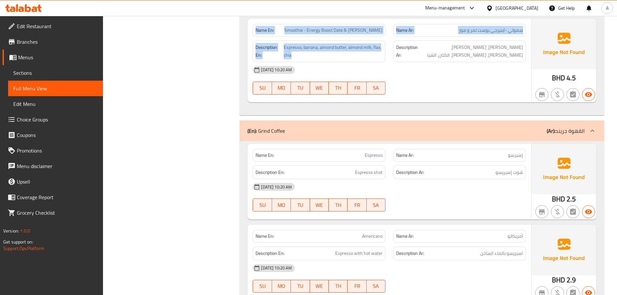
drag, startPoint x: 264, startPoint y: 25, endPoint x: 470, endPoint y: 78, distance: 212.8
click at [426, 72] on div "Name En: Smoothie - Energy Boost Date & Banana Name Ar: سموثي -اينيرجي بوست تمر…" at bounding box center [389, 61] width 284 height 84
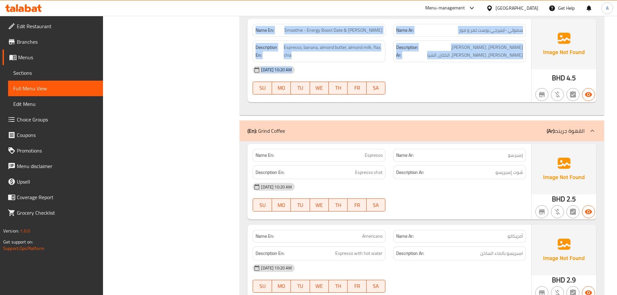
click at [488, 81] on div "[DATE] 10:20 AM SU MO TU WE TH FR SA" at bounding box center [389, 80] width 281 height 36
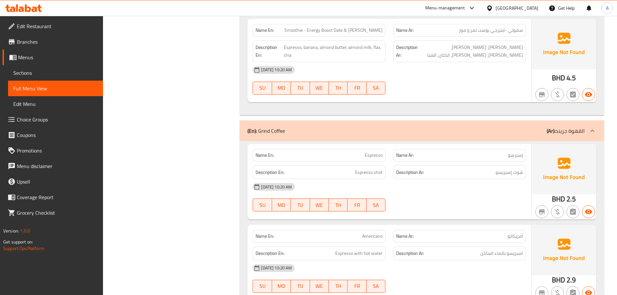
click at [267, 32] on strong "Name En:" at bounding box center [265, 30] width 18 height 7
drag, startPoint x: 267, startPoint y: 32, endPoint x: 453, endPoint y: 88, distance: 193.8
click at [452, 88] on div "Name En: Smoothie - Energy Boost Date & Banana Name Ar: سموثي -اينيرجي بوست تمر…" at bounding box center [389, 61] width 284 height 84
click at [456, 86] on div "[DATE] 10:20 AM SU MO TU WE TH FR SA" at bounding box center [389, 80] width 281 height 36
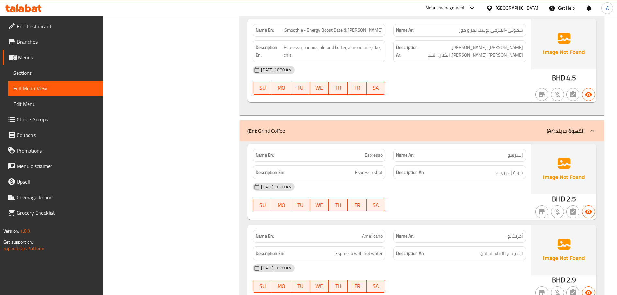
drag, startPoint x: 339, startPoint y: 57, endPoint x: 471, endPoint y: 64, distance: 132.0
click at [469, 67] on div "Name En: Smoothie - Energy Boost Date & Banana Name Ar: سموثي -اينيرجي بوست تمر…" at bounding box center [389, 61] width 284 height 84
click at [472, 49] on span "[PERSON_NAME]، [PERSON_NAME]، [PERSON_NAME]، [PERSON_NAME]، الكتان، الشيا" at bounding box center [471, 51] width 104 height 16
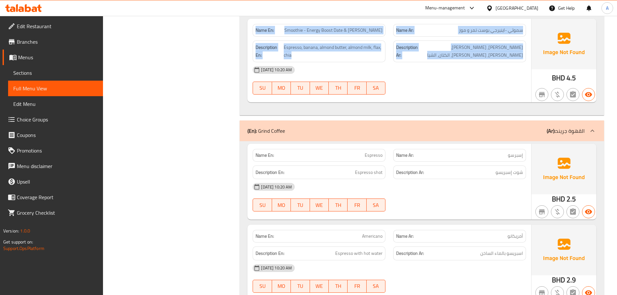
drag, startPoint x: 472, startPoint y: 49, endPoint x: 254, endPoint y: 31, distance: 218.8
click at [254, 31] on div "Name En: Smoothie - Energy Boost Date & Banana Name Ar: سموثي -اينيرجي بوست تمر…" at bounding box center [389, 61] width 284 height 84
click at [257, 31] on strong "Name En:" at bounding box center [265, 30] width 18 height 7
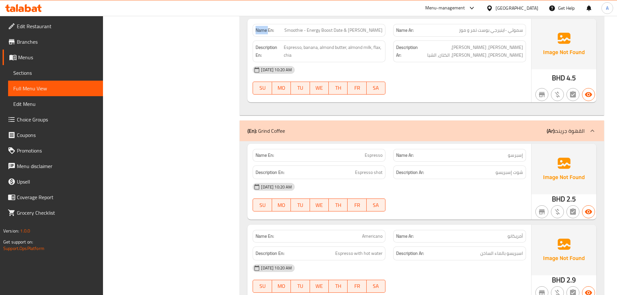
click at [257, 31] on strong "Name En:" at bounding box center [265, 30] width 18 height 7
drag, startPoint x: 257, startPoint y: 31, endPoint x: 500, endPoint y: 90, distance: 250.5
click at [500, 90] on div "Name En: Smoothie - Energy Boost Date & Banana Name Ar: سموثي -اينيرجي بوست تمر…" at bounding box center [389, 61] width 284 height 84
click at [494, 91] on div at bounding box center [459, 95] width 141 height 8
drag, startPoint x: 384, startPoint y: 74, endPoint x: 445, endPoint y: 87, distance: 62.7
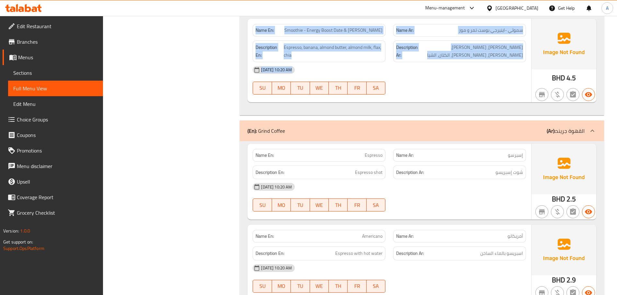
click at [437, 72] on div "[DATE] 10:20 AM" at bounding box center [389, 70] width 281 height 16
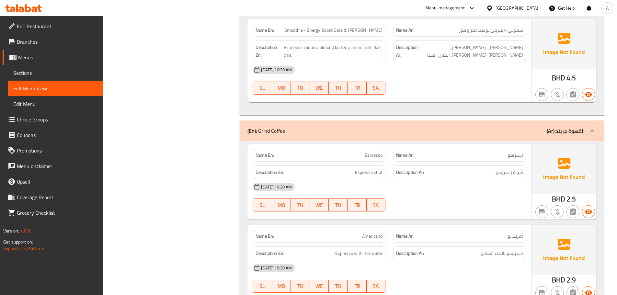
drag, startPoint x: 365, startPoint y: 151, endPoint x: 428, endPoint y: 185, distance: 71.7
click at [406, 169] on div "Name En: Espresso Name Ar: إسبرسو Description En: Espresso shot Description Ar:…" at bounding box center [389, 182] width 284 height 76
click at [428, 185] on div "[DATE] 10:20 AM" at bounding box center [389, 187] width 281 height 16
drag, startPoint x: 511, startPoint y: 175, endPoint x: 376, endPoint y: 171, distance: 134.8
click at [376, 171] on div "Description En: Espresso shot Description Ar: شوت إسبريسو" at bounding box center [389, 173] width 281 height 22
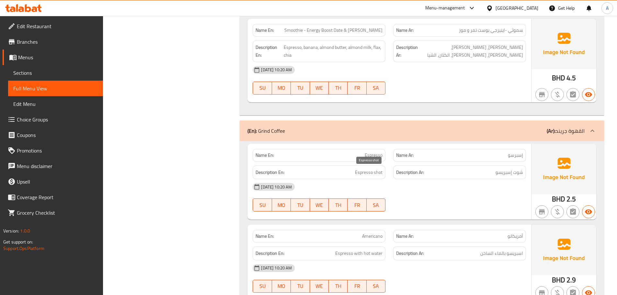
click at [422, 189] on div "[DATE] 10:20 AM" at bounding box center [389, 187] width 281 height 16
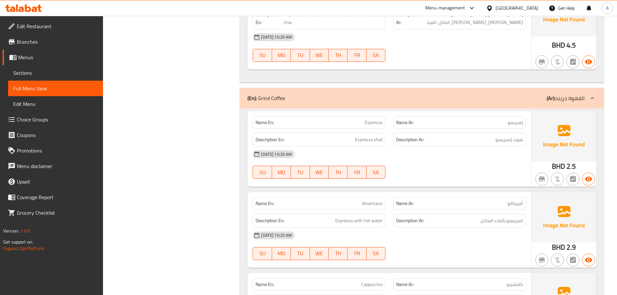
scroll to position [3535, 0]
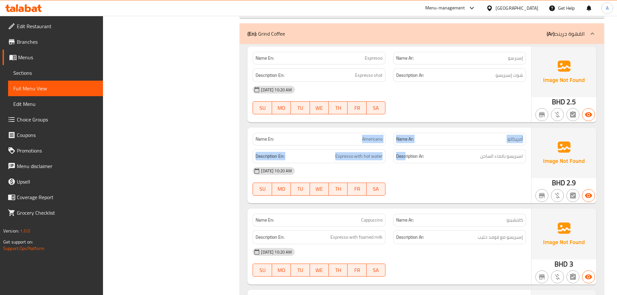
drag, startPoint x: 340, startPoint y: 134, endPoint x: 416, endPoint y: 154, distance: 79.0
click at [408, 150] on div "Name En: Americano Name Ar: أمريكانو Description En: Espresso with hot water De…" at bounding box center [389, 166] width 284 height 76
drag, startPoint x: 505, startPoint y: 158, endPoint x: 463, endPoint y: 159, distance: 41.5
click at [473, 158] on h6 "Description Ar: اسبريسو بالماء الساخن" at bounding box center [459, 156] width 127 height 8
drag, startPoint x: 336, startPoint y: 139, endPoint x: 424, endPoint y: 148, distance: 88.3
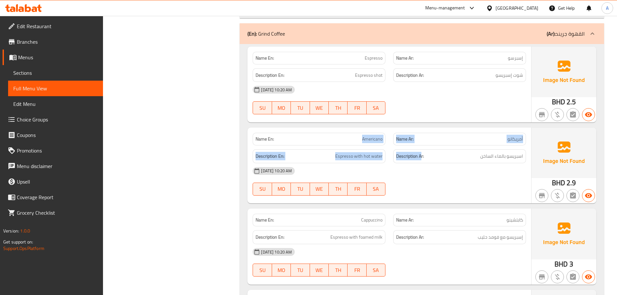
click at [423, 148] on div "Name En: Americano Name Ar: أمريكانو Description En: Espresso with hot water De…" at bounding box center [389, 166] width 284 height 76
click at [425, 166] on div "[DATE] 10:20 AM" at bounding box center [389, 171] width 281 height 16
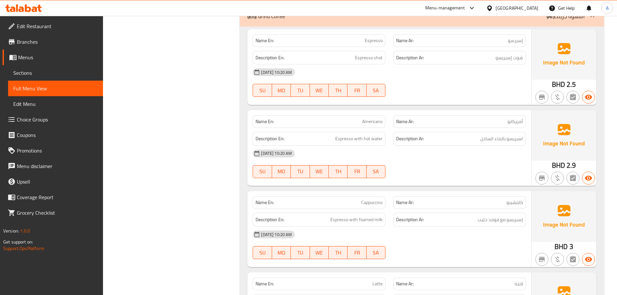
scroll to position [3567, 0]
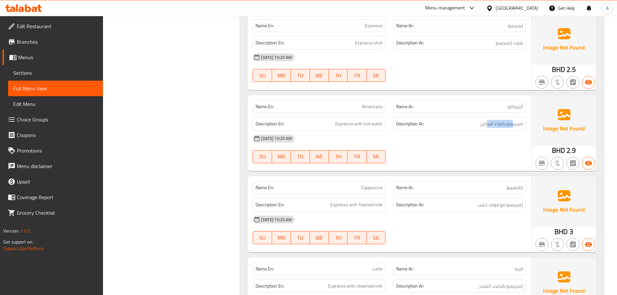
drag, startPoint x: 479, startPoint y: 123, endPoint x: 456, endPoint y: 155, distance: 38.9
click at [469, 124] on h6 "Description Ar: اسبريسو بالماء الساخن" at bounding box center [459, 124] width 127 height 8
click at [438, 180] on div "Name En: Cappuccino Name Ar: كابتشينو" at bounding box center [389, 188] width 281 height 20
click at [450, 170] on div "Name En: Americano Name Ar: أمريكانو Description En: Espresso with hot water De…" at bounding box center [389, 133] width 284 height 76
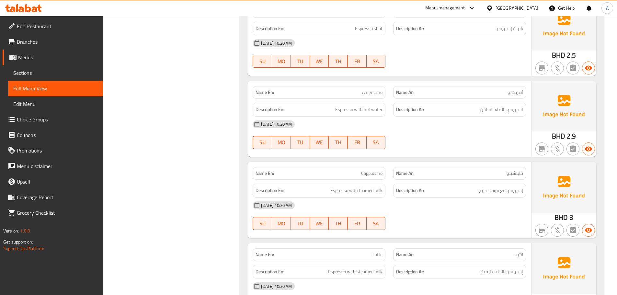
scroll to position [3632, 0]
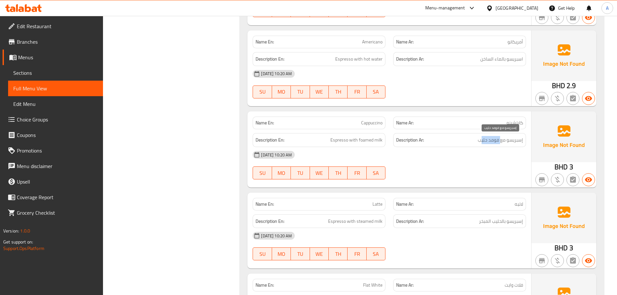
drag, startPoint x: 501, startPoint y: 138, endPoint x: 466, endPoint y: 149, distance: 36.1
click at [474, 143] on h6 "Description Ar: إسبريسو مع فومد حليب" at bounding box center [459, 140] width 127 height 8
click at [462, 165] on div "[DATE] 10:20 AM SU MO TU WE TH FR SA" at bounding box center [389, 165] width 281 height 36
drag, startPoint x: 364, startPoint y: 143, endPoint x: 430, endPoint y: 150, distance: 65.6
click at [405, 144] on div "Description En: Espresso with foamed milk Description Ar: إسبريسو مع فومد حليب" at bounding box center [389, 140] width 281 height 22
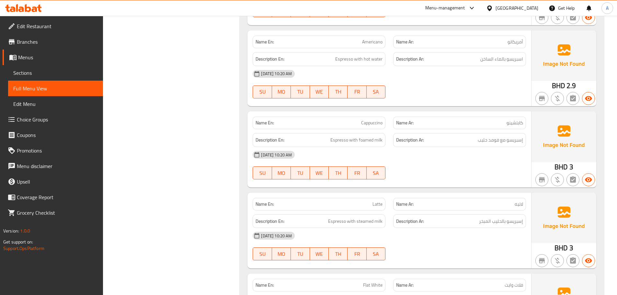
click at [436, 152] on div "[DATE] 10:20 AM" at bounding box center [389, 155] width 281 height 16
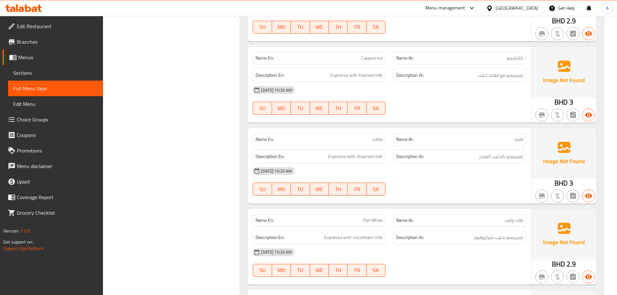
scroll to position [3762, 0]
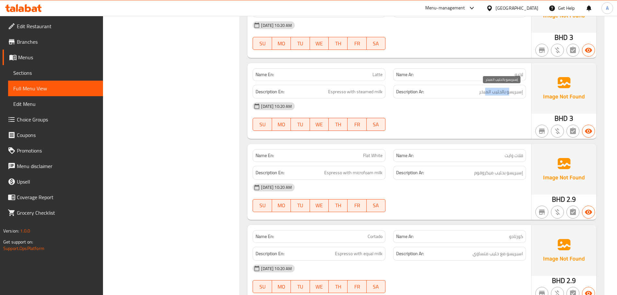
drag, startPoint x: 509, startPoint y: 93, endPoint x: 479, endPoint y: 96, distance: 29.3
click at [480, 95] on span "إسبريسو بالحليب المبخر" at bounding box center [501, 92] width 44 height 8
drag, startPoint x: 467, startPoint y: 116, endPoint x: 396, endPoint y: 127, distance: 72.1
click at [465, 117] on div "[DATE] 10:20 AM SU MO TU WE TH FR SA" at bounding box center [389, 116] width 281 height 36
drag, startPoint x: 344, startPoint y: 152, endPoint x: 419, endPoint y: 141, distance: 75.6
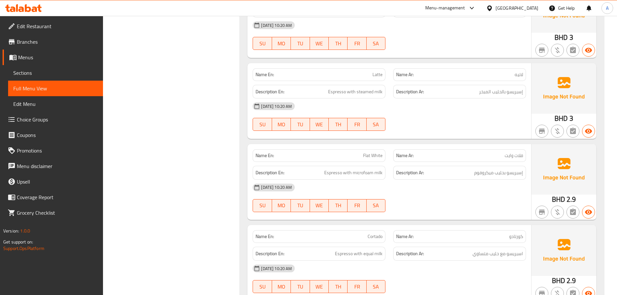
click at [398, 147] on div "Name En: Flat White Name Ar: فلات وايت" at bounding box center [389, 155] width 281 height 20
click at [430, 132] on div at bounding box center [459, 131] width 141 height 8
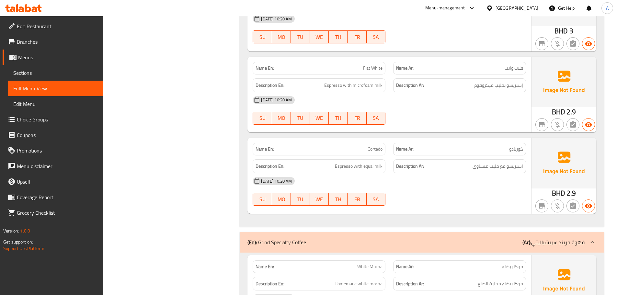
scroll to position [3859, 0]
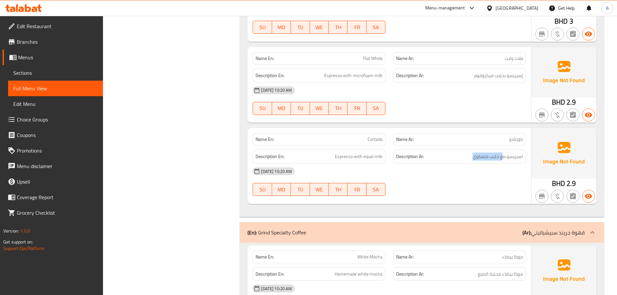
drag, startPoint x: 503, startPoint y: 159, endPoint x: 453, endPoint y: 184, distance: 55.6
click at [467, 164] on div "Name En: Cortado Name Ar: كورتادو Description En: Espresso with equal milk Desc…" at bounding box center [389, 166] width 284 height 76
click at [450, 190] on div "[DATE] 10:20 AM SU MO TU WE TH FR SA" at bounding box center [389, 182] width 281 height 36
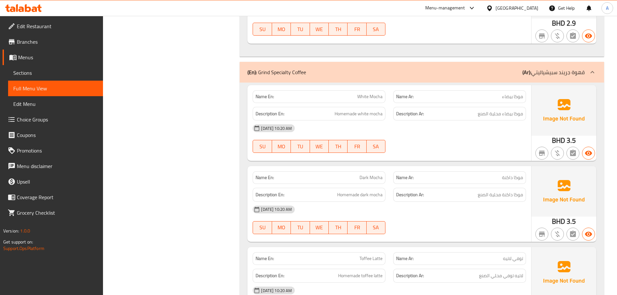
scroll to position [4021, 0]
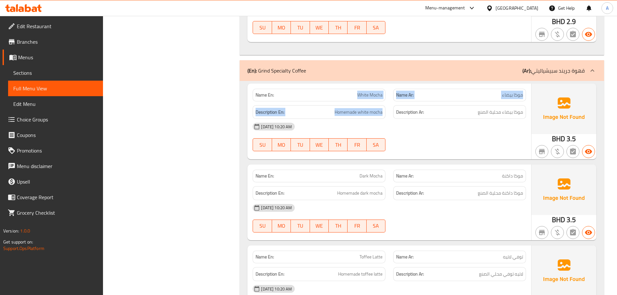
drag, startPoint x: 338, startPoint y: 88, endPoint x: 407, endPoint y: 113, distance: 73.3
click at [400, 105] on div "Name En: White Mocha Name Ar: موكا بيضاء Description En: Homemade white mocha D…" at bounding box center [389, 122] width 284 height 76
click at [423, 138] on div "[DATE] 10:20 AM SU MO TU WE TH FR SA" at bounding box center [389, 137] width 281 height 36
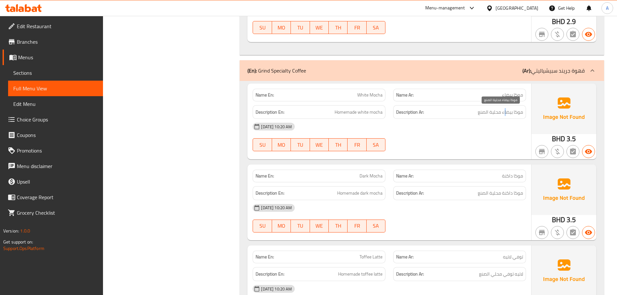
drag, startPoint x: 506, startPoint y: 114, endPoint x: 480, endPoint y: 130, distance: 30.4
click at [490, 114] on span "موكا بيضاء محلية الصنع" at bounding box center [500, 112] width 45 height 8
drag, startPoint x: 478, startPoint y: 141, endPoint x: 434, endPoint y: 131, distance: 45.1
click at [478, 141] on div "[DATE] 10:20 AM SU MO TU WE TH FR SA" at bounding box center [389, 137] width 281 height 36
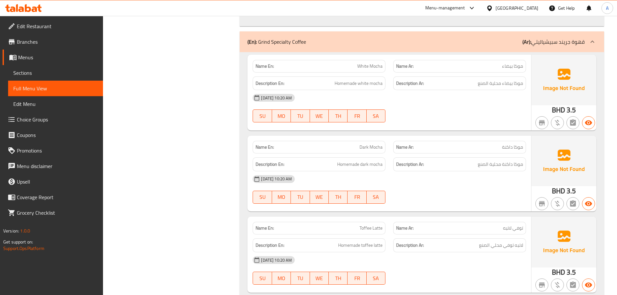
scroll to position [4085, 0]
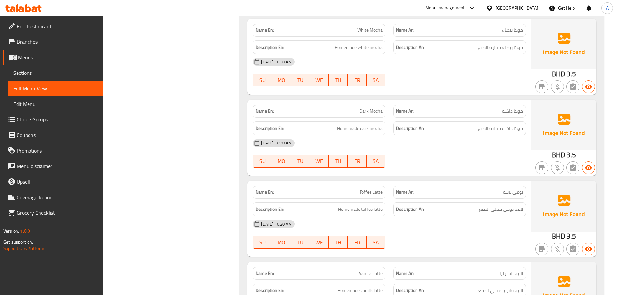
click at [516, 113] on span "موكا داكنة" at bounding box center [512, 111] width 21 height 7
drag, startPoint x: 517, startPoint y: 128, endPoint x: 468, endPoint y: 129, distance: 48.3
click at [469, 129] on h6 "Description Ar: موكا داكنة محلية الصنع" at bounding box center [459, 128] width 127 height 8
drag, startPoint x: 471, startPoint y: 155, endPoint x: 350, endPoint y: 138, distance: 122.6
click at [464, 155] on div "[DATE] 10:20 AM SU MO TU WE TH FR SA" at bounding box center [389, 153] width 281 height 36
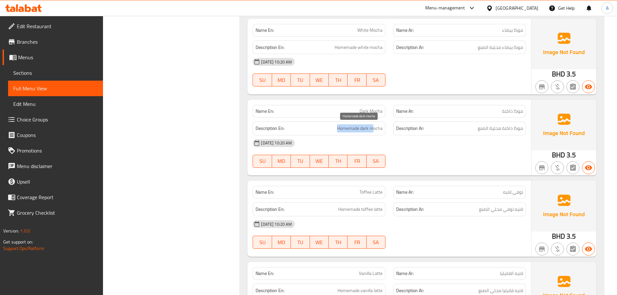
drag, startPoint x: 335, startPoint y: 129, endPoint x: 401, endPoint y: 134, distance: 65.7
click at [387, 131] on div "Description En: Homemade dark mocha" at bounding box center [319, 129] width 141 height 22
click at [422, 145] on div "[DATE] 10:20 AM" at bounding box center [389, 143] width 281 height 16
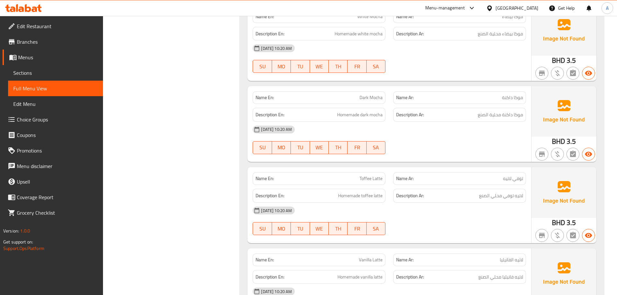
scroll to position [4150, 0]
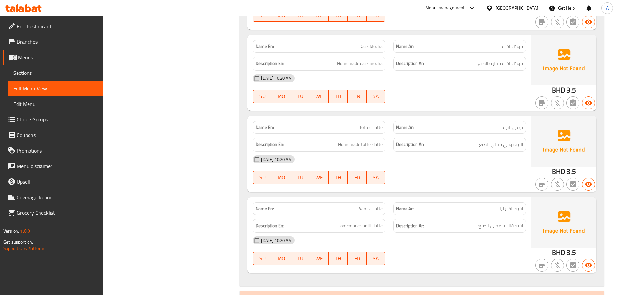
drag, startPoint x: 325, startPoint y: 123, endPoint x: 521, endPoint y: 159, distance: 200.0
click at [479, 146] on div "Name En: Toffee Latte Name Ar: توفي لاتيه Description En: Homemade toffee latte…" at bounding box center [389, 154] width 284 height 76
click at [487, 172] on div "[DATE] 10:20 AM SU MO TU WE TH FR SA" at bounding box center [389, 170] width 281 height 36
drag, startPoint x: 509, startPoint y: 144, endPoint x: 337, endPoint y: 142, distance: 171.4
click at [337, 142] on div "Description En: Homemade toffee latte Description Ar: لاتيه توفي محلي الصنع" at bounding box center [389, 145] width 281 height 22
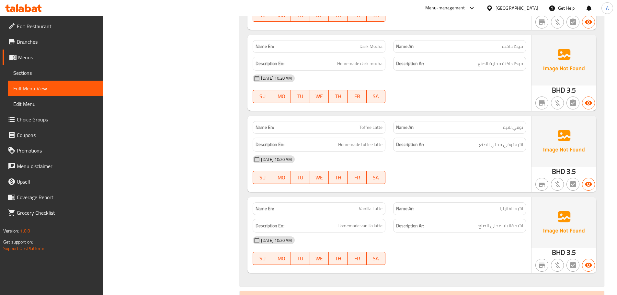
click at [426, 159] on div "[DATE] 10:20 AM" at bounding box center [389, 160] width 281 height 16
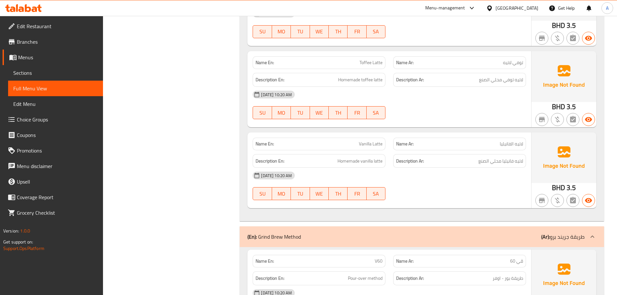
click at [398, 150] on div "Name En: Vanilla Latte Name Ar: لاتيه الفانيليا Description En: Homemade vanill…" at bounding box center [389, 170] width 284 height 76
drag, startPoint x: 477, startPoint y: 162, endPoint x: 312, endPoint y: 168, distance: 164.3
click at [285, 161] on div "Description En: Homemade vanilla latte Description Ar: لاتيه فانيليا محلي الصنع" at bounding box center [389, 161] width 281 height 22
click at [409, 178] on div "[DATE] 10:20 AM" at bounding box center [389, 176] width 281 height 16
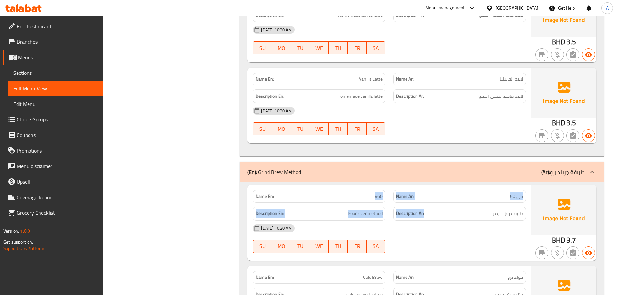
drag, startPoint x: 345, startPoint y: 197, endPoint x: 472, endPoint y: 211, distance: 127.5
click at [469, 210] on div "Name En: V60 Name Ar: ڤي 60 Description En: Pour-over method Description Ar: طر…" at bounding box center [389, 223] width 284 height 76
click at [491, 234] on div "[DATE] 10:20 AM" at bounding box center [389, 229] width 281 height 16
click at [509, 213] on span "طريقة بور - اوفر" at bounding box center [508, 214] width 30 height 8
drag, startPoint x: 509, startPoint y: 213, endPoint x: 340, endPoint y: 213, distance: 169.1
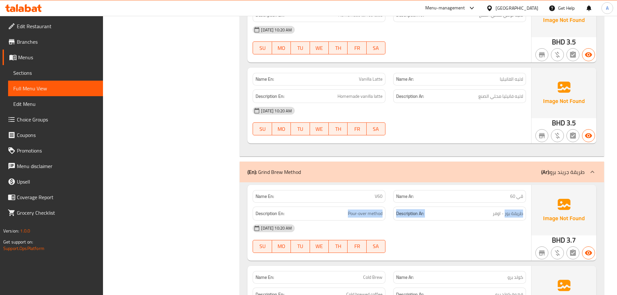
click at [340, 213] on div "Description En: Pour-over method Description Ar: طريقة بور - اوفر" at bounding box center [389, 214] width 281 height 22
click at [491, 223] on div "[DATE] 10:20 AM" at bounding box center [389, 229] width 281 height 16
drag, startPoint x: 512, startPoint y: 216, endPoint x: 467, endPoint y: 218, distance: 45.1
click at [478, 216] on h6 "Description Ar: طريقة بور - اوفر" at bounding box center [459, 214] width 127 height 8
click at [465, 221] on div "[DATE] 10:20 AM" at bounding box center [389, 229] width 281 height 16
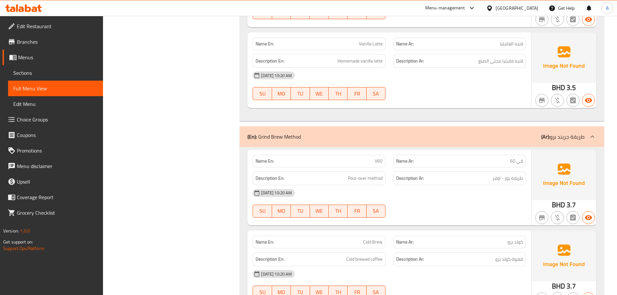
scroll to position [4345, 0]
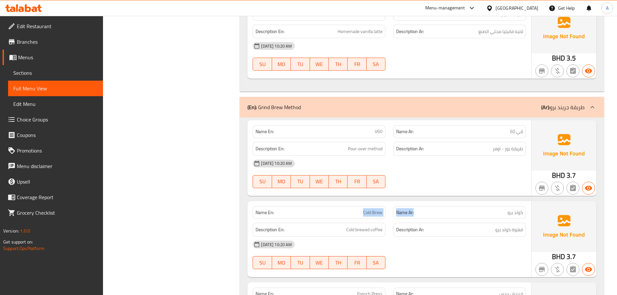
drag, startPoint x: 339, startPoint y: 209, endPoint x: 468, endPoint y: 228, distance: 130.2
click at [455, 224] on div "Name En: Cold Brew Name Ar: كولد برو Description En: Cold brewed coffee Descrip…" at bounding box center [389, 239] width 284 height 76
drag, startPoint x: 467, startPoint y: 243, endPoint x: 446, endPoint y: 240, distance: 21.9
click at [467, 243] on div "[DATE] 10:20 AM" at bounding box center [389, 245] width 281 height 16
drag, startPoint x: 374, startPoint y: 207, endPoint x: 464, endPoint y: 196, distance: 90.7
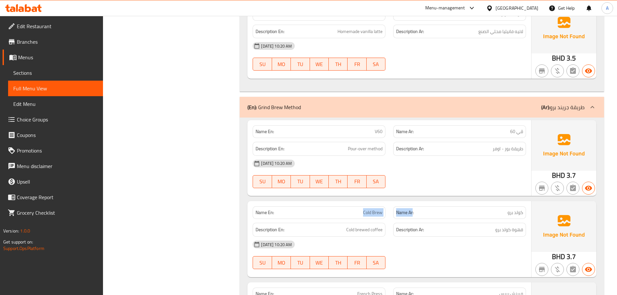
click at [453, 202] on div "Name En: Cold Brew Name Ar: كولد برو Description En: Cold brewed coffee Descrip…" at bounding box center [389, 239] width 284 height 76
click at [464, 196] on div "Name En: V60 Name Ar: ڤي 60 Description En: Pour-over method Description Ar: طر…" at bounding box center [389, 158] width 284 height 76
drag, startPoint x: 520, startPoint y: 230, endPoint x: 455, endPoint y: 227, distance: 64.9
click at [458, 228] on h6 "Description Ar: قهوة كولد برو" at bounding box center [459, 230] width 127 height 8
drag, startPoint x: 384, startPoint y: 224, endPoint x: 468, endPoint y: 195, distance: 89.8
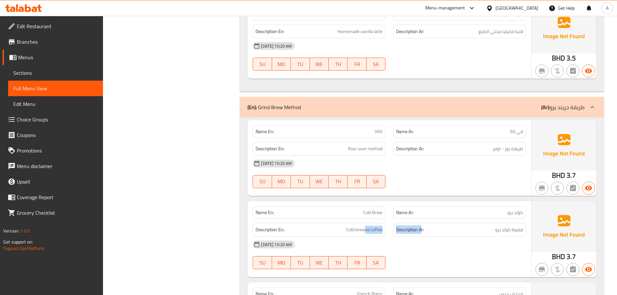
click at [444, 214] on div "Name En: Cold Brew Name Ar: كولد برو Description En: Cold brewed coffee Descrip…" at bounding box center [389, 239] width 284 height 76
click at [469, 192] on div at bounding box center [459, 188] width 141 height 8
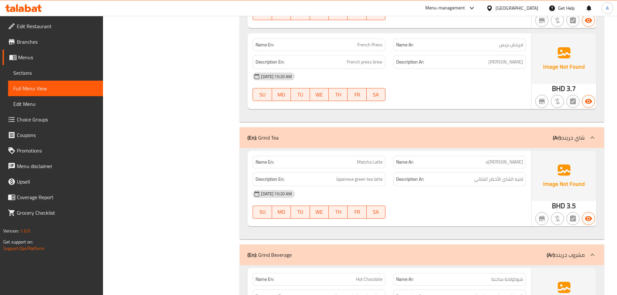
scroll to position [4701, 0]
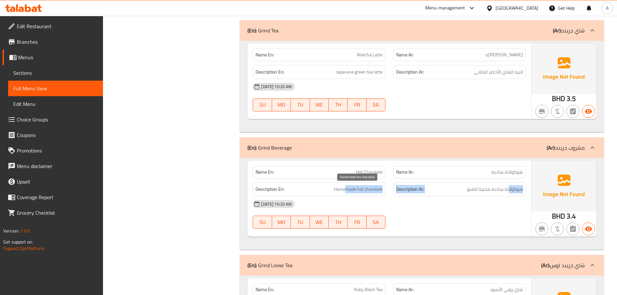
drag, startPoint x: 501, startPoint y: 191, endPoint x: 347, endPoint y: 191, distance: 153.9
click at [347, 191] on div "Description En: Homemade hot chocolate Description Ar: شوكولاتة ساخنة محلية الص…" at bounding box center [389, 189] width 281 height 22
click at [432, 208] on div "[DATE] 10:20 AM" at bounding box center [389, 204] width 281 height 16
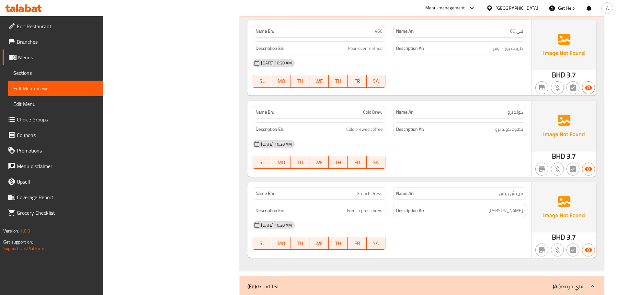
scroll to position [4442, 0]
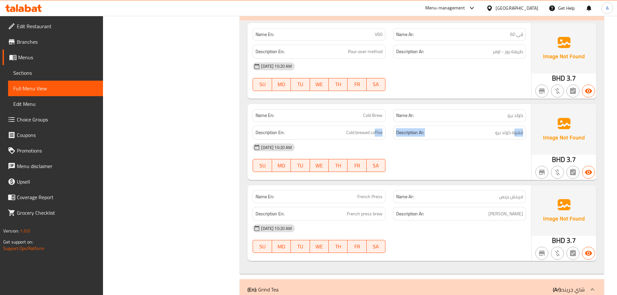
drag, startPoint x: 495, startPoint y: 132, endPoint x: 374, endPoint y: 133, distance: 120.5
click at [374, 133] on div "Description En: Cold brewed coffee Description Ar: قهوة كولد برو" at bounding box center [389, 133] width 281 height 22
click at [439, 149] on div "[DATE] 10:20 AM" at bounding box center [389, 148] width 281 height 16
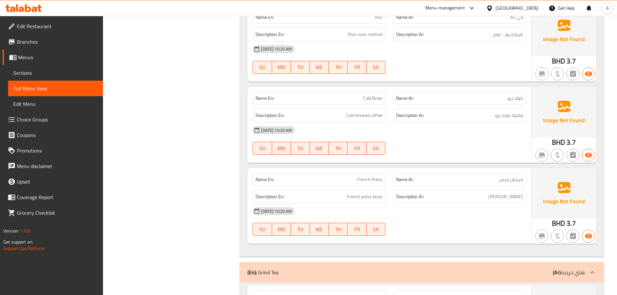
scroll to position [4507, 0]
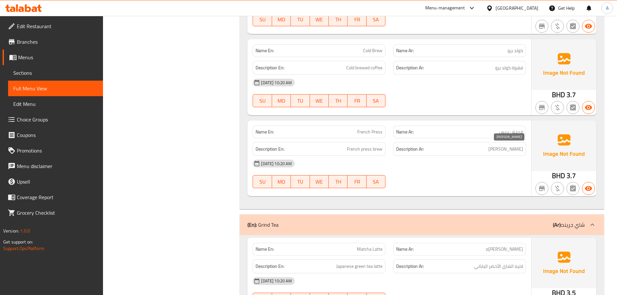
drag, startPoint x: 496, startPoint y: 149, endPoint x: 456, endPoint y: 151, distance: 39.5
click at [457, 151] on h6 "Description Ar: [PERSON_NAME]" at bounding box center [459, 149] width 127 height 8
drag, startPoint x: 257, startPoint y: 151, endPoint x: 437, endPoint y: 161, distance: 180.7
click at [395, 154] on div "Description En: French press brew Description Ar: برو فرينش بريس" at bounding box center [389, 149] width 281 height 22
click at [462, 176] on div "[DATE] 10:20 AM SU MO TU WE TH FR SA" at bounding box center [389, 174] width 281 height 36
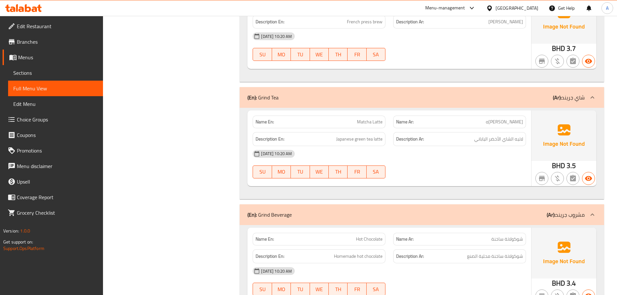
scroll to position [4636, 0]
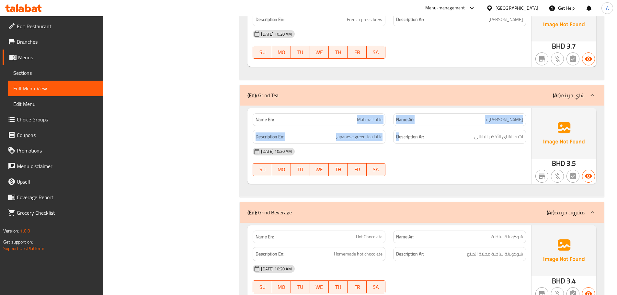
drag, startPoint x: 335, startPoint y: 123, endPoint x: 425, endPoint y: 141, distance: 92.1
click at [409, 133] on div "Name En: Matcha Latte Name Ar: [PERSON_NAME]ه Description En: Japanese green te…" at bounding box center [389, 146] width 284 height 76
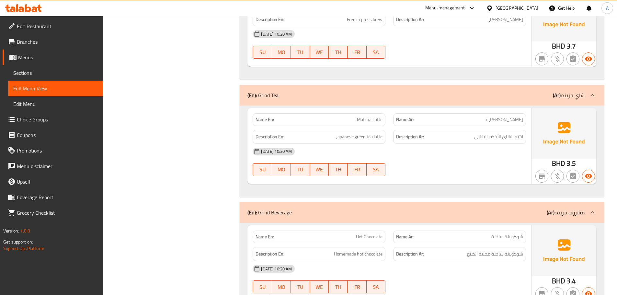
click at [466, 165] on div "[DATE] 10:20 AM SU MO TU WE TH FR SA" at bounding box center [389, 162] width 281 height 36
drag, startPoint x: 490, startPoint y: 135, endPoint x: 345, endPoint y: 136, distance: 144.5
click at [346, 136] on div "Description En: Japanese green tea latte Description Ar: لاتيه الشاي الأخضر الي…" at bounding box center [389, 137] width 281 height 22
click at [446, 158] on div "[DATE] 10:20 AM" at bounding box center [389, 152] width 281 height 16
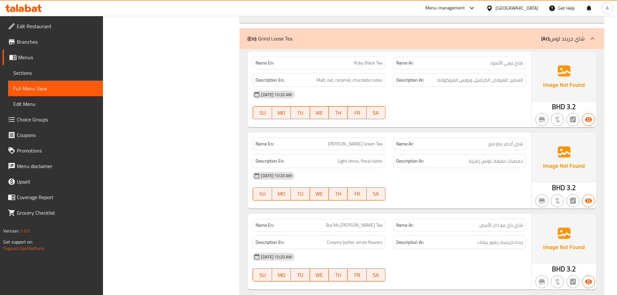
scroll to position [4491, 0]
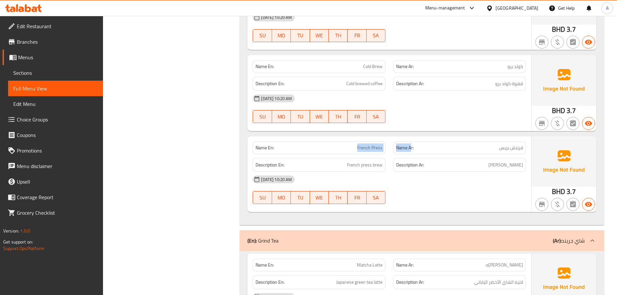
drag, startPoint x: 340, startPoint y: 152, endPoint x: 414, endPoint y: 152, distance: 73.2
click at [414, 152] on div "Name En: French Press Name Ar: [PERSON_NAME]" at bounding box center [389, 148] width 281 height 20
click at [444, 186] on div "[DATE] 10:20 AM" at bounding box center [389, 180] width 281 height 16
drag, startPoint x: 521, startPoint y: 163, endPoint x: 497, endPoint y: 163, distance: 24.3
click at [497, 163] on span "[PERSON_NAME]" at bounding box center [505, 165] width 35 height 8
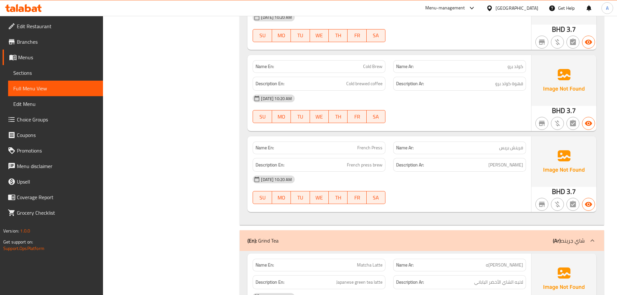
click at [473, 174] on div "[DATE] 10:20 AM" at bounding box center [389, 180] width 281 height 16
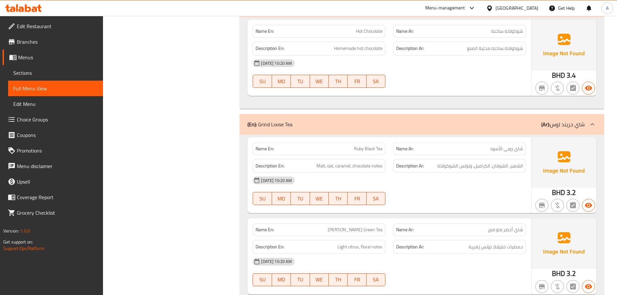
scroll to position [4879, 0]
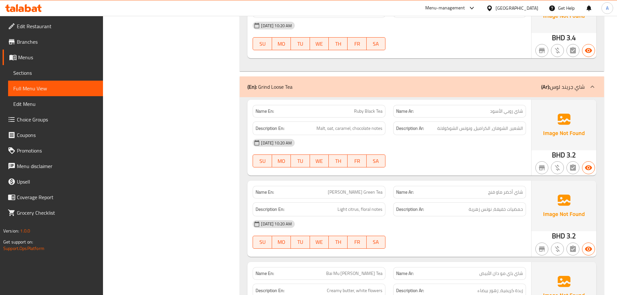
click at [454, 161] on div "[DATE] 10:20 AM SU MO TU WE TH FR SA" at bounding box center [389, 153] width 281 height 36
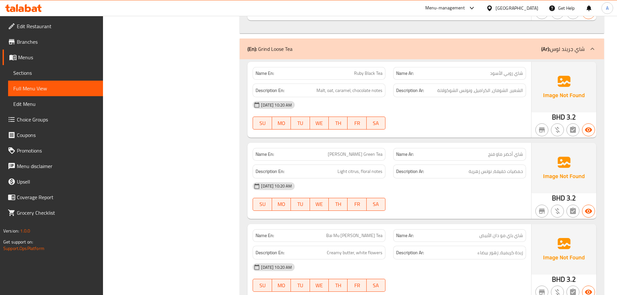
scroll to position [4899, 0]
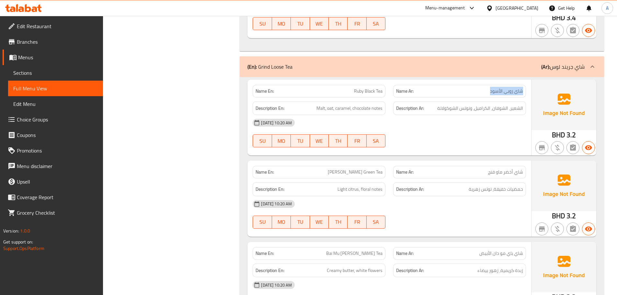
drag, startPoint x: 522, startPoint y: 89, endPoint x: 463, endPoint y: 92, distance: 59.0
click at [463, 89] on p "Name Ar: [PERSON_NAME] الأسود" at bounding box center [459, 91] width 127 height 7
click at [489, 146] on div at bounding box center [459, 148] width 141 height 8
drag, startPoint x: 418, startPoint y: 97, endPoint x: 430, endPoint y: 106, distance: 14.4
click at [427, 102] on div "Name En: Ruby Black Tea Name Ar: شاي روبي الأسود Description En: Malt, oat, car…" at bounding box center [389, 118] width 284 height 76
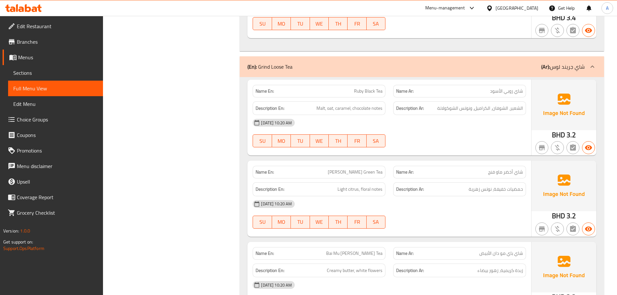
click at [454, 137] on div "[DATE] 10:20 AM SU MO TU WE TH FR SA" at bounding box center [389, 133] width 281 height 36
click at [516, 106] on span "الشعير، الشوفان، الكراميل، ونوتس الشوكولاتة" at bounding box center [480, 108] width 86 height 8
drag, startPoint x: 516, startPoint y: 106, endPoint x: 444, endPoint y: 115, distance: 72.2
click at [444, 115] on div "Name En: Ruby Black Tea Name Ar: شاي روبي الأسود Description En: Malt, oat, car…" at bounding box center [389, 118] width 284 height 76
click at [454, 134] on div "[DATE] 10:20 AM SU MO TU WE TH FR SA" at bounding box center [389, 133] width 281 height 36
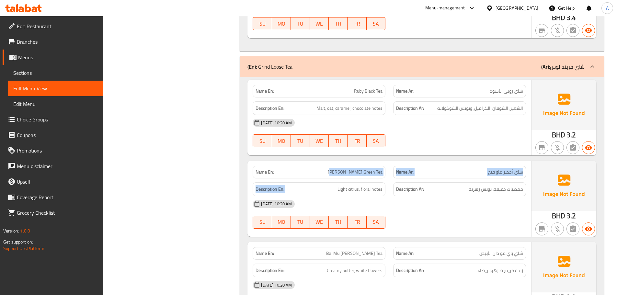
drag, startPoint x: 325, startPoint y: 178, endPoint x: 414, endPoint y: 170, distance: 89.1
click at [406, 174] on div "Name En: [PERSON_NAME] Green Tea Name Ar: شاي أخضر ماو فنج Description En: Ligh…" at bounding box center [389, 199] width 284 height 76
click at [426, 155] on div "Name En: Ruby Black Tea Name Ar: شاي روبي الأسود Description En: Malt, oat, car…" at bounding box center [389, 118] width 284 height 76
drag, startPoint x: 509, startPoint y: 173, endPoint x: 481, endPoint y: 169, distance: 27.9
click at [491, 170] on span "شاي أخضر ماو فنج" at bounding box center [505, 172] width 35 height 7
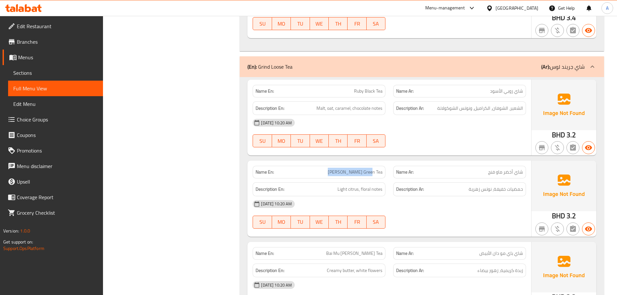
drag, startPoint x: 335, startPoint y: 175, endPoint x: 420, endPoint y: 158, distance: 86.3
click at [398, 166] on div "Name En: [PERSON_NAME] Green Tea Name Ar: شاي أخضر ماو فنج" at bounding box center [389, 172] width 281 height 20
click at [435, 150] on div at bounding box center [459, 148] width 141 height 8
drag, startPoint x: 335, startPoint y: 190, endPoint x: 376, endPoint y: 188, distance: 41.2
click at [369, 189] on h6 "Description En: Light citrus, floral notes" at bounding box center [319, 189] width 127 height 8
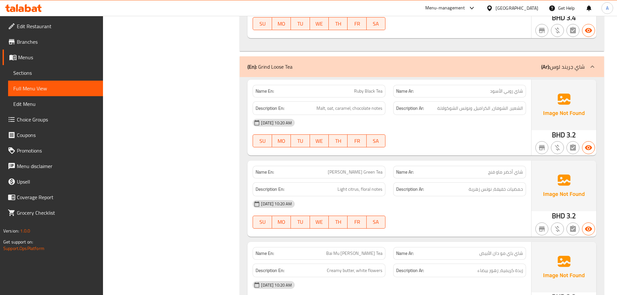
click at [461, 155] on div "Name En: Ruby Black Tea Name Ar: شاي روبي الأسود Description En: Malt, oat, car…" at bounding box center [389, 118] width 284 height 76
drag, startPoint x: 519, startPoint y: 191, endPoint x: 474, endPoint y: 189, distance: 44.4
click at [474, 189] on span "حمضيات خفيفة، نوتس زهرية" at bounding box center [496, 189] width 54 height 8
click at [474, 163] on div "Name Ar: شاي أخضر ماو فنج" at bounding box center [459, 172] width 141 height 20
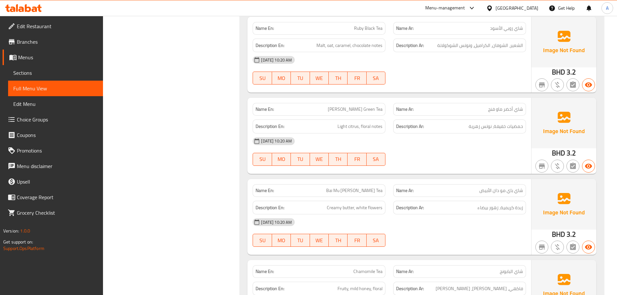
scroll to position [4964, 0]
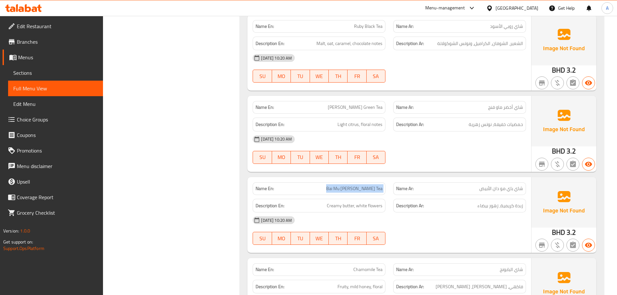
drag, startPoint x: 315, startPoint y: 190, endPoint x: 426, endPoint y: 167, distance: 113.1
click at [414, 175] on div "Name En: Ruby Black Tea Name Ar: شاي روبي الأسود Description En: Malt, oat, car…" at bounding box center [422, 179] width 364 height 335
click at [428, 161] on div at bounding box center [459, 164] width 141 height 8
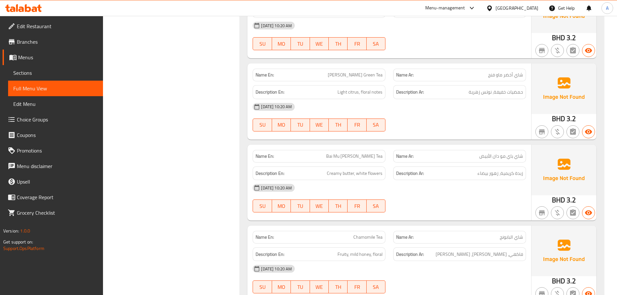
drag, startPoint x: 324, startPoint y: 160, endPoint x: 399, endPoint y: 160, distance: 74.5
click at [396, 159] on div "Name En: Bai Mu [PERSON_NAME] Tea Name Ar: شاي باي مو دان الأبيض" at bounding box center [389, 156] width 281 height 20
click at [489, 180] on div "Description Ar: زبدة كريمية، زهور بيضاء" at bounding box center [459, 174] width 133 height 14
drag, startPoint x: 516, startPoint y: 173, endPoint x: 457, endPoint y: 172, distance: 59.3
click at [478, 172] on span "زبدة كريمية، زهور بيضاء" at bounding box center [500, 173] width 46 height 8
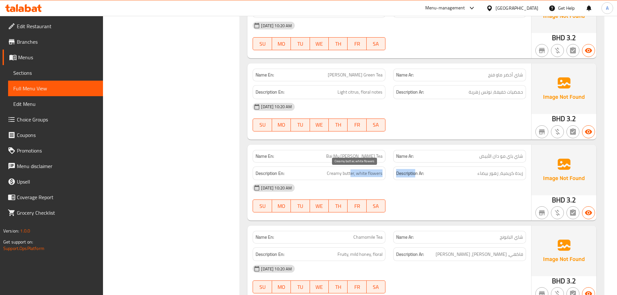
drag, startPoint x: 352, startPoint y: 172, endPoint x: 443, endPoint y: 185, distance: 91.7
click at [438, 184] on div "Name En: Bai Mu [PERSON_NAME] Tea Name Ar: شاي باي مو دان الأبيض Description En…" at bounding box center [389, 183] width 284 height 76
click at [450, 189] on div "[DATE] 10:20 AM" at bounding box center [389, 188] width 281 height 16
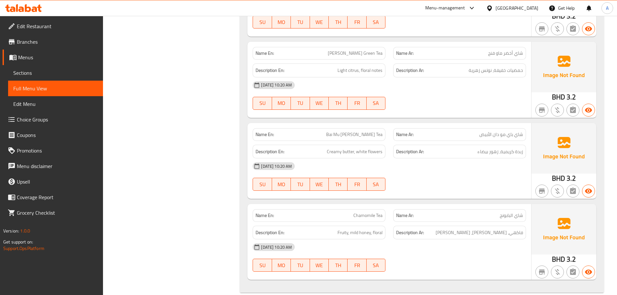
scroll to position [5029, 0]
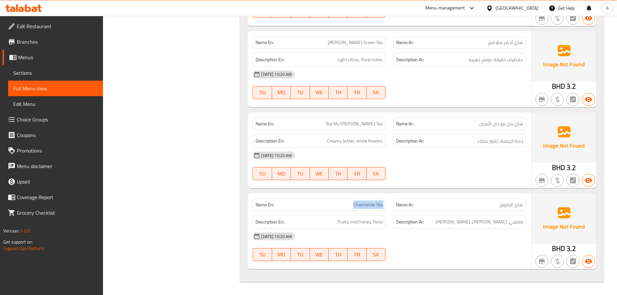
drag, startPoint x: 341, startPoint y: 195, endPoint x: 418, endPoint y: 187, distance: 77.2
click at [415, 188] on div "Name En: Ruby Black Tea Name Ar: شاي روبي الأسود Description En: Malt, oat, car…" at bounding box center [422, 115] width 364 height 335
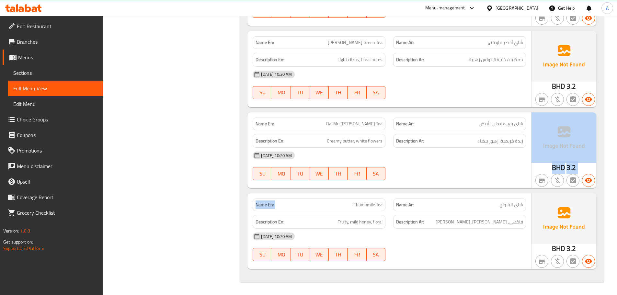
click at [422, 184] on div at bounding box center [459, 180] width 141 height 8
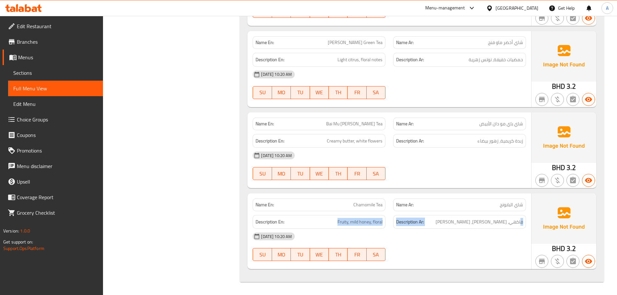
drag, startPoint x: 522, startPoint y: 224, endPoint x: 328, endPoint y: 218, distance: 193.5
click at [328, 218] on div "Description En: Fruity, mild honey, floral Description Ar: فاكهي، عسل ميلد، زهري" at bounding box center [389, 222] width 281 height 22
click at [407, 236] on div "[DATE] 10:20 AM" at bounding box center [389, 237] width 281 height 16
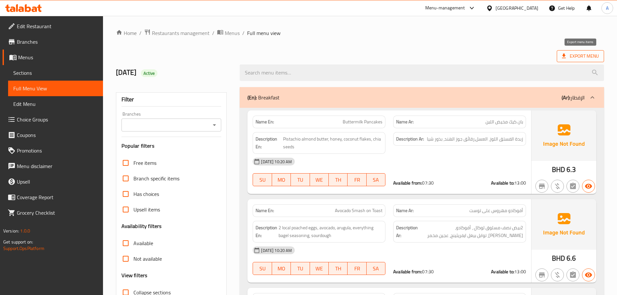
click at [580, 57] on span "Export Menu" at bounding box center [580, 56] width 37 height 8
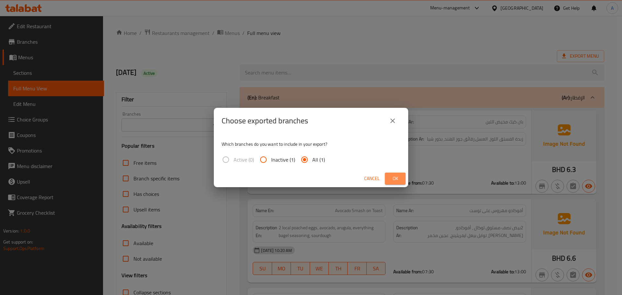
click at [387, 176] on button "Ok" at bounding box center [395, 179] width 21 height 12
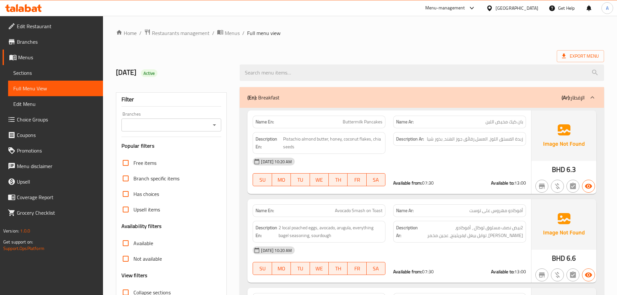
drag, startPoint x: 330, startPoint y: 40, endPoint x: 303, endPoint y: 40, distance: 27.9
drag, startPoint x: 34, startPoint y: 27, endPoint x: 53, endPoint y: 30, distance: 19.3
click at [34, 27] on span "Edit Restaurant" at bounding box center [57, 26] width 81 height 8
